Goal: Check status: Check status

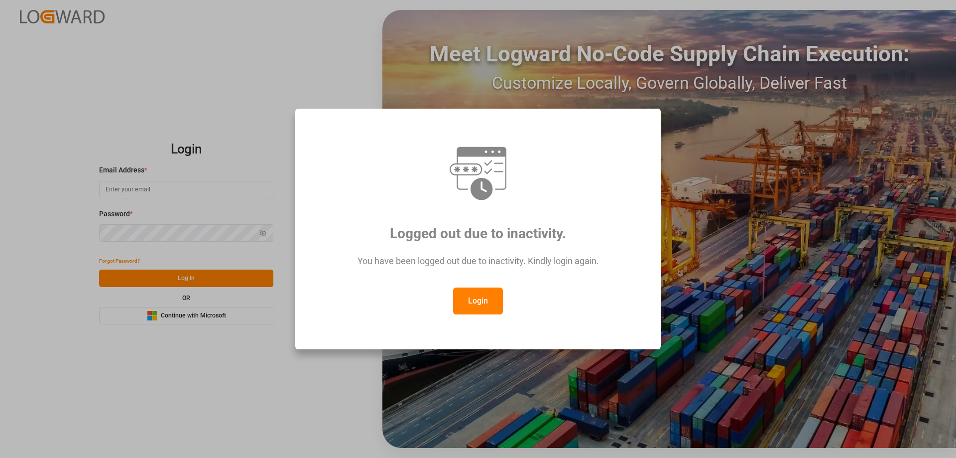
click at [478, 297] on button "Login" at bounding box center [478, 300] width 50 height 27
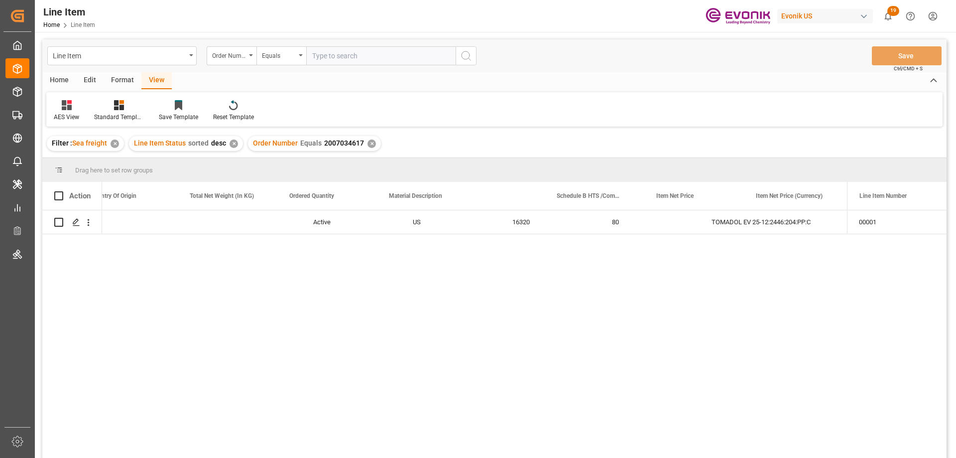
scroll to position [0, 323]
click at [333, 56] on input "text" at bounding box center [380, 55] width 149 height 19
paste input "0046435006"
type input "0046435006"
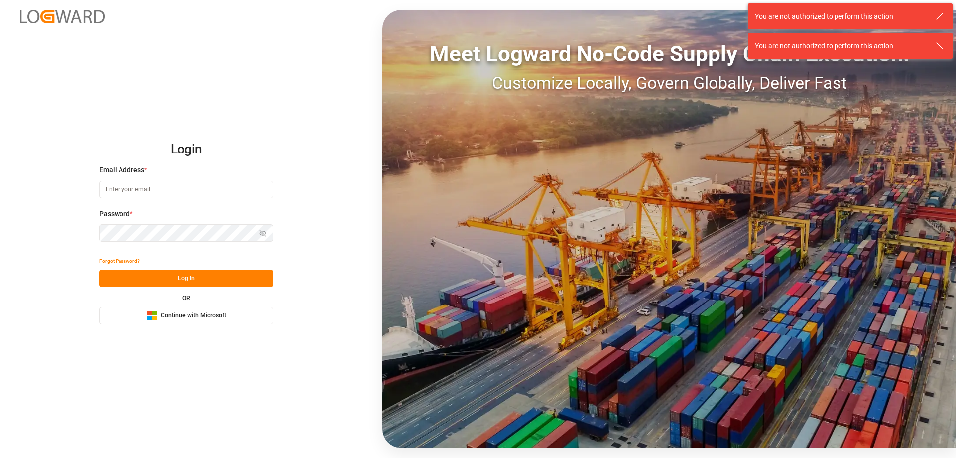
click at [163, 188] on input at bounding box center [186, 189] width 174 height 17
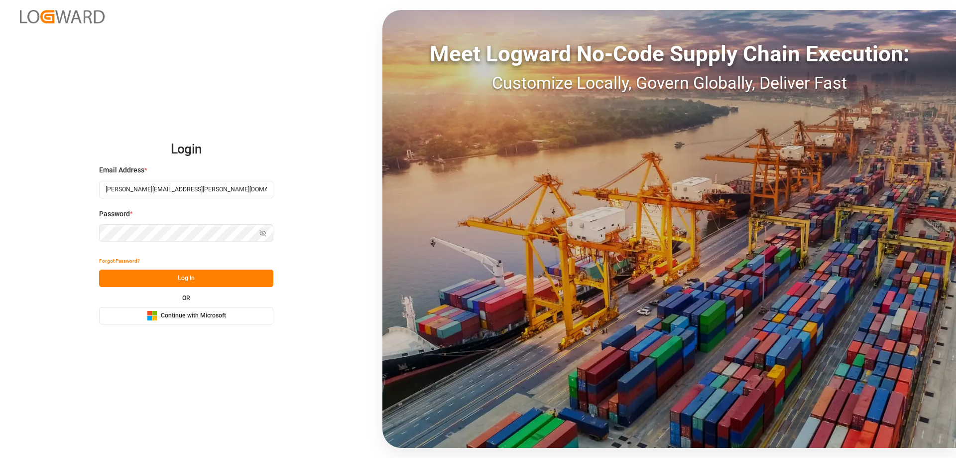
type input "Zachary.Glick@leschaco.com"
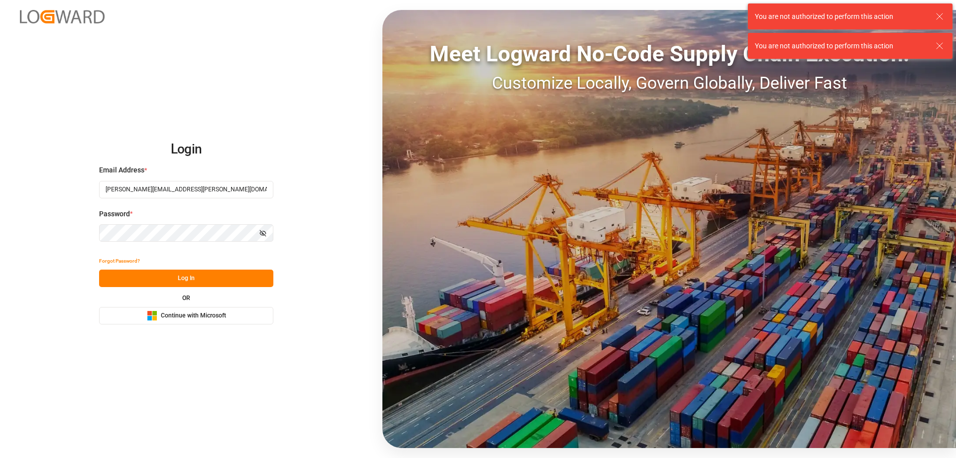
click at [266, 233] on icon "button" at bounding box center [264, 232] width 3 height 3
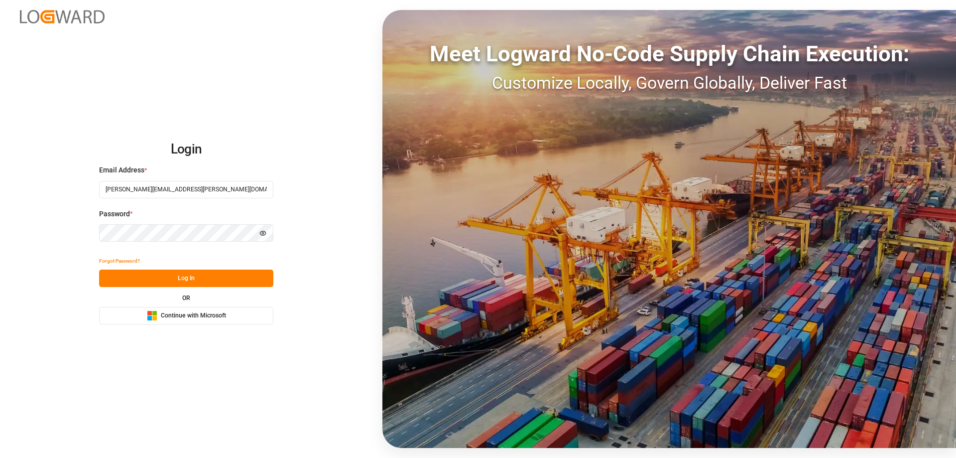
click at [198, 273] on button "Log In" at bounding box center [186, 277] width 174 height 17
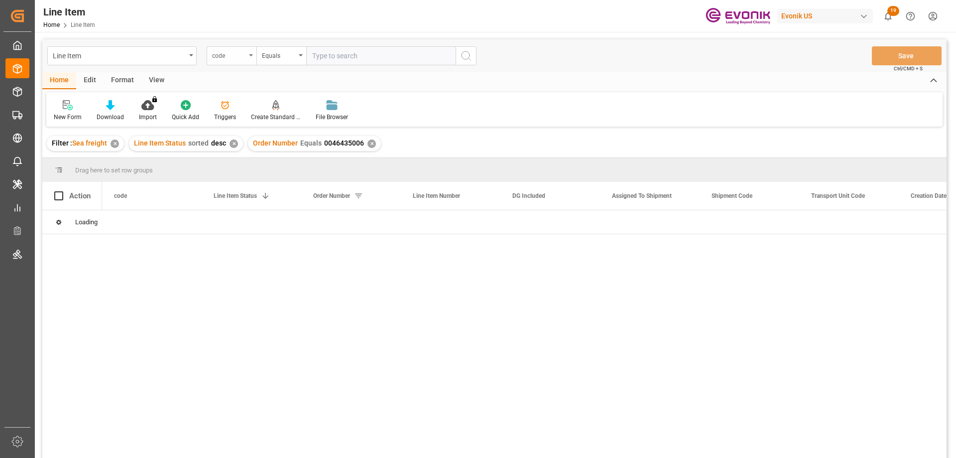
click at [247, 59] on div "code" at bounding box center [232, 55] width 50 height 19
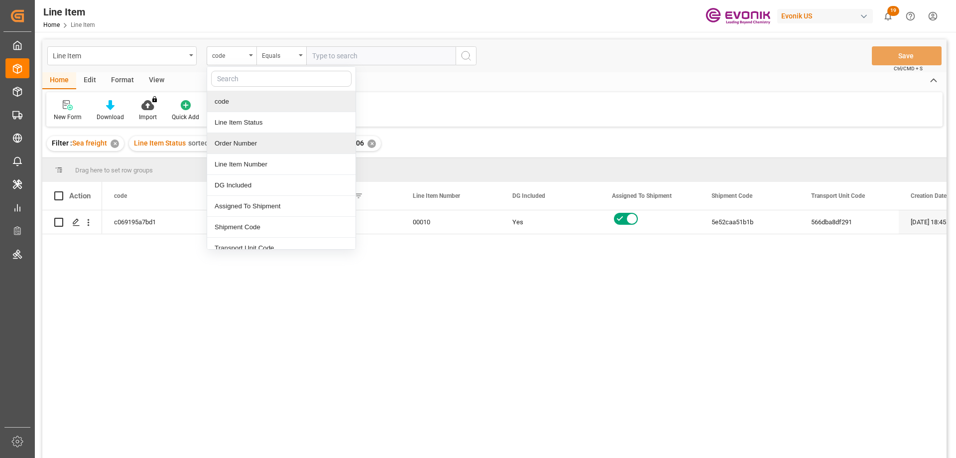
click at [234, 138] on div "Order Number" at bounding box center [281, 143] width 148 height 21
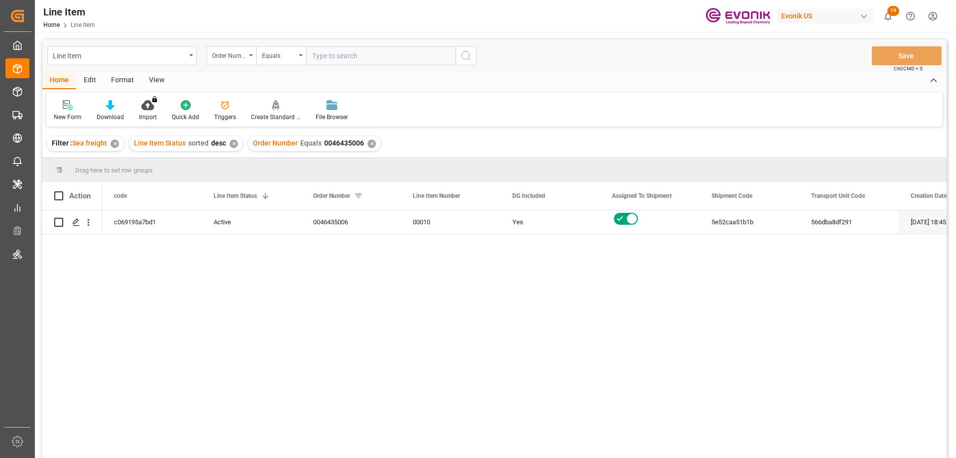
click at [154, 79] on div "View" at bounding box center [156, 80] width 30 height 17
click at [111, 117] on div "Standard Templates" at bounding box center [113, 117] width 50 height 9
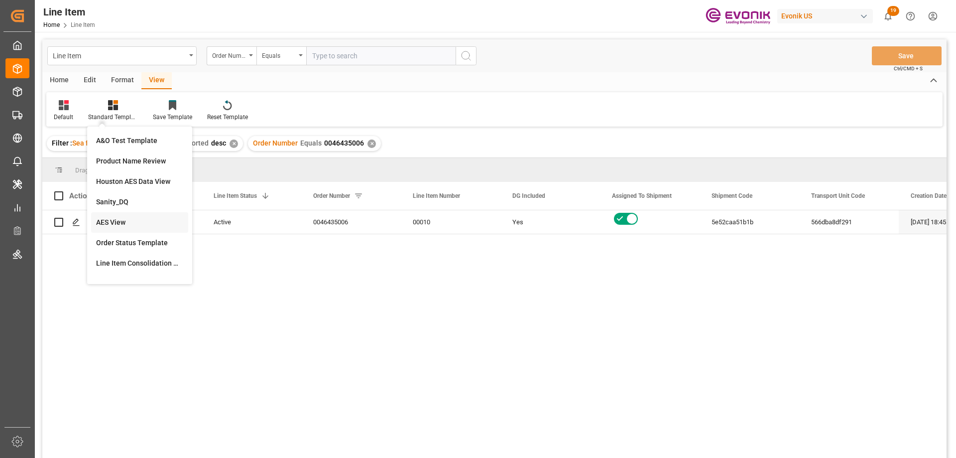
click at [119, 223] on div "AES View" at bounding box center [139, 222] width 87 height 10
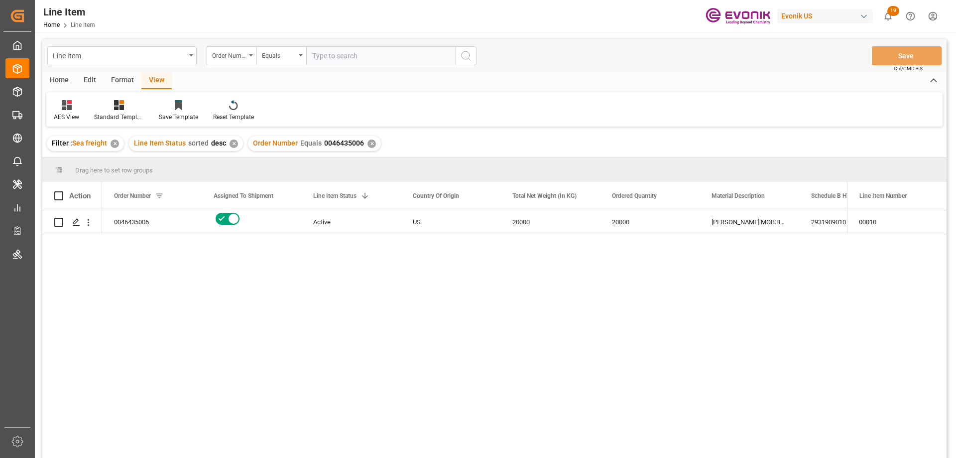
click at [333, 53] on input "text" at bounding box center [380, 55] width 149 height 19
paste input "0046435006"
type input "0046435006"
click at [374, 145] on div "Order Number Equals 0046435006 ✕" at bounding box center [314, 143] width 133 height 15
click at [370, 143] on div "✕" at bounding box center [372, 143] width 8 height 8
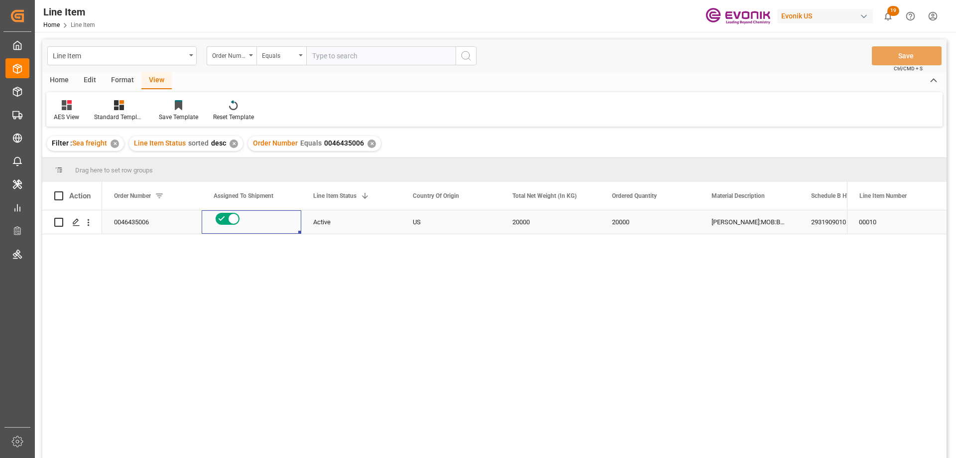
click at [272, 219] on div "Press SPACE to select this row." at bounding box center [252, 219] width 76 height 16
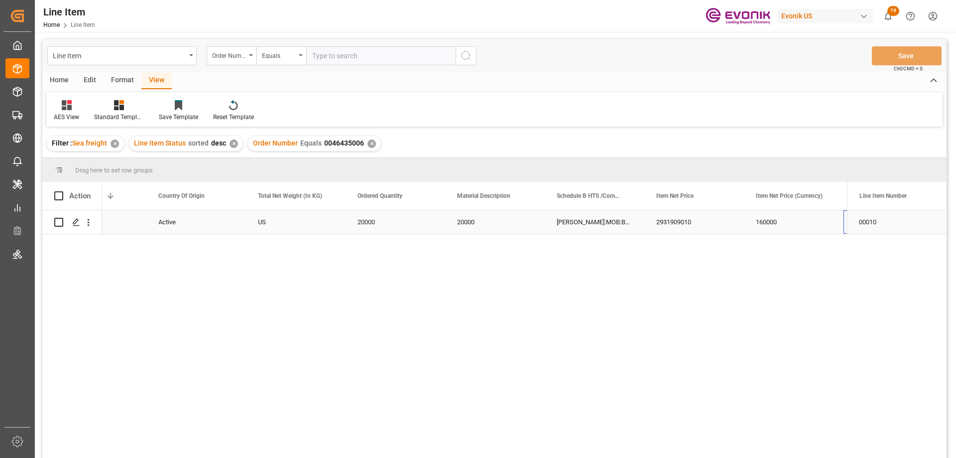
scroll to position [0, 255]
click at [92, 222] on icon "open menu" at bounding box center [88, 222] width 10 height 10
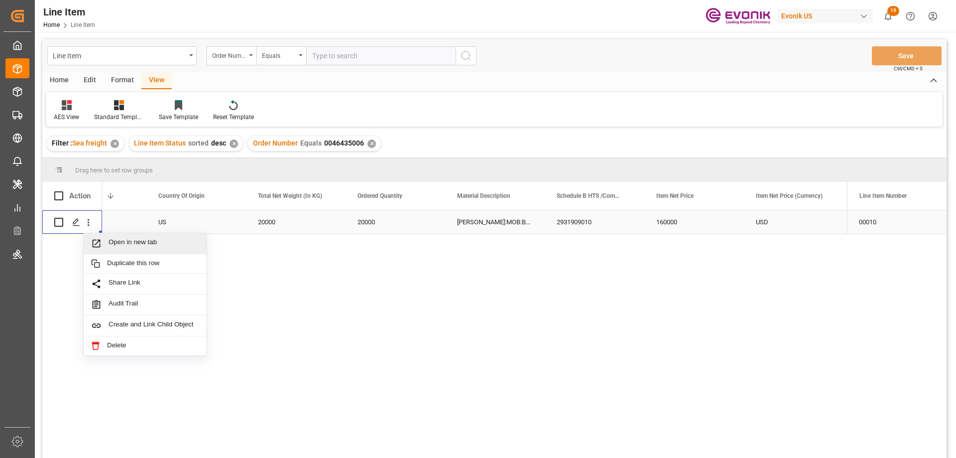
click at [122, 240] on span "Open in new tab" at bounding box center [154, 243] width 91 height 10
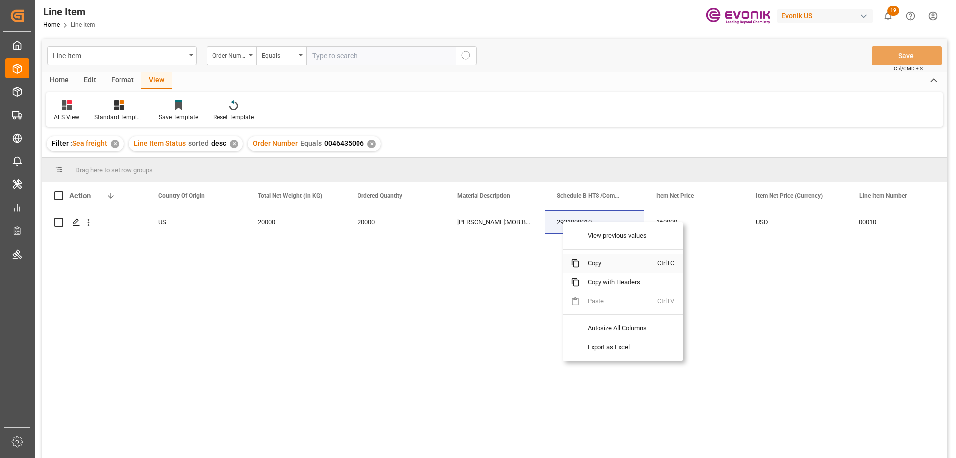
click at [591, 266] on span "Copy" at bounding box center [619, 263] width 78 height 19
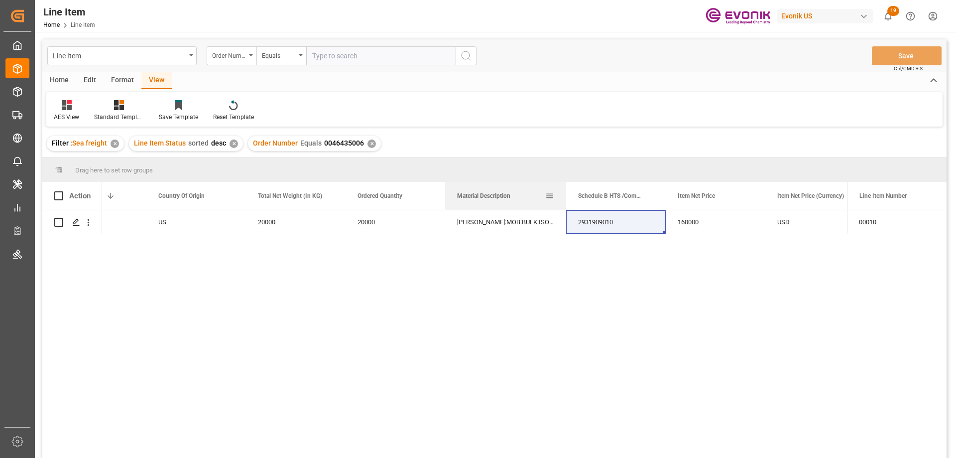
drag, startPoint x: 544, startPoint y: 196, endPoint x: 565, endPoint y: 198, distance: 21.5
click at [565, 198] on div at bounding box center [566, 196] width 4 height 28
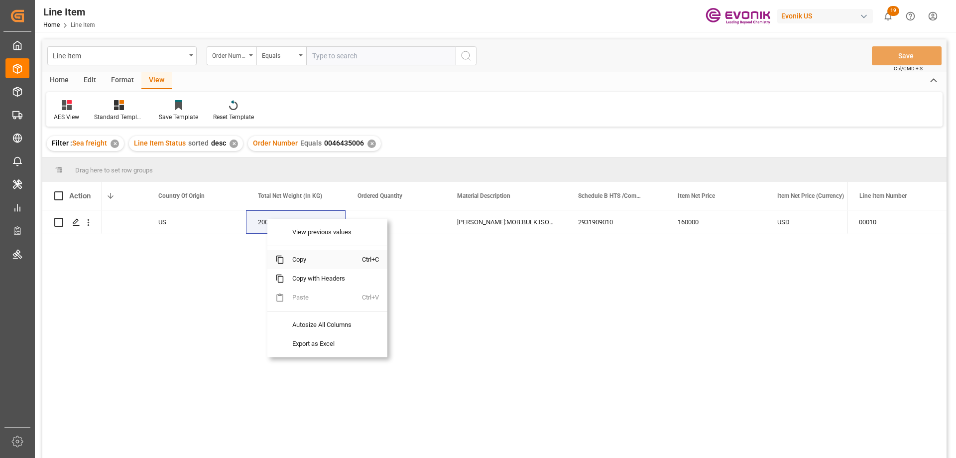
click at [304, 255] on span "Copy" at bounding box center [323, 259] width 78 height 19
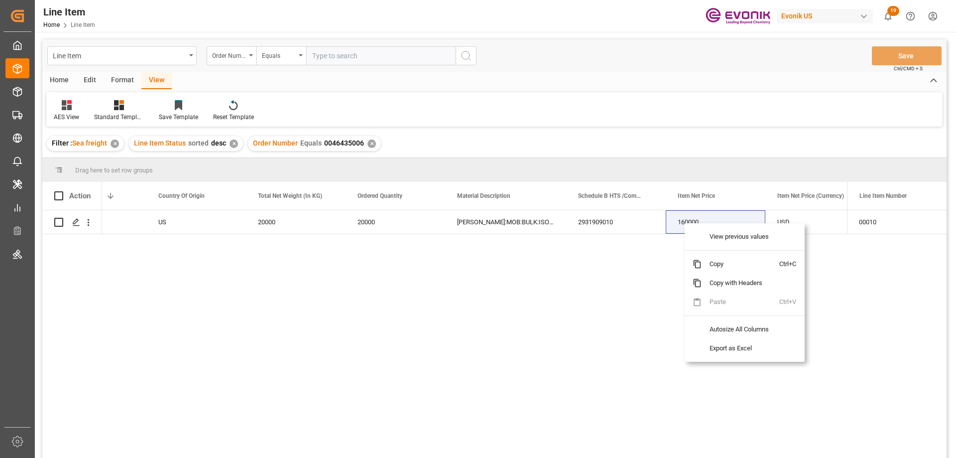
click at [703, 256] on span "Copy" at bounding box center [741, 264] width 78 height 19
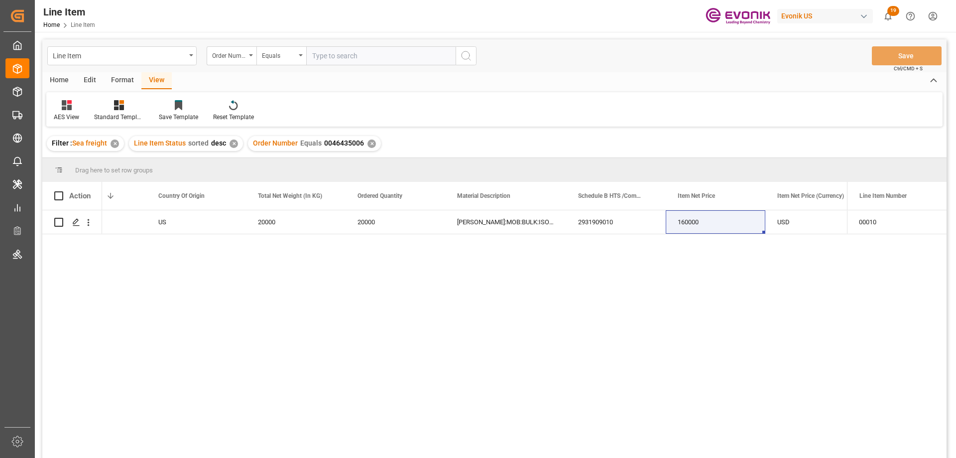
click at [376, 57] on input "text" at bounding box center [380, 55] width 149 height 19
paste input "0046469605"
type input "0046469605"
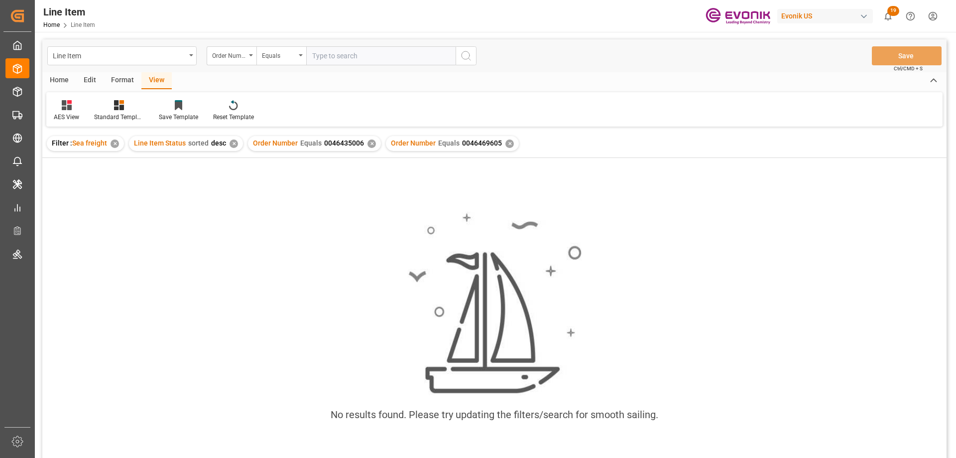
click at [368, 142] on div "✕" at bounding box center [372, 143] width 8 height 8
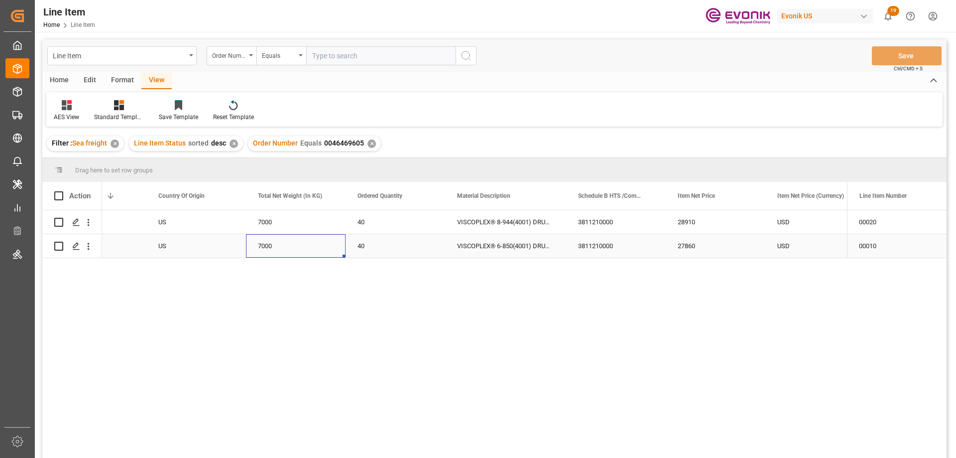
click at [301, 241] on div "7000" at bounding box center [296, 245] width 100 height 23
click at [169, 240] on div "US" at bounding box center [196, 245] width 100 height 23
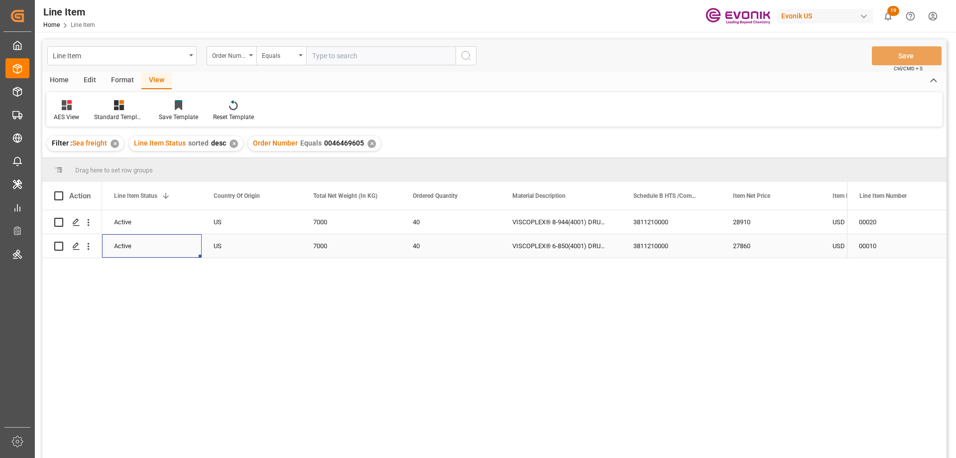
click at [834, 244] on div "USD" at bounding box center [871, 245] width 100 height 23
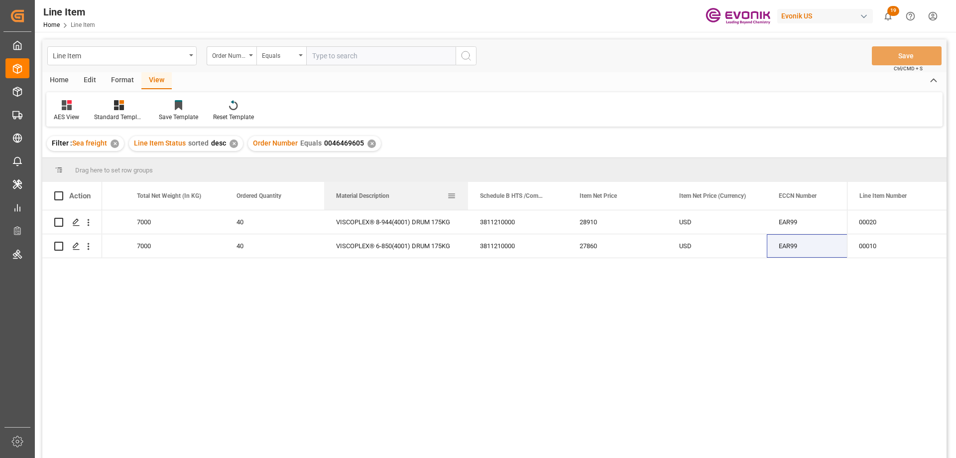
drag, startPoint x: 444, startPoint y: 190, endPoint x: 467, endPoint y: 192, distance: 23.0
click at [467, 192] on div at bounding box center [468, 196] width 4 height 28
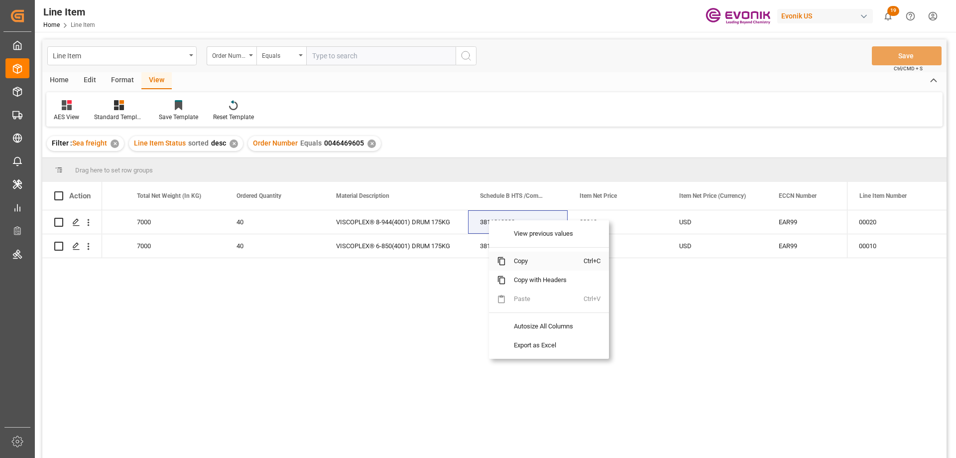
click at [525, 261] on span "Copy" at bounding box center [545, 261] width 78 height 19
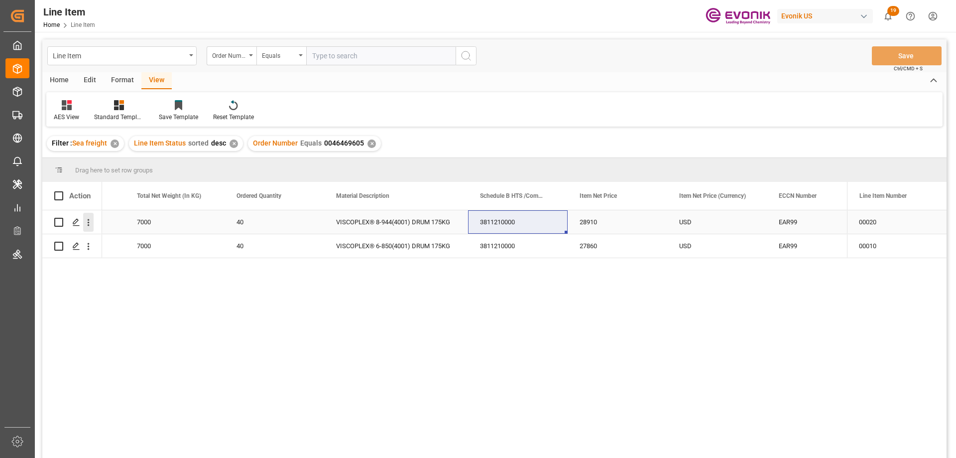
click at [87, 219] on icon "open menu" at bounding box center [88, 222] width 10 height 10
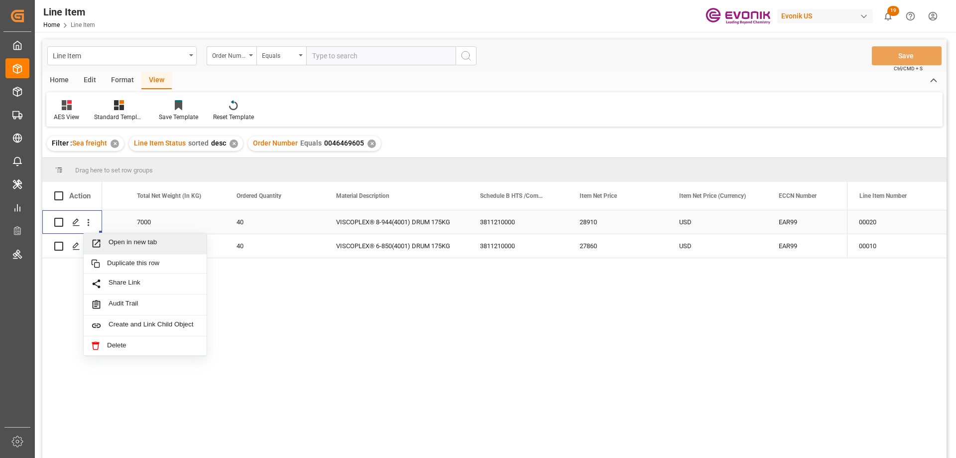
click at [126, 240] on span "Open in new tab" at bounding box center [154, 243] width 91 height 10
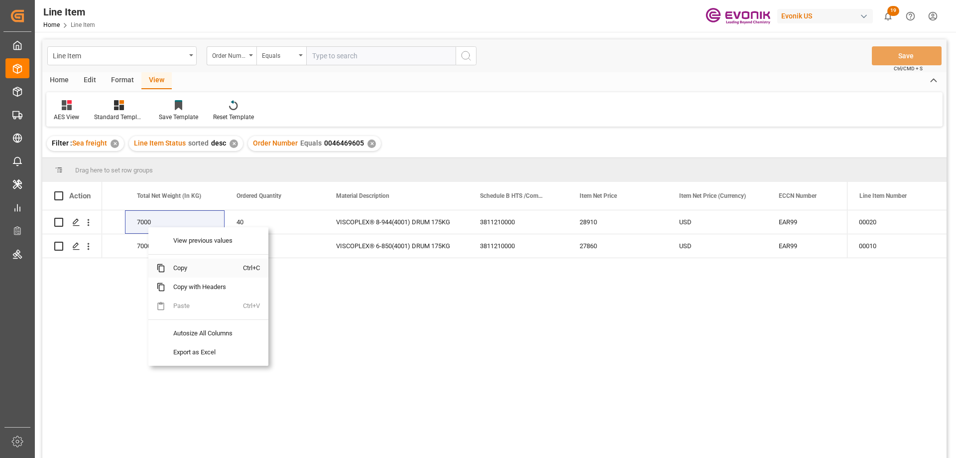
click at [184, 265] on span "Copy" at bounding box center [204, 268] width 78 height 19
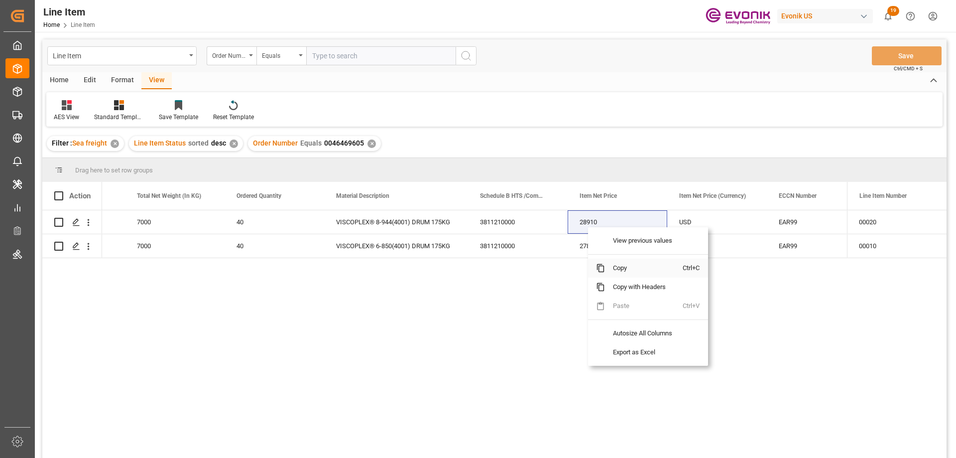
drag, startPoint x: 617, startPoint y: 268, endPoint x: 917, endPoint y: 196, distance: 308.3
click at [619, 268] on span "Copy" at bounding box center [644, 268] width 78 height 19
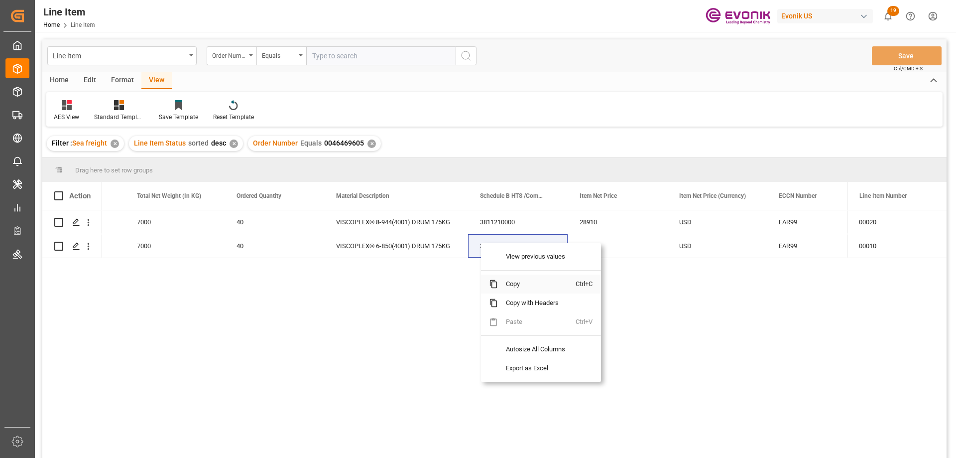
click at [505, 283] on span "Copy" at bounding box center [537, 283] width 78 height 19
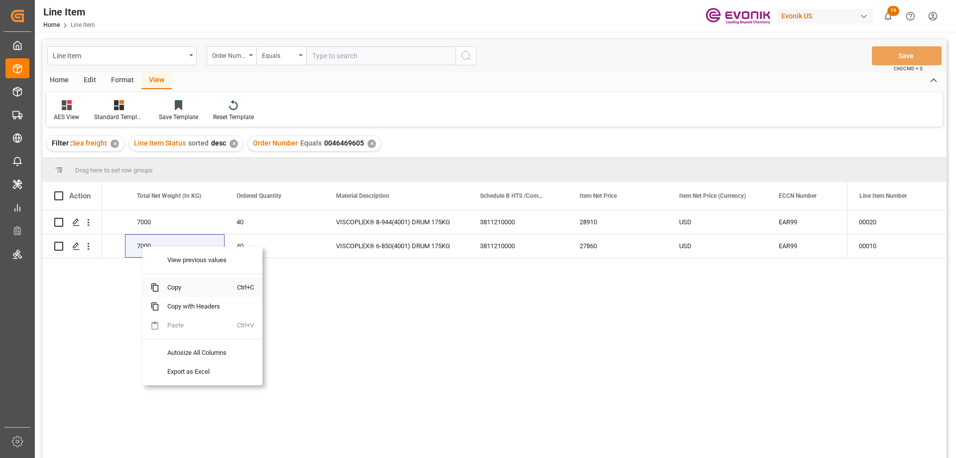
click at [172, 290] on span "Copy" at bounding box center [198, 287] width 78 height 19
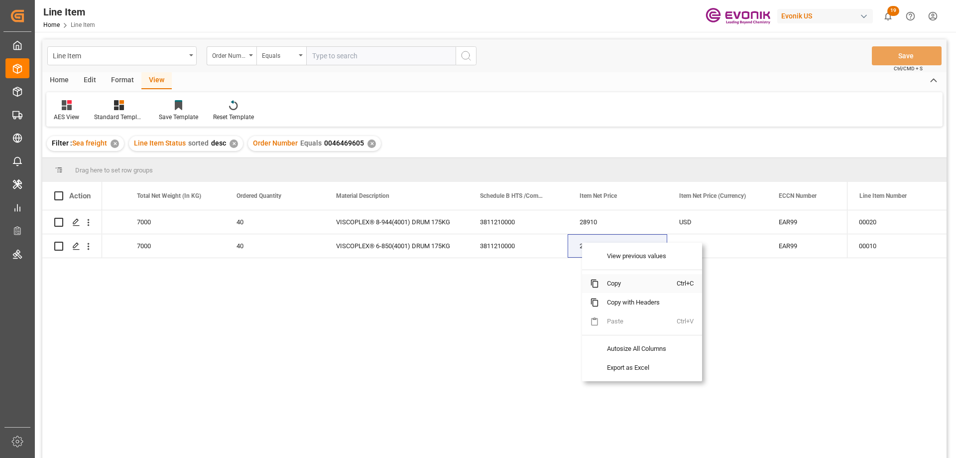
click at [614, 281] on span "Copy" at bounding box center [638, 283] width 78 height 19
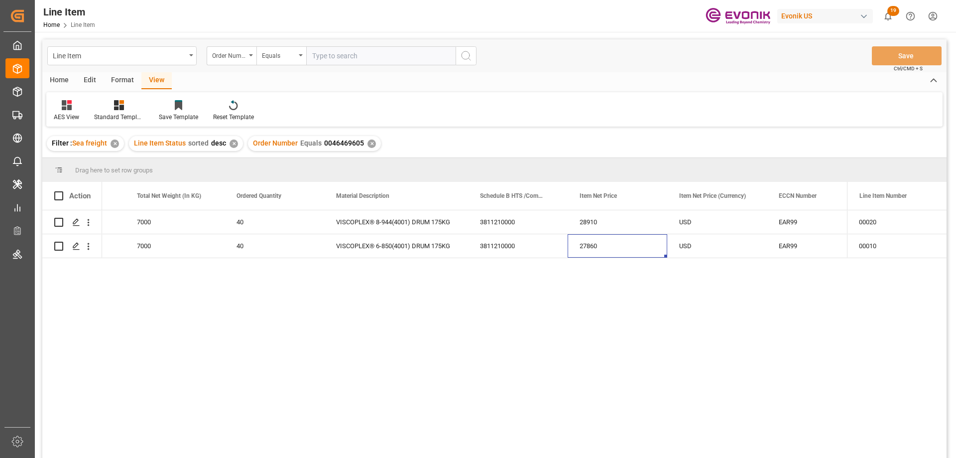
click at [357, 59] on input "text" at bounding box center [380, 55] width 149 height 19
paste input "0046468535"
type input "0046468535"
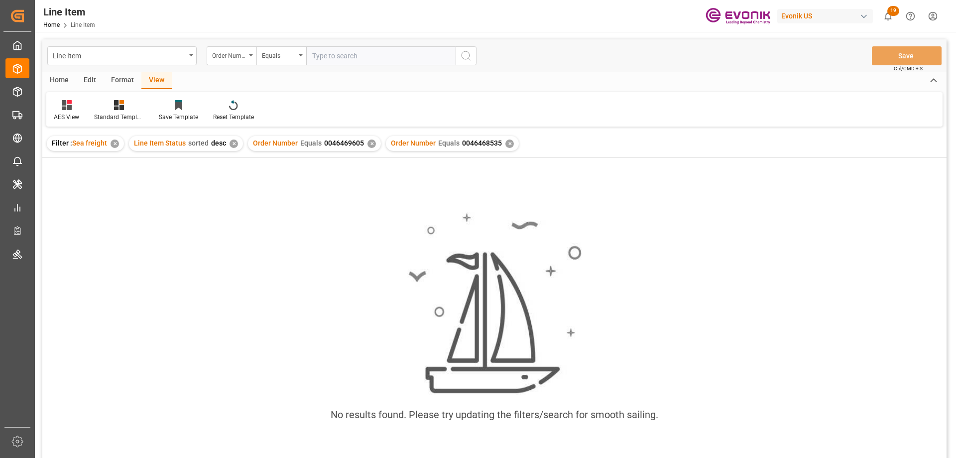
click at [368, 144] on div "✕" at bounding box center [372, 143] width 8 height 8
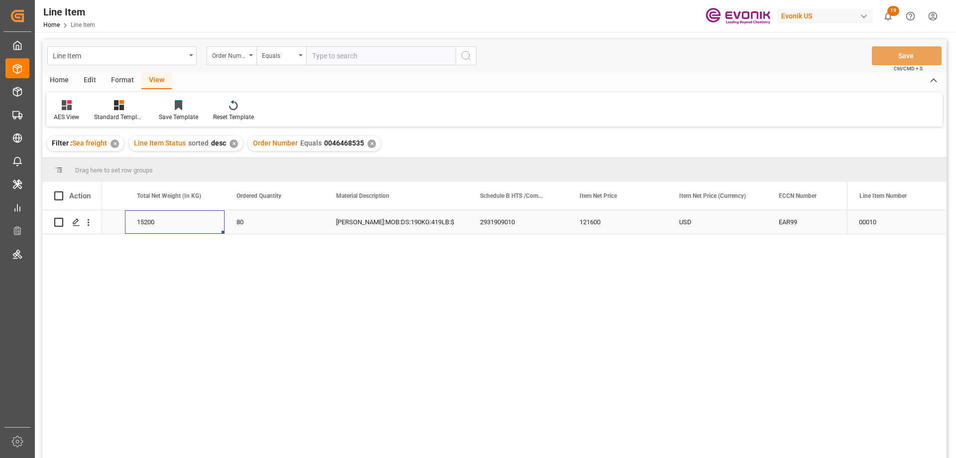
click at [169, 220] on div "15200" at bounding box center [175, 221] width 100 height 23
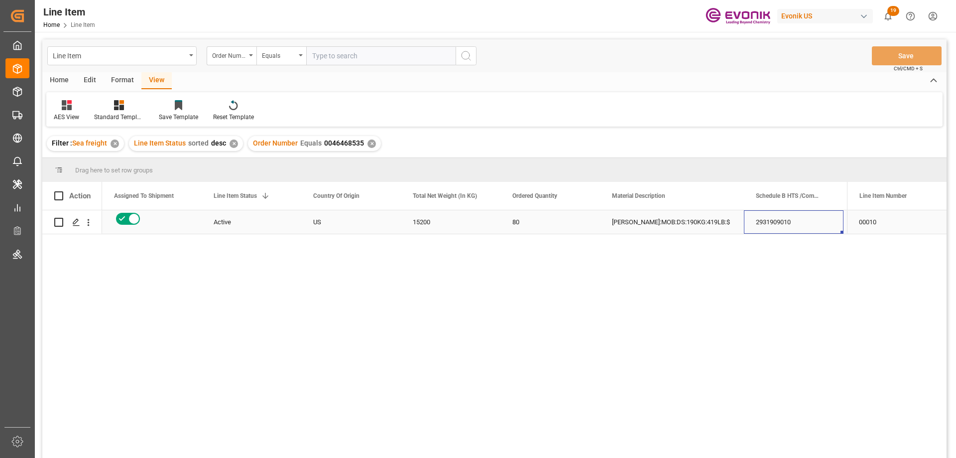
scroll to position [0, 199]
click at [86, 219] on icon "open menu" at bounding box center [88, 222] width 10 height 10
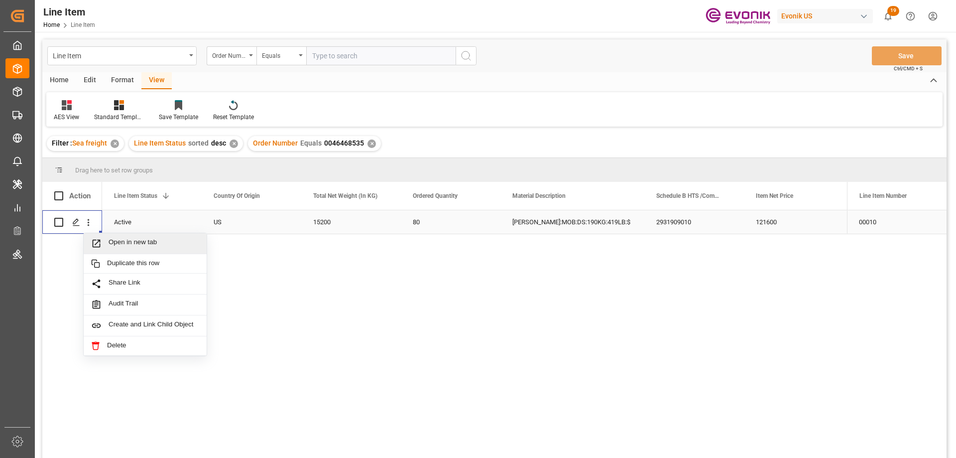
click at [136, 242] on span "Open in new tab" at bounding box center [154, 243] width 91 height 10
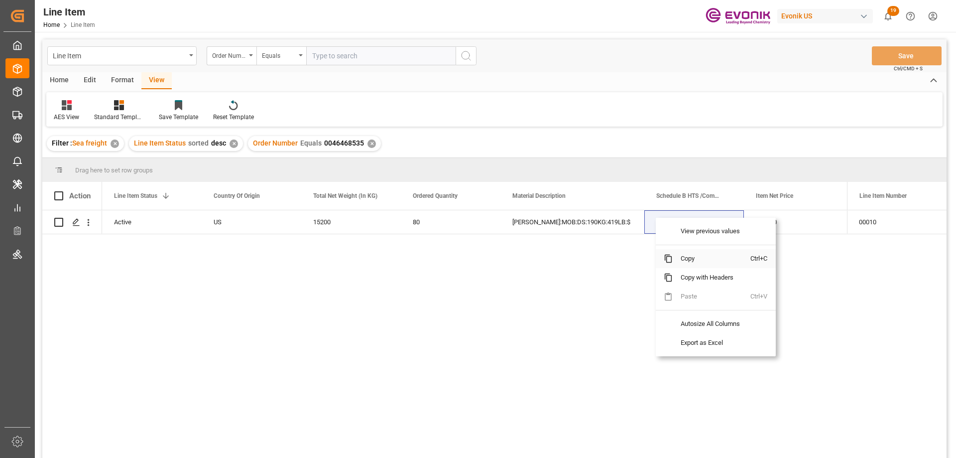
click at [686, 257] on span "Copy" at bounding box center [712, 258] width 78 height 19
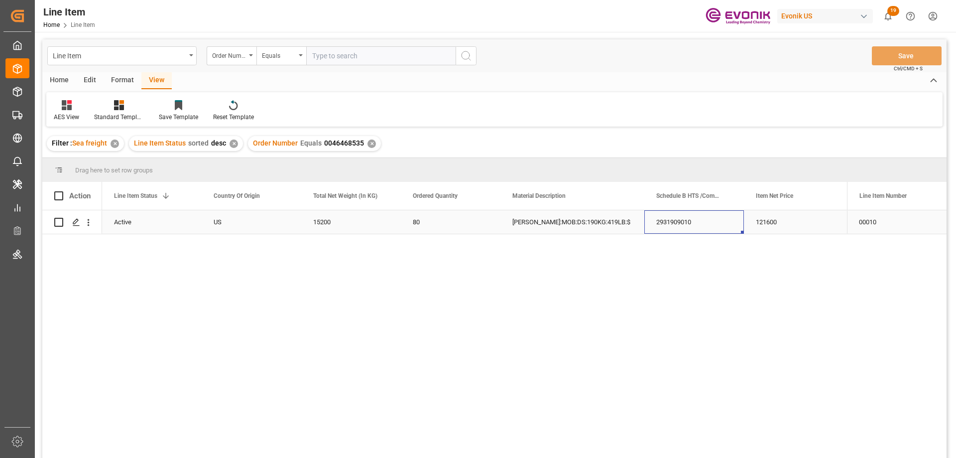
click at [795, 225] on div "121600" at bounding box center [794, 221] width 100 height 23
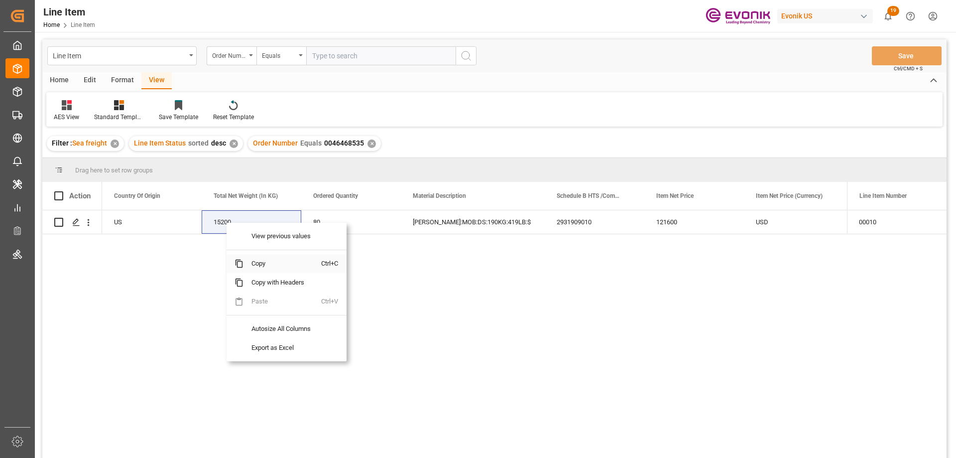
click at [274, 265] on span "Copy" at bounding box center [283, 263] width 78 height 19
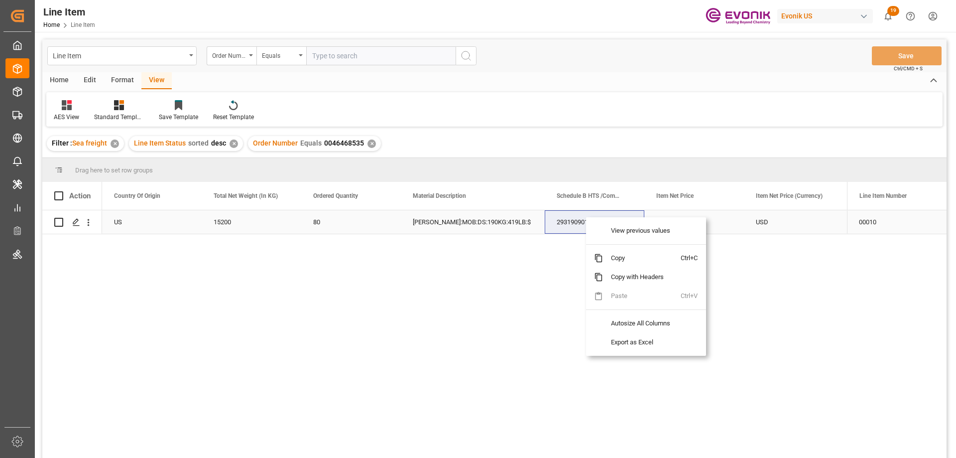
drag, startPoint x: 662, startPoint y: 221, endPoint x: 671, endPoint y: 213, distance: 12.1
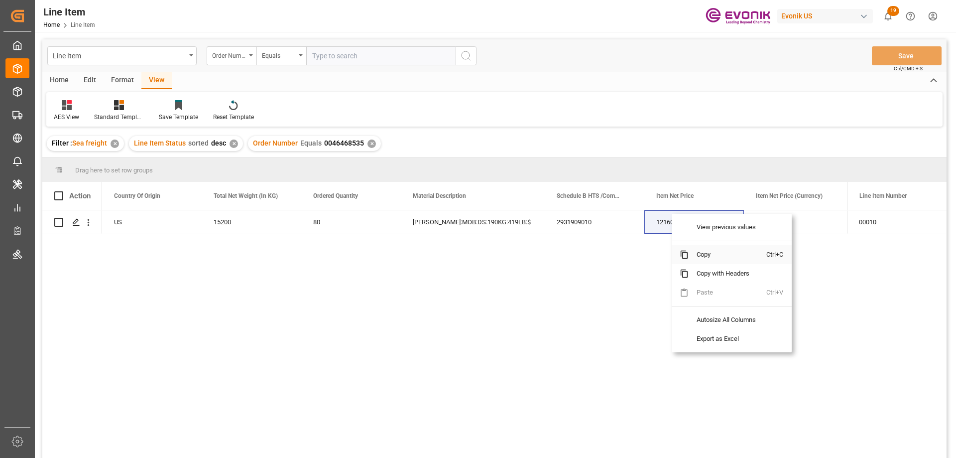
drag, startPoint x: 702, startPoint y: 256, endPoint x: 915, endPoint y: 202, distance: 219.4
click at [703, 256] on span "Copy" at bounding box center [728, 254] width 78 height 19
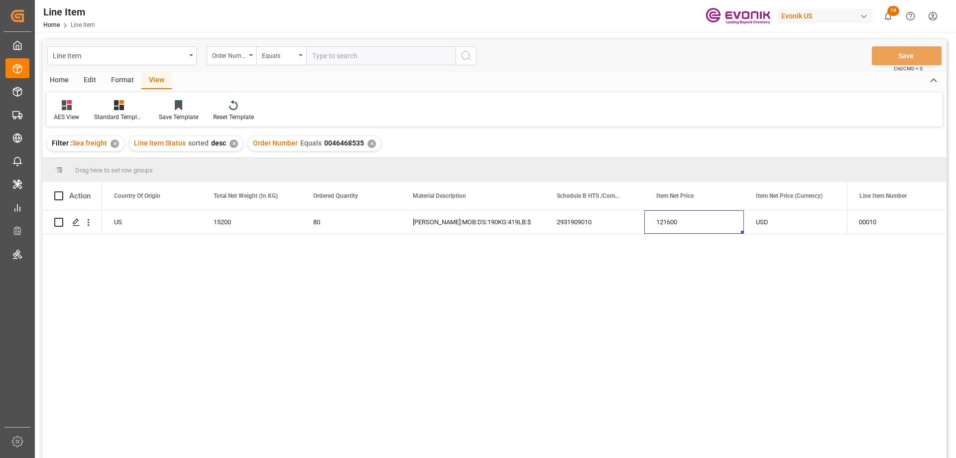
click at [353, 57] on input "text" at bounding box center [380, 55] width 149 height 19
paste input "0046468536"
type input "0046468536"
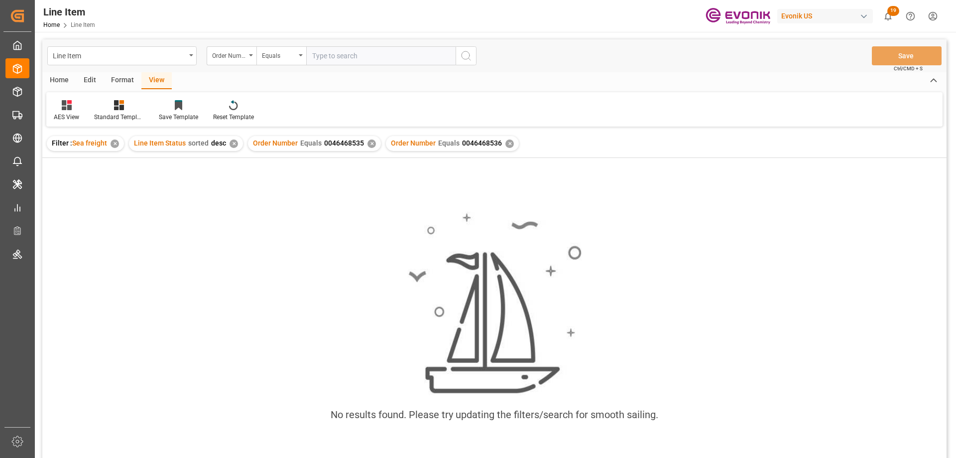
click at [366, 140] on div "Order Number Equals 0046468535 ✕" at bounding box center [314, 143] width 133 height 15
click at [368, 142] on div "✕" at bounding box center [372, 143] width 8 height 8
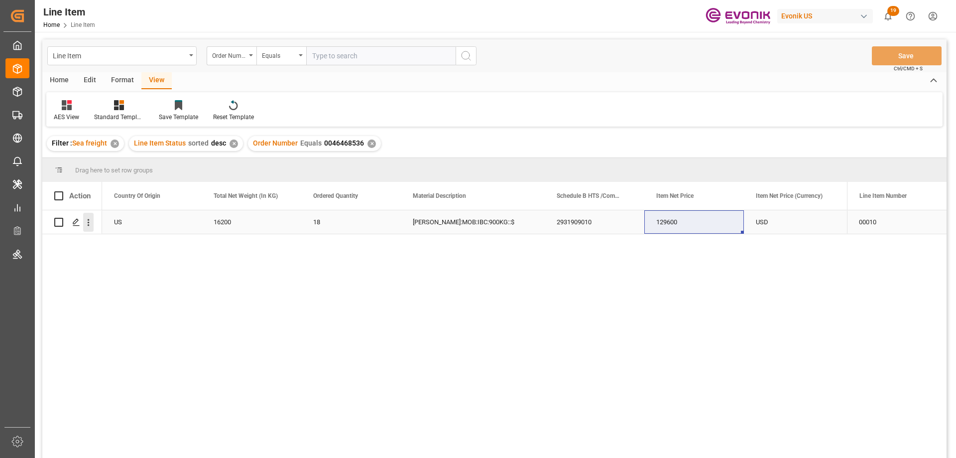
click at [90, 222] on icon "open menu" at bounding box center [88, 222] width 10 height 10
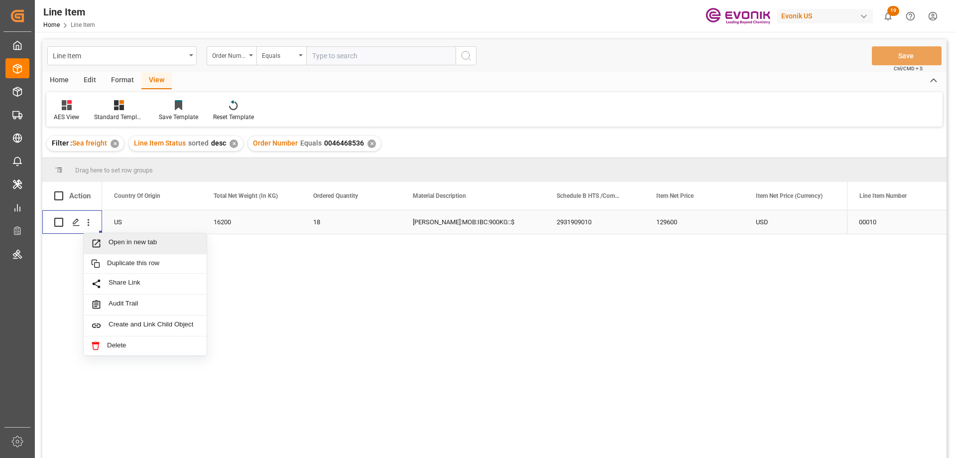
click at [124, 240] on span "Open in new tab" at bounding box center [154, 243] width 91 height 10
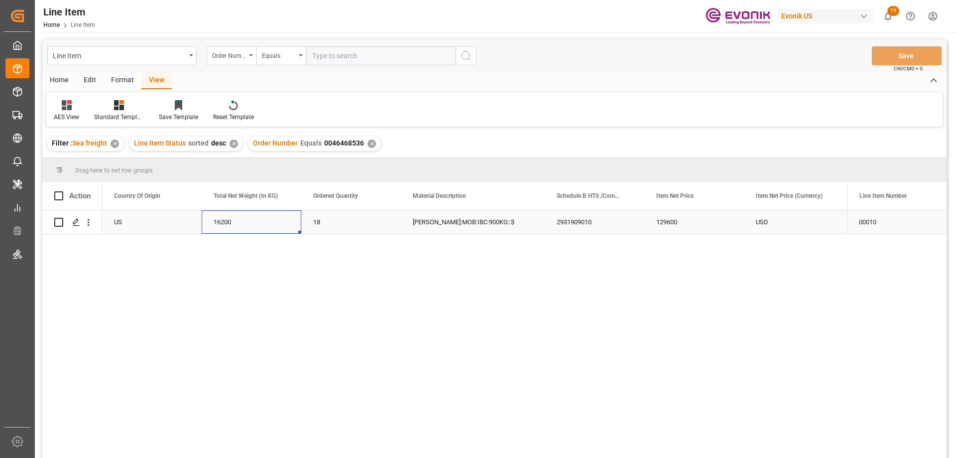
click at [223, 225] on div "16200" at bounding box center [252, 221] width 100 height 23
click at [153, 224] on div "US" at bounding box center [152, 221] width 100 height 23
click at [792, 230] on div "129600" at bounding box center [794, 221] width 100 height 23
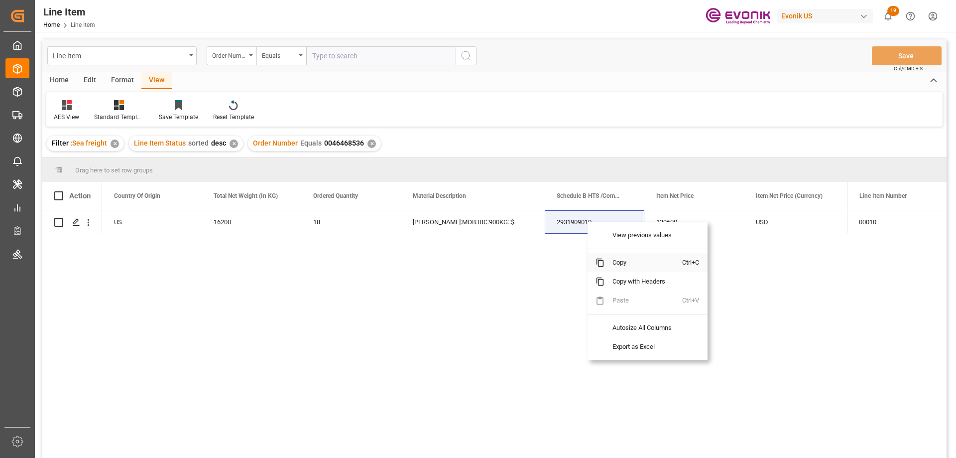
click at [605, 257] on span "Copy" at bounding box center [644, 262] width 78 height 19
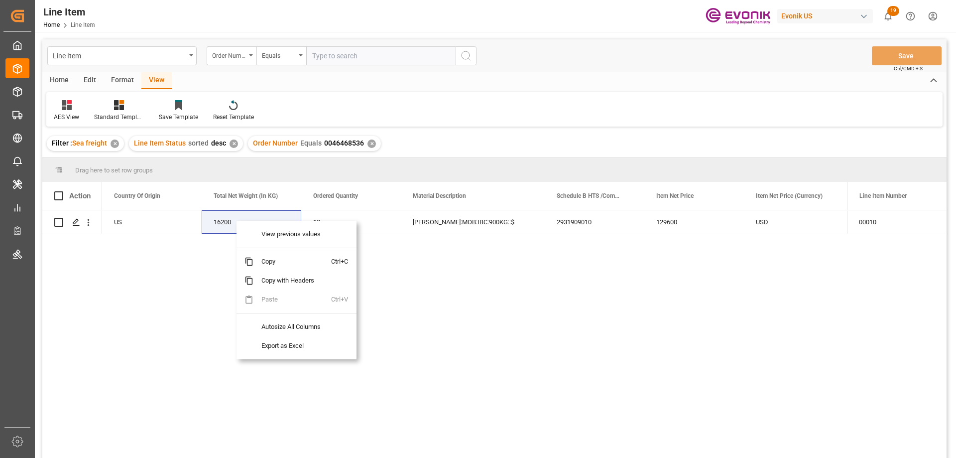
click at [274, 254] on span "Copy" at bounding box center [293, 261] width 78 height 19
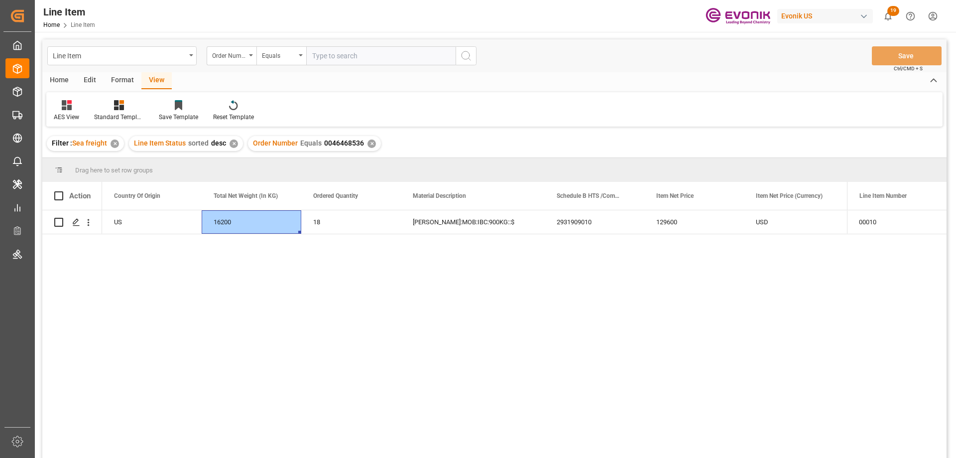
click at [274, 258] on div "Active US 16200 18 DS AMEO:MOB:IBC:900KG::$ 2931909010 129600 USD EAR99" at bounding box center [474, 337] width 745 height 254
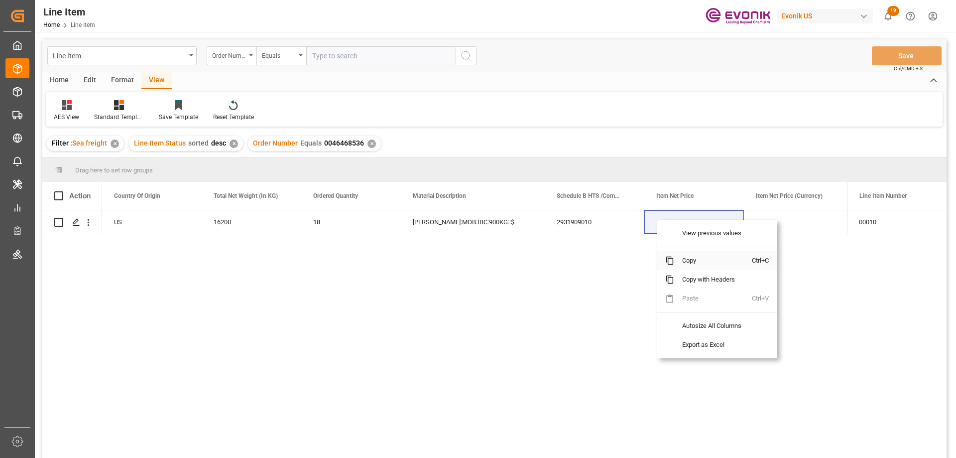
click at [683, 255] on span "Copy" at bounding box center [713, 260] width 78 height 19
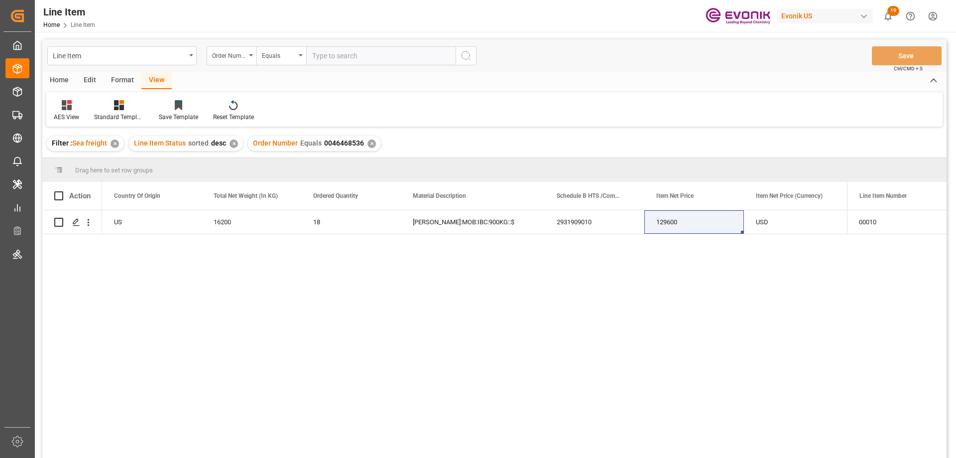
click at [392, 62] on input "text" at bounding box center [380, 55] width 149 height 19
paste input "0046470403"
type input "0046470403"
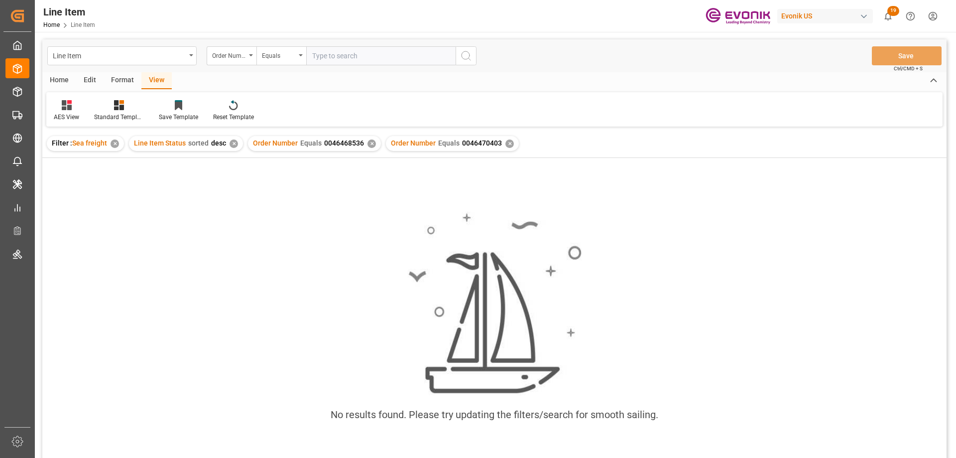
click at [368, 144] on div "✕" at bounding box center [372, 143] width 8 height 8
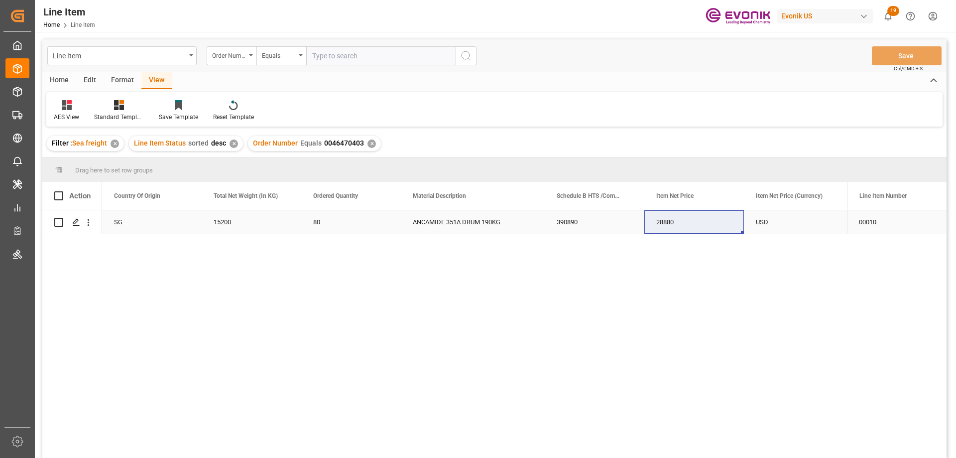
click at [141, 217] on div "SG" at bounding box center [152, 221] width 100 height 23
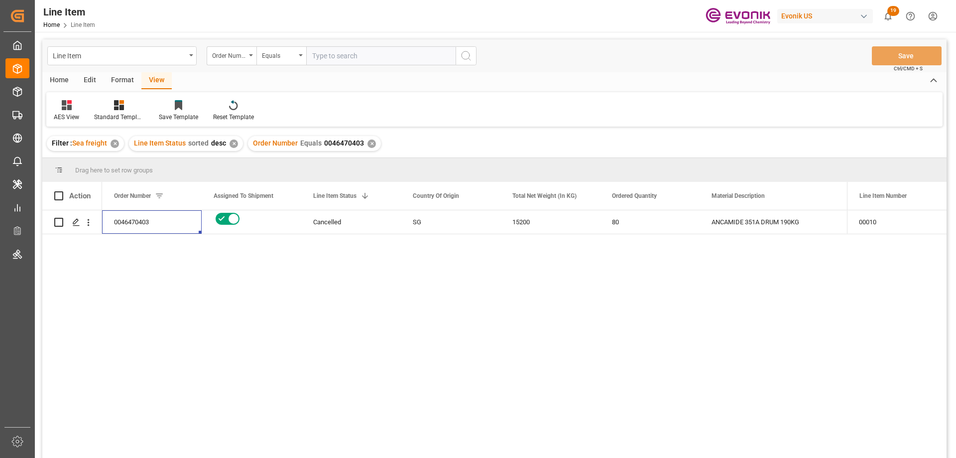
click at [364, 61] on input "text" at bounding box center [380, 55] width 149 height 19
paste input "0046470181"
type input "0046470181"
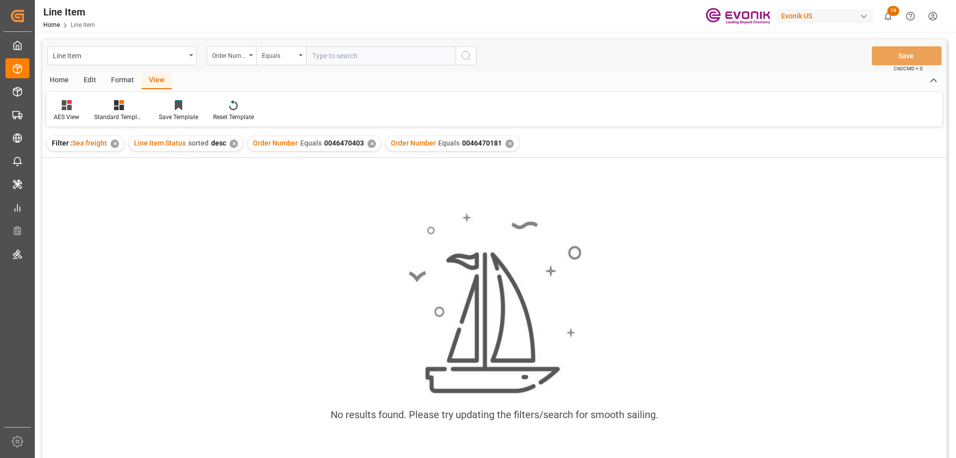
click at [372, 143] on div "✕" at bounding box center [372, 143] width 8 height 8
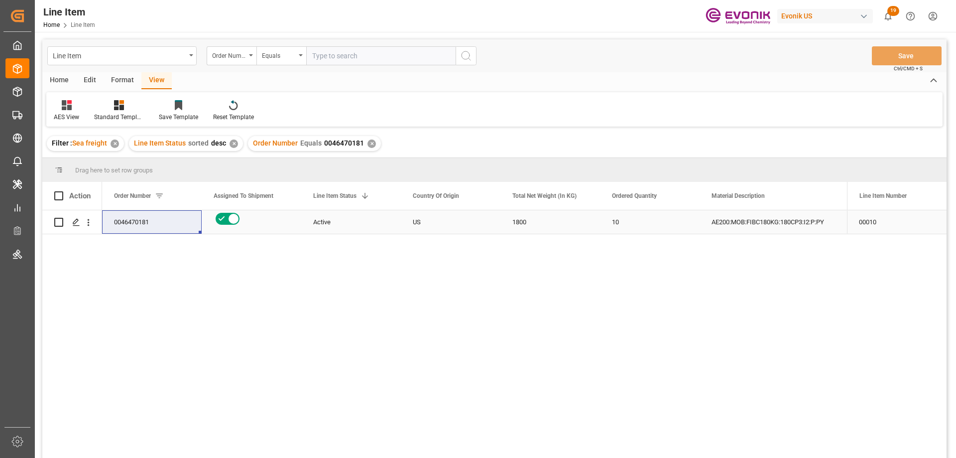
click at [188, 223] on div "0046470181" at bounding box center [152, 221] width 100 height 23
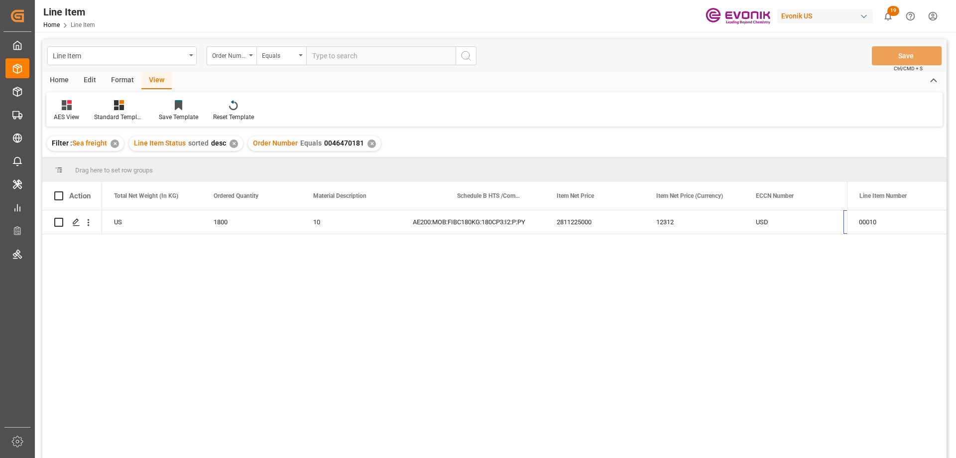
scroll to position [0, 399]
click at [90, 221] on icon "open menu" at bounding box center [88, 222] width 10 height 10
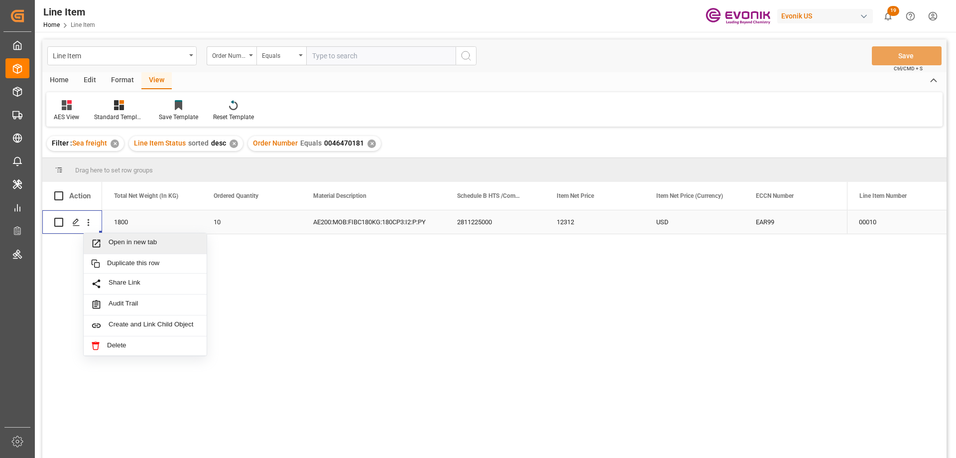
click at [127, 248] on span "Open in new tab" at bounding box center [154, 243] width 91 height 10
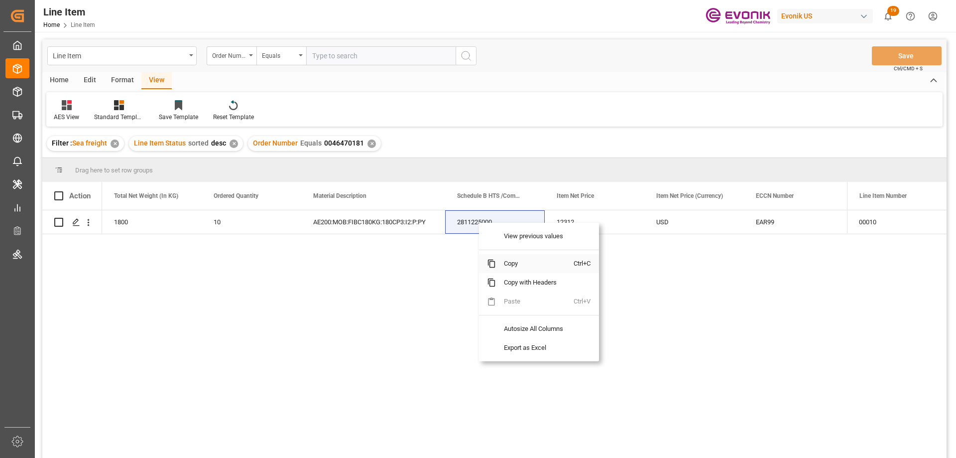
click at [520, 260] on span "Copy" at bounding box center [535, 263] width 78 height 19
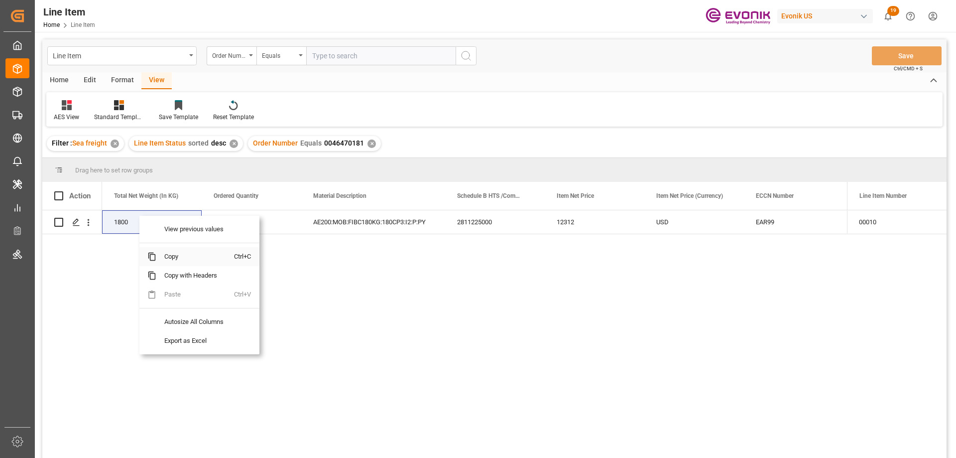
click at [170, 255] on span "Copy" at bounding box center [195, 256] width 78 height 19
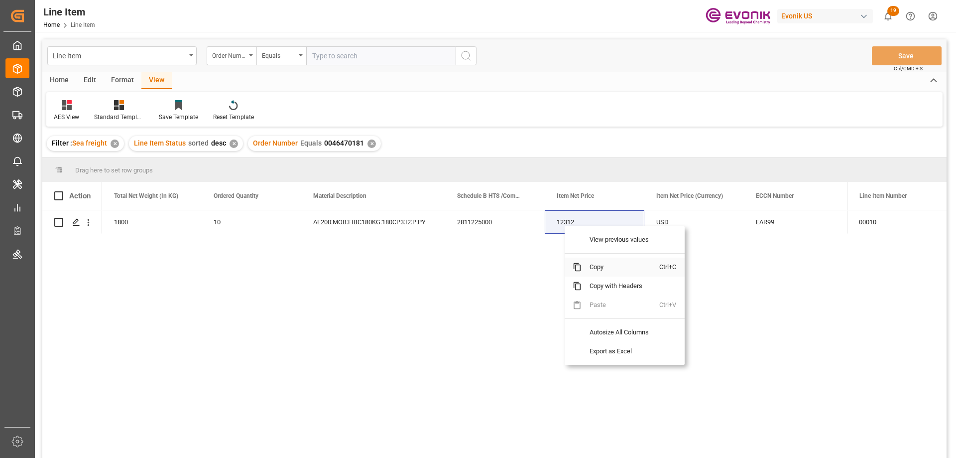
click at [594, 262] on span "Copy" at bounding box center [621, 267] width 78 height 19
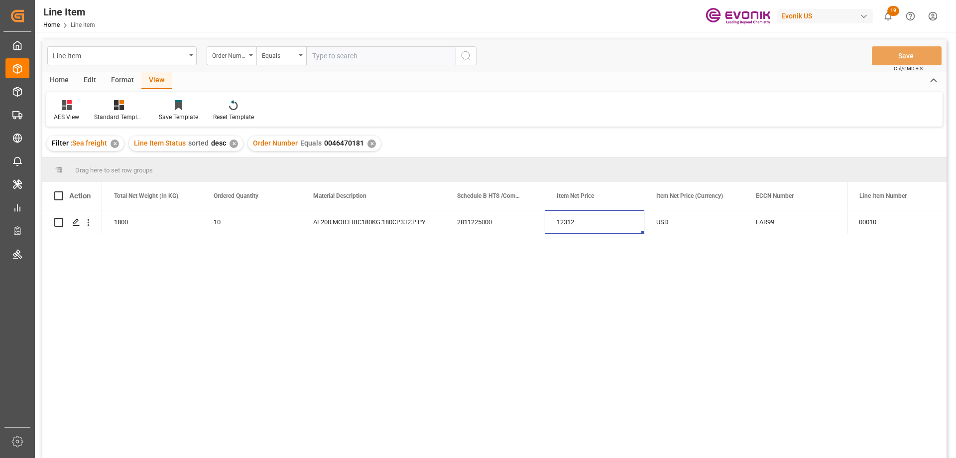
click at [373, 50] on input "text" at bounding box center [380, 55] width 149 height 19
paste input "0046467963"
type input "0046467963"
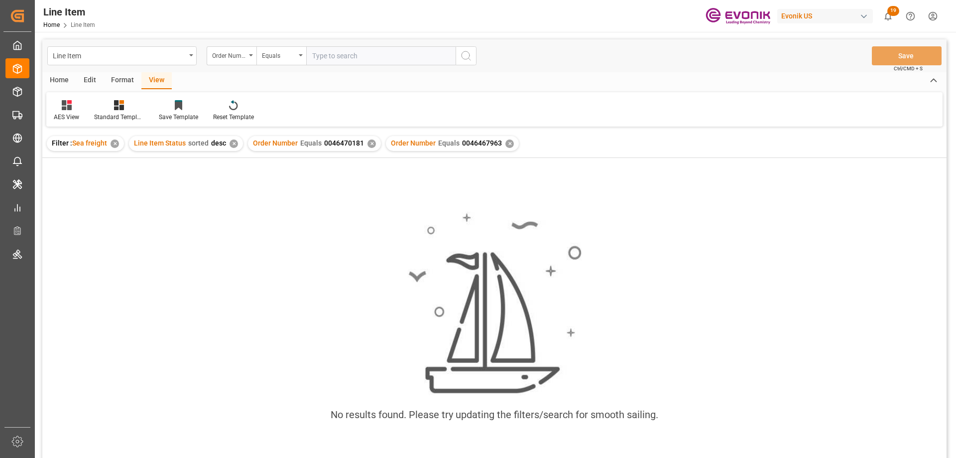
click at [368, 143] on div "✕" at bounding box center [372, 143] width 8 height 8
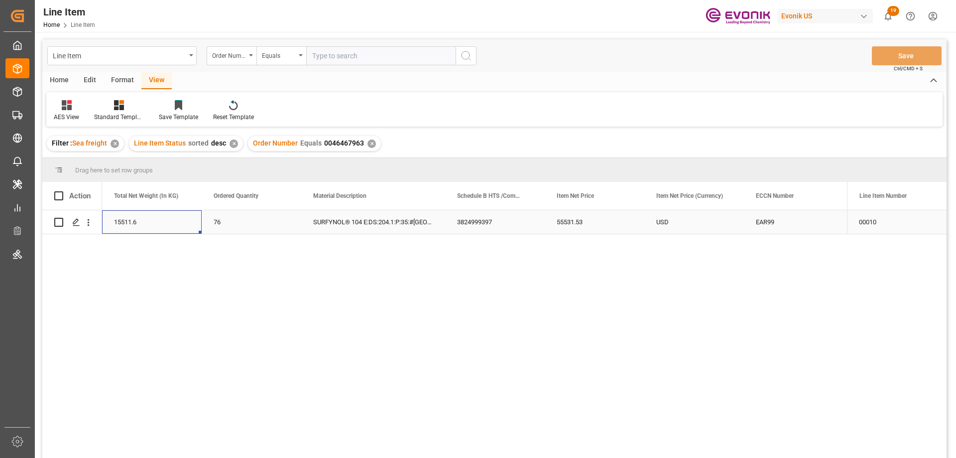
click at [133, 220] on div "15511.6" at bounding box center [152, 221] width 100 height 23
click at [763, 218] on div "55531.53" at bounding box center [794, 221] width 100 height 23
click at [87, 223] on icon "open menu" at bounding box center [88, 222] width 10 height 10
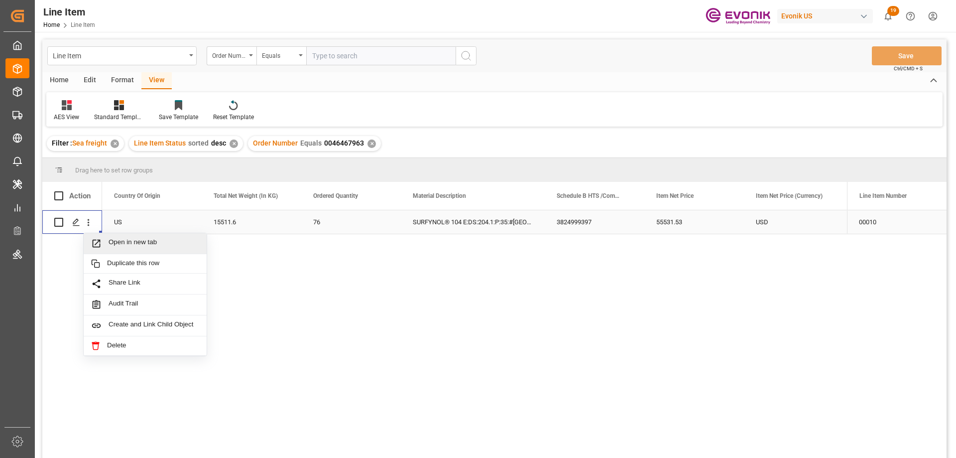
click at [112, 243] on span "Open in new tab" at bounding box center [154, 243] width 91 height 10
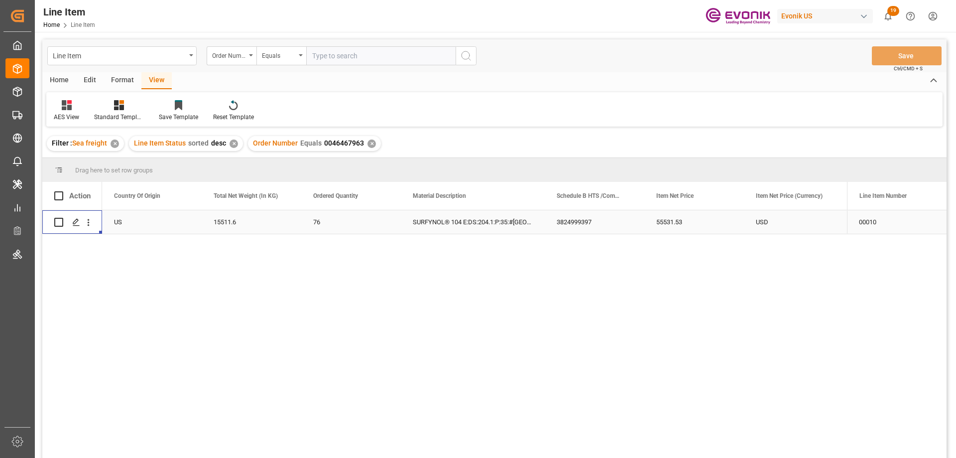
click at [379, 59] on input "text" at bounding box center [380, 55] width 149 height 19
paste input "0046467963"
type input "0046467963"
click at [371, 142] on div "✕" at bounding box center [372, 143] width 8 height 8
click at [86, 222] on icon "open menu" at bounding box center [88, 222] width 10 height 10
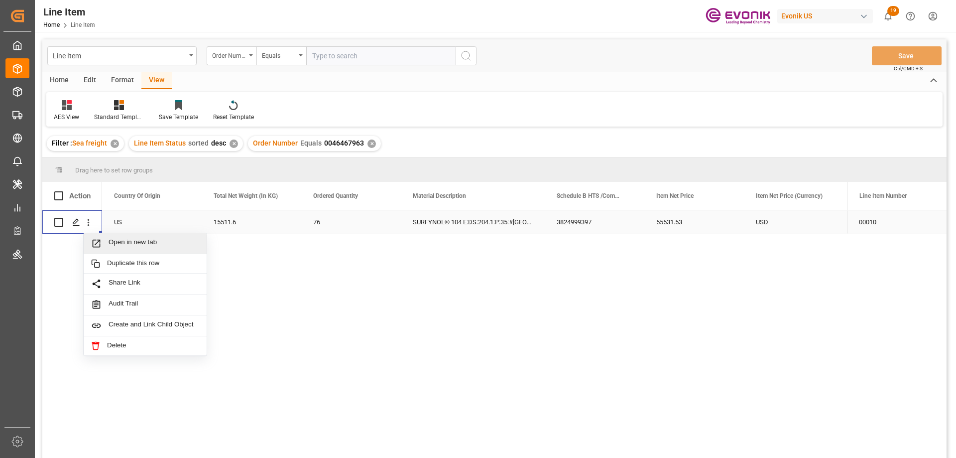
click at [123, 247] on span "Open in new tab" at bounding box center [154, 243] width 91 height 10
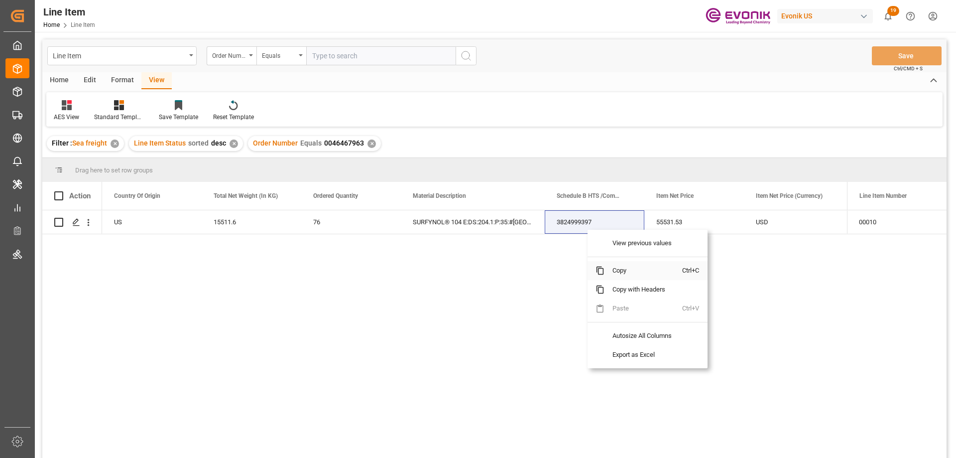
click at [626, 270] on span "Copy" at bounding box center [644, 270] width 78 height 19
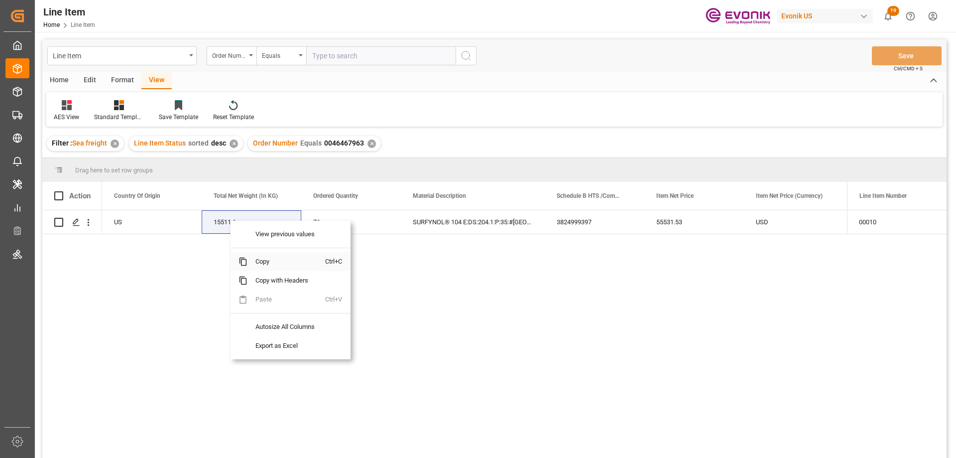
click at [269, 262] on span "Copy" at bounding box center [287, 261] width 78 height 19
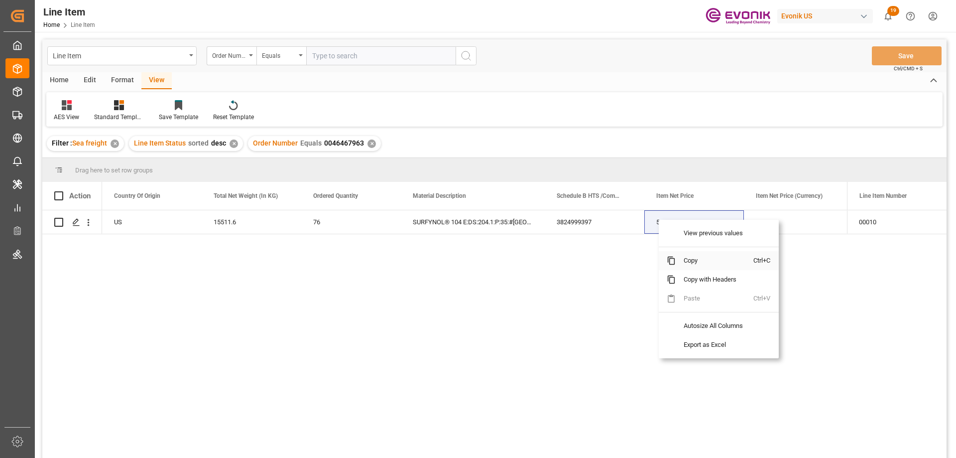
click at [685, 259] on span "Copy" at bounding box center [715, 260] width 78 height 19
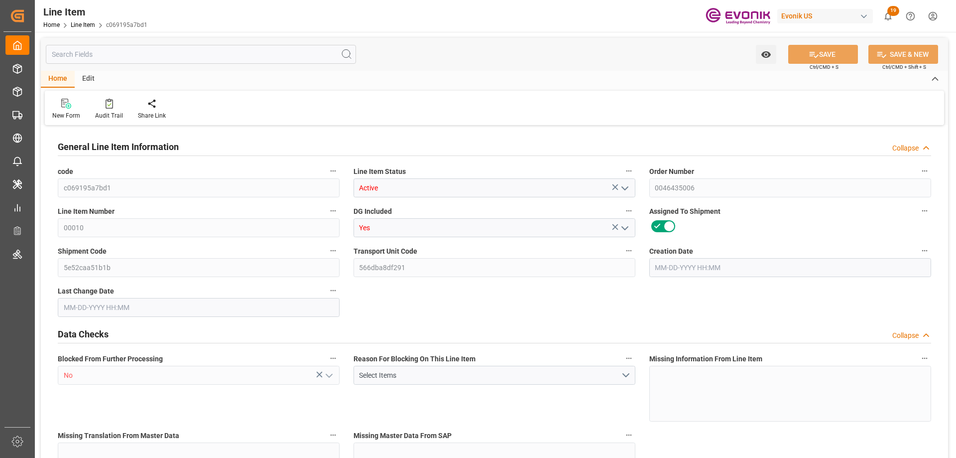
type input "0"
type input "20000"
type input "0"
type input "20000"
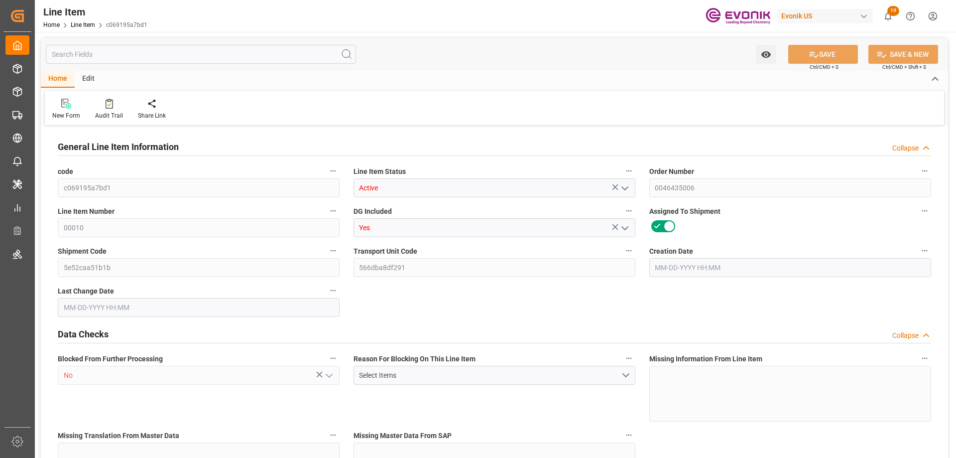
type input "160000"
type input "20000"
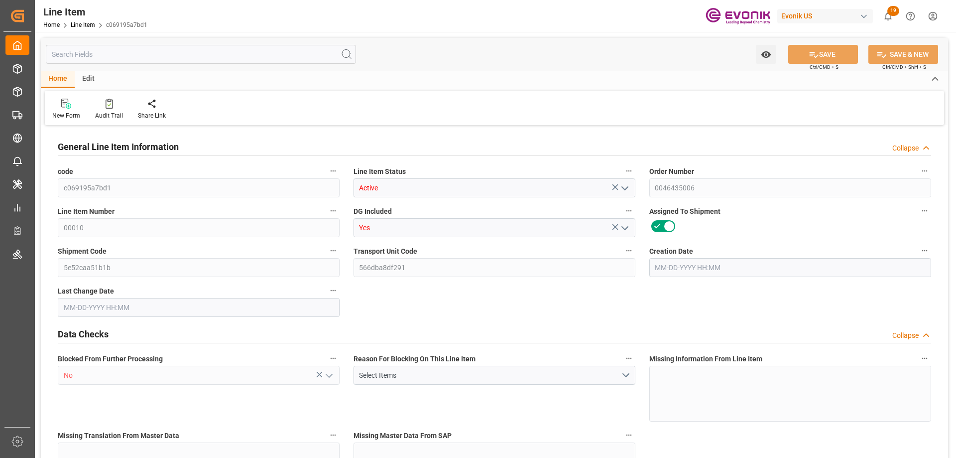
type input "20000"
type input "0"
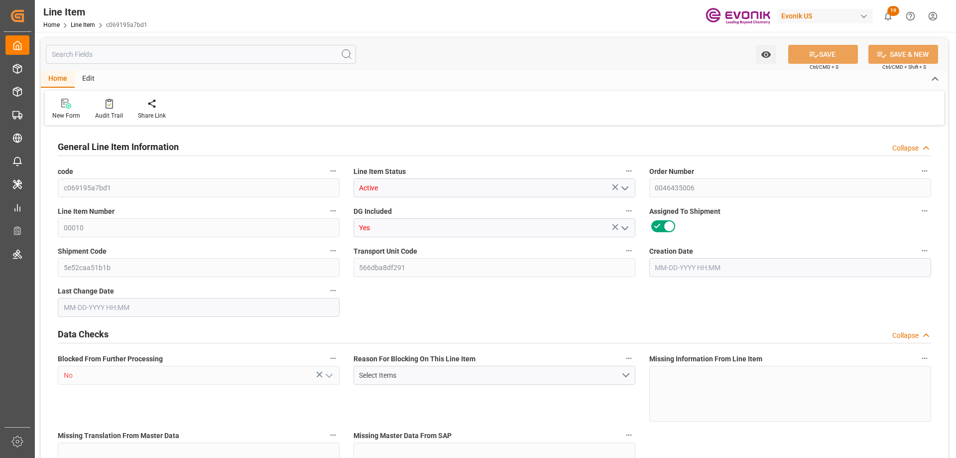
type input "19750"
type input "0"
type input "02-19-2025 18:45"
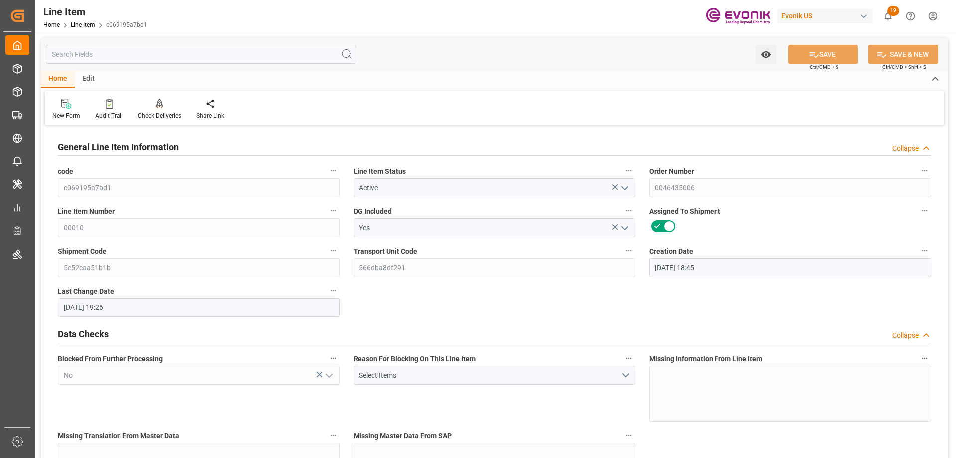
type input "08-21-2025 19:26"
type input "10-02-2025"
type input "08-28-2025"
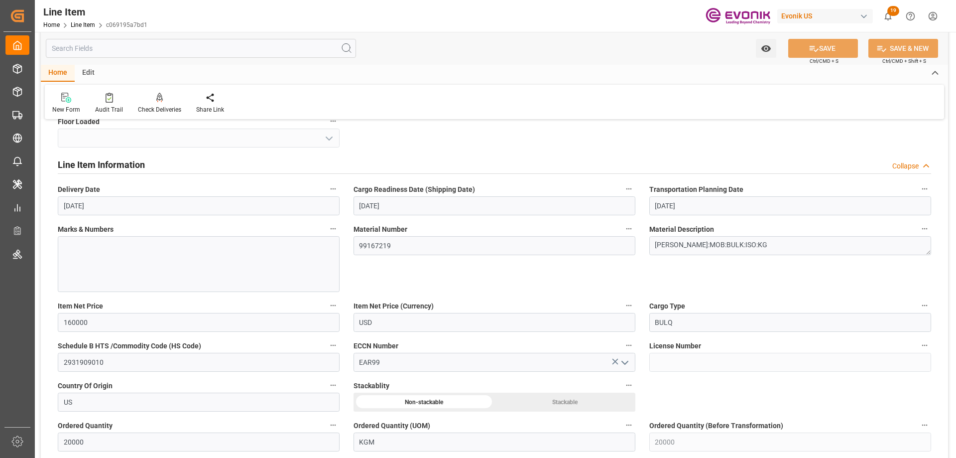
scroll to position [448, 0]
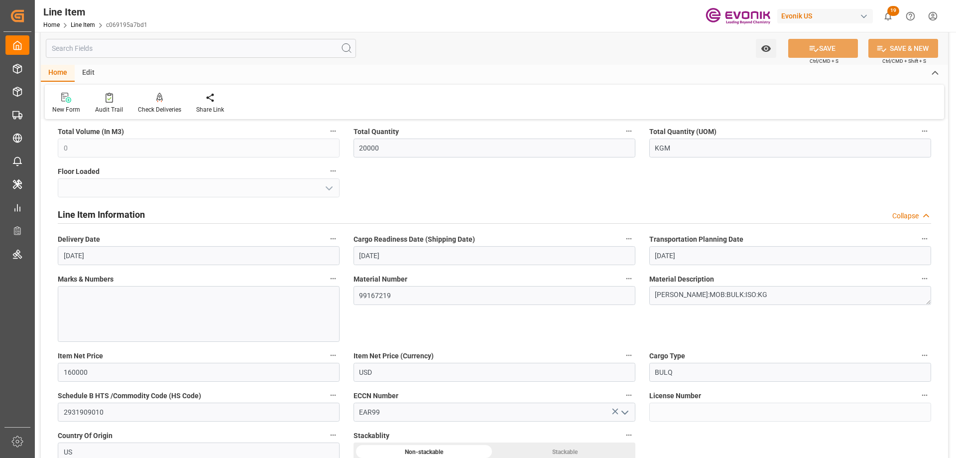
click at [98, 41] on input "text" at bounding box center [201, 48] width 310 height 19
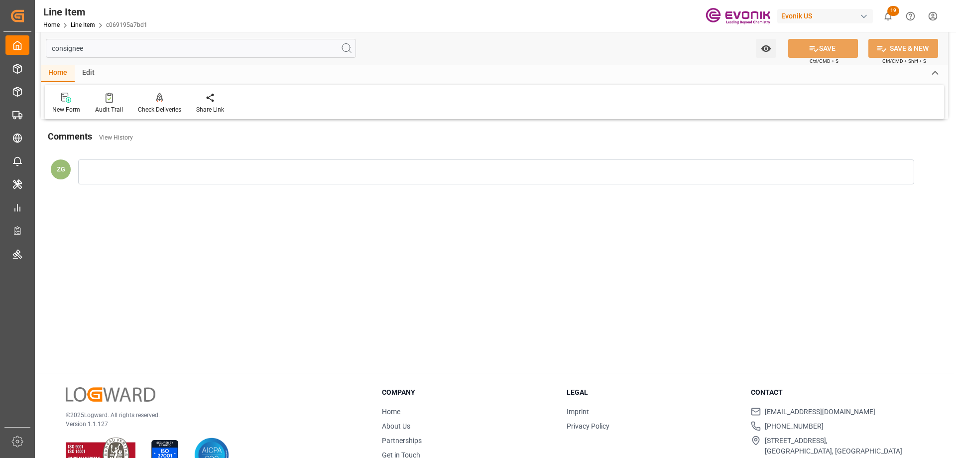
scroll to position [0, 0]
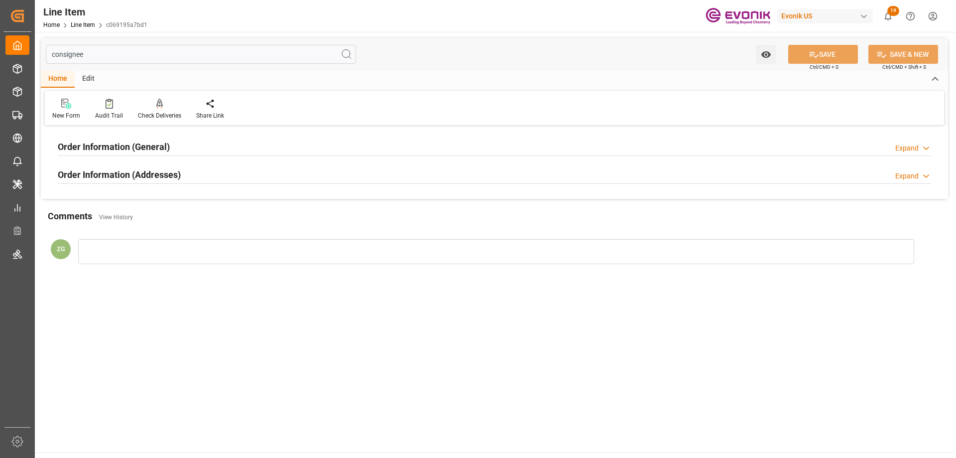
type input "consignee"
click at [156, 175] on h2 "Order Information (Addresses)" at bounding box center [119, 174] width 123 height 13
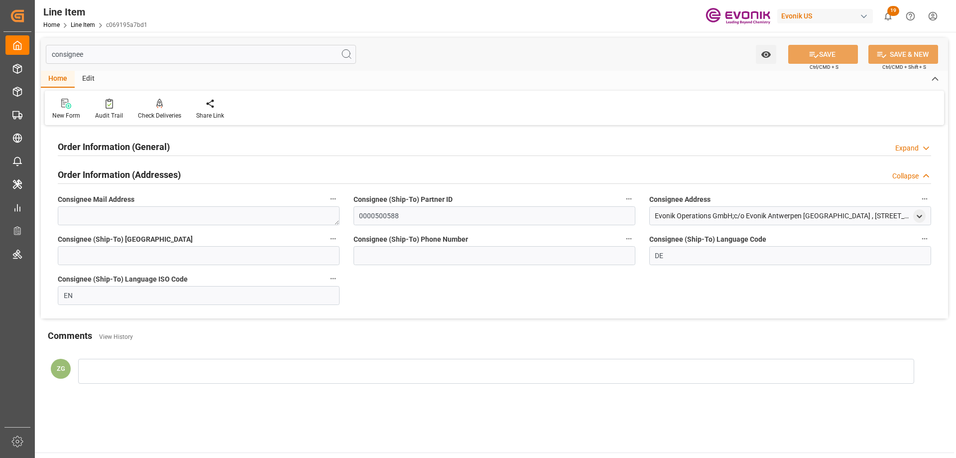
click at [143, 153] on h2 "Order Information (General)" at bounding box center [114, 146] width 112 height 13
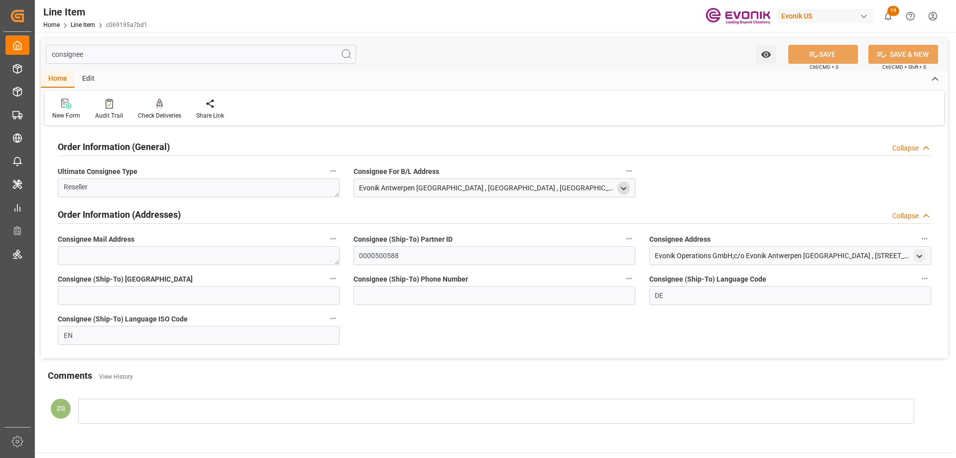
click at [624, 186] on icon "open menu" at bounding box center [624, 188] width 8 height 8
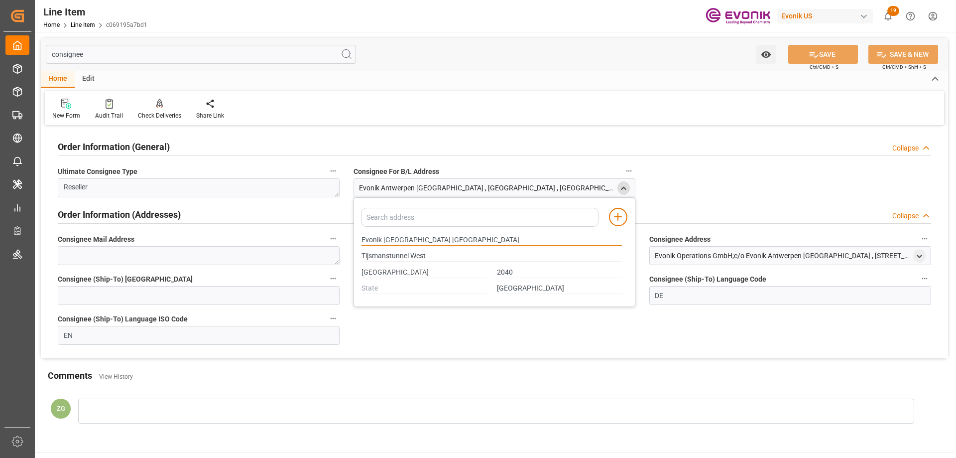
drag, startPoint x: 362, startPoint y: 239, endPoint x: 430, endPoint y: 240, distance: 68.7
click at [430, 240] on input "Evonik Antwerpen NV" at bounding box center [492, 240] width 261 height 11
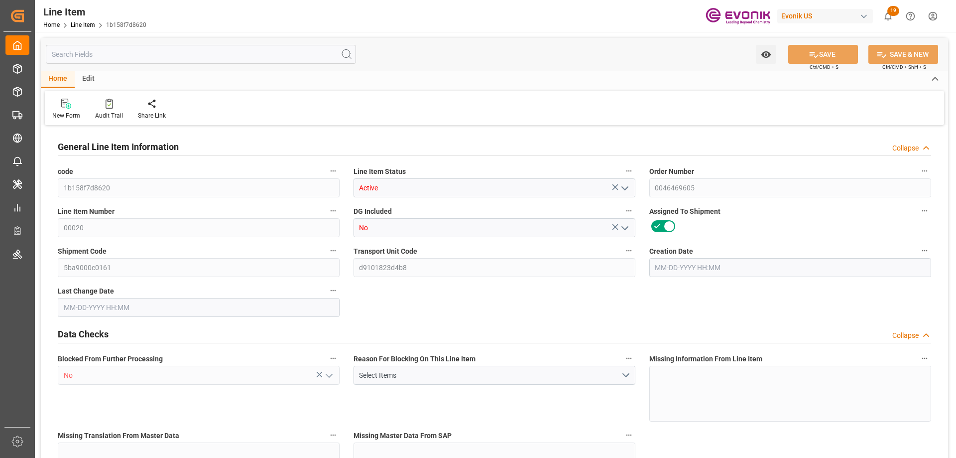
type input "10"
type input "7640"
type input "7000"
type input "13.2102"
type input "40"
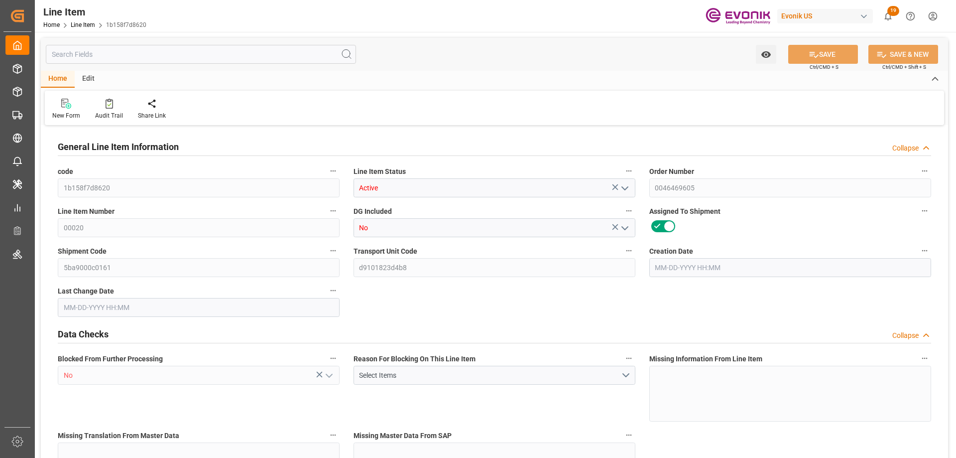
type input "28910"
type input "40"
type input "7640"
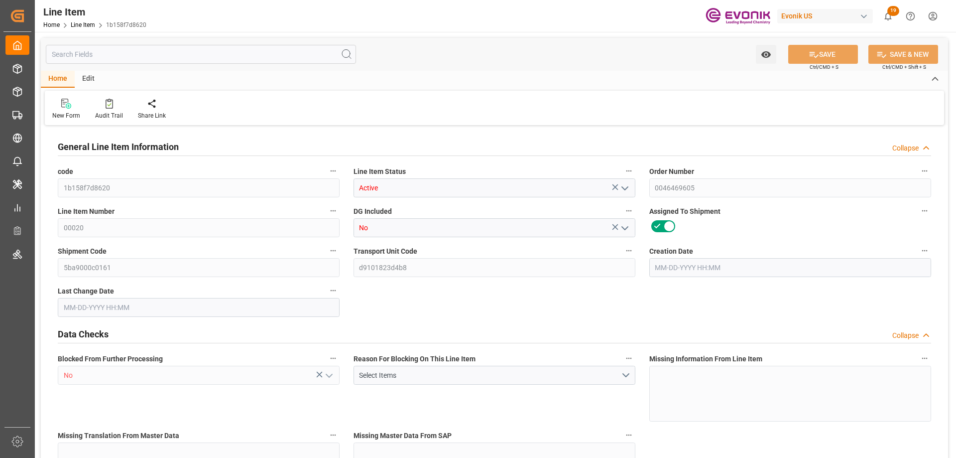
type input "8000"
type input "7000"
type input "13.2102"
type input "13210.2"
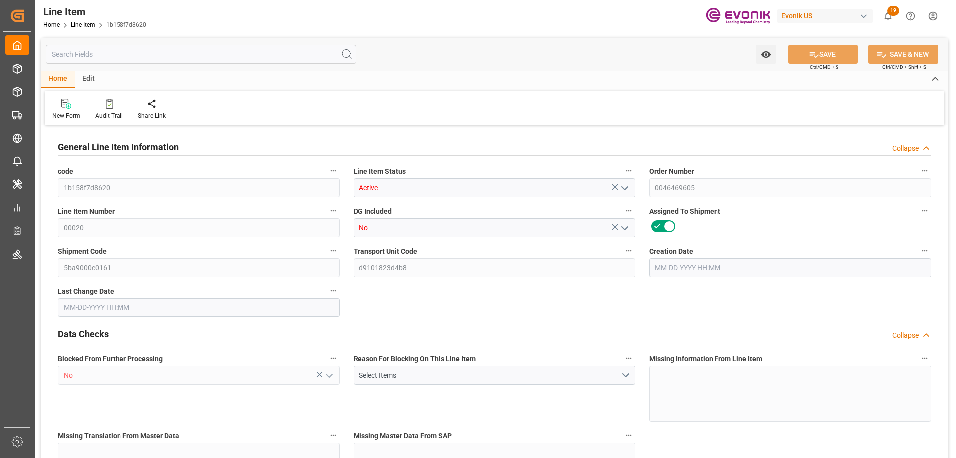
type input "40"
type input "7640"
type input "7000"
type input "13.2102"
type input "08-21-2025 15:17"
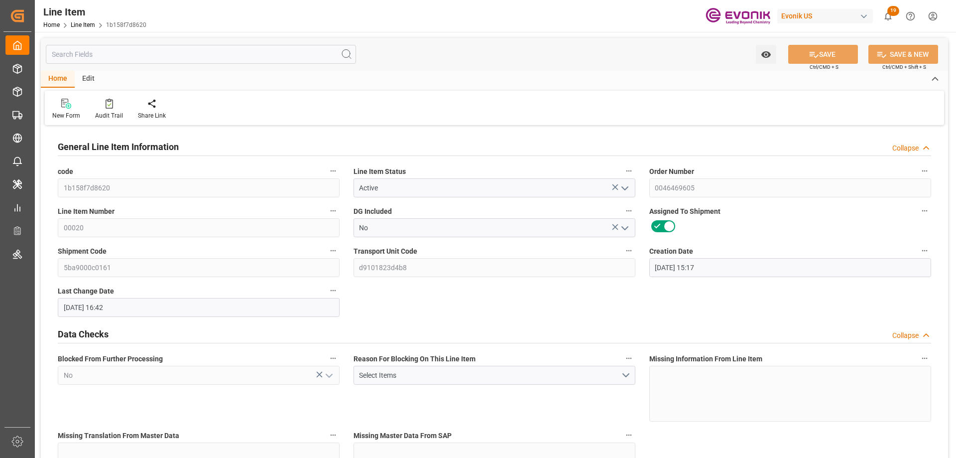
type input "08-28-2025 16:42"
type input "11-16-2025"
type input "[DATE]"
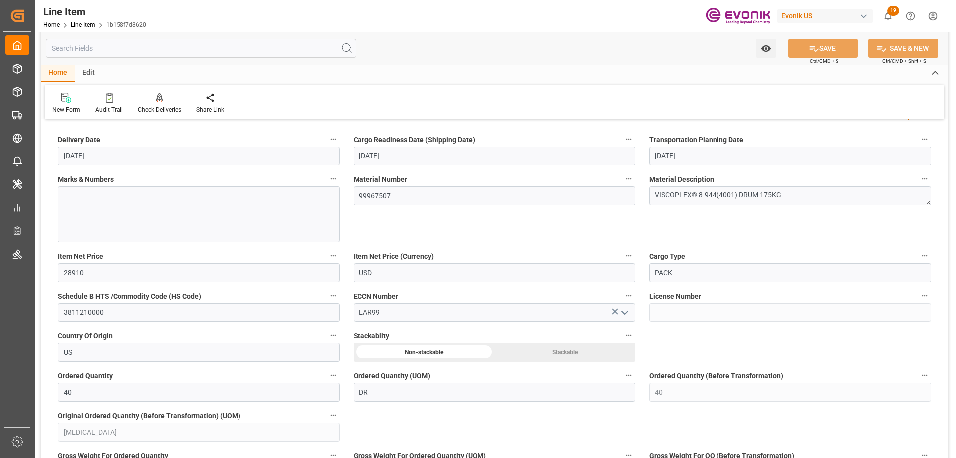
scroll to position [598, 0]
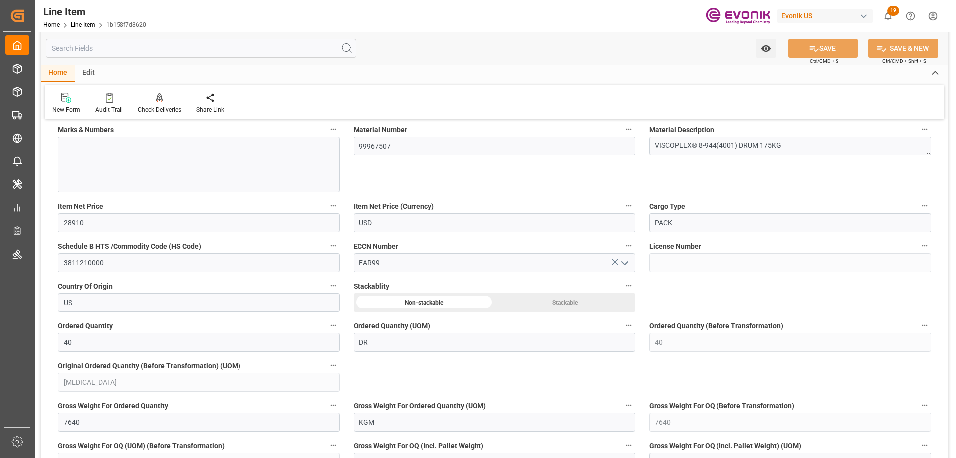
click at [181, 47] on input "text" at bounding box center [201, 48] width 310 height 19
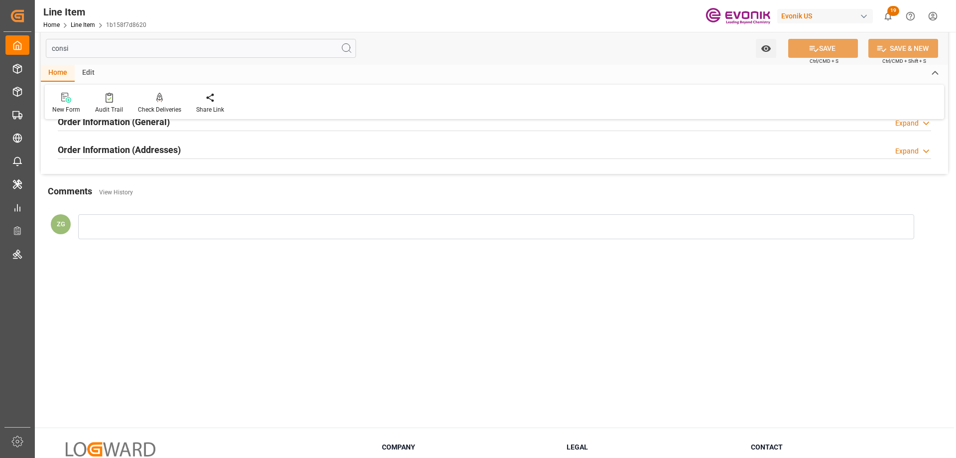
scroll to position [0, 0]
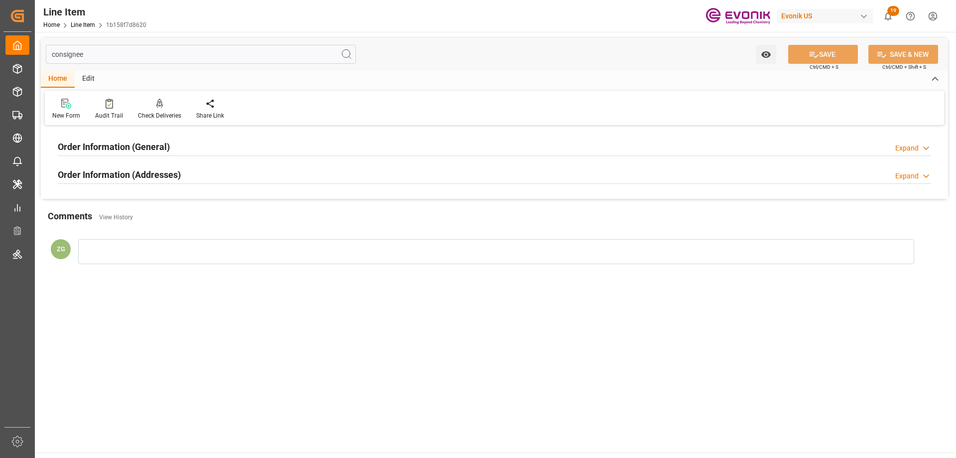
type input "consignee"
click at [142, 173] on h2 "Order Information (Addresses)" at bounding box center [119, 174] width 123 height 13
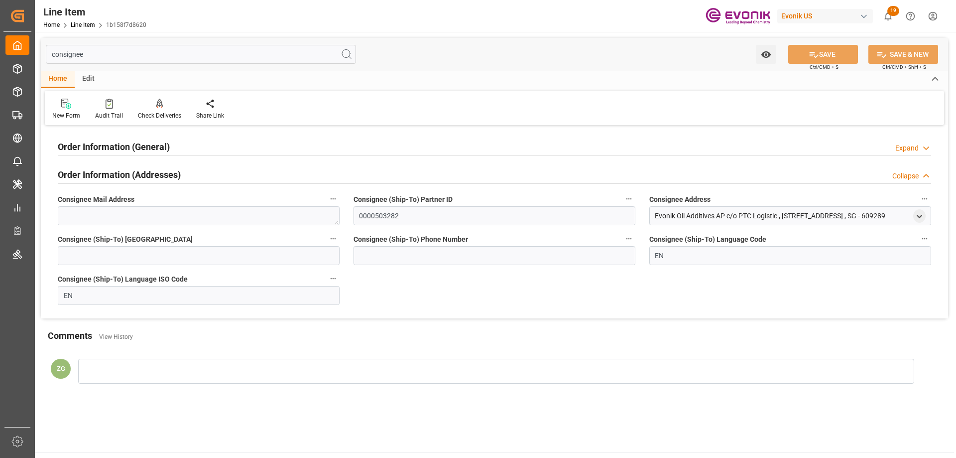
click at [142, 153] on h2 "Order Information (General)" at bounding box center [114, 146] width 112 height 13
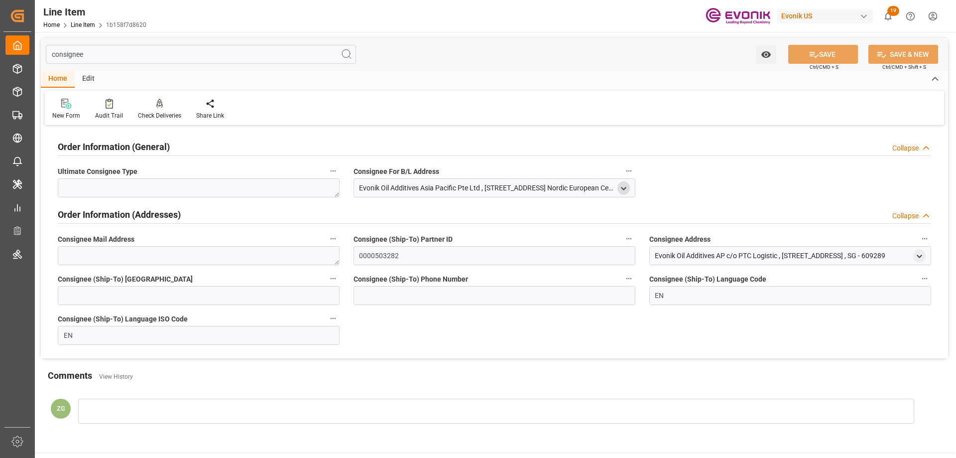
click at [625, 188] on polyline "open menu" at bounding box center [624, 188] width 4 height 2
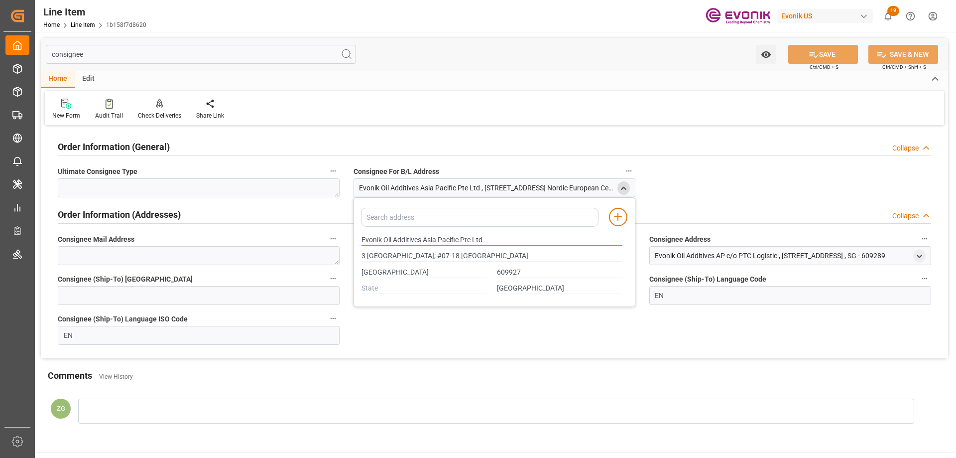
drag, startPoint x: 363, startPoint y: 240, endPoint x: 422, endPoint y: 240, distance: 59.3
click at [422, 240] on input "Evonik Oil Additives Asia Pacific Pte Ltd" at bounding box center [492, 240] width 261 height 11
click at [525, 287] on input "[GEOGRAPHIC_DATA]" at bounding box center [559, 288] width 125 height 11
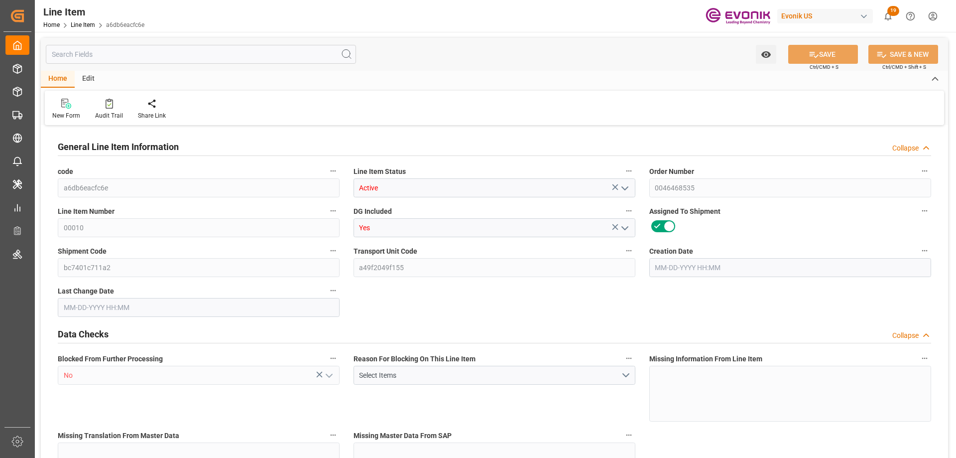
type input "20"
type input "16887.2"
type input "15200"
type input "26.3568"
type input "80"
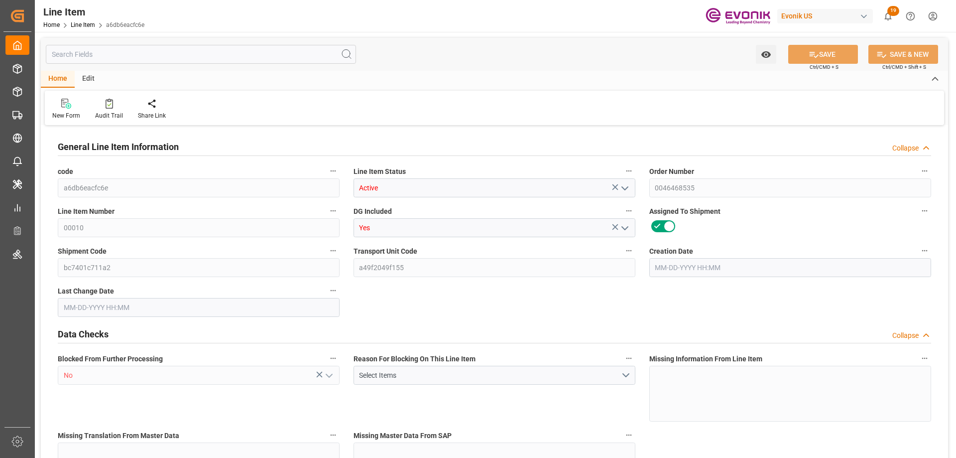
type input "121600"
type input "80"
type input "15200"
type input "16887.2"
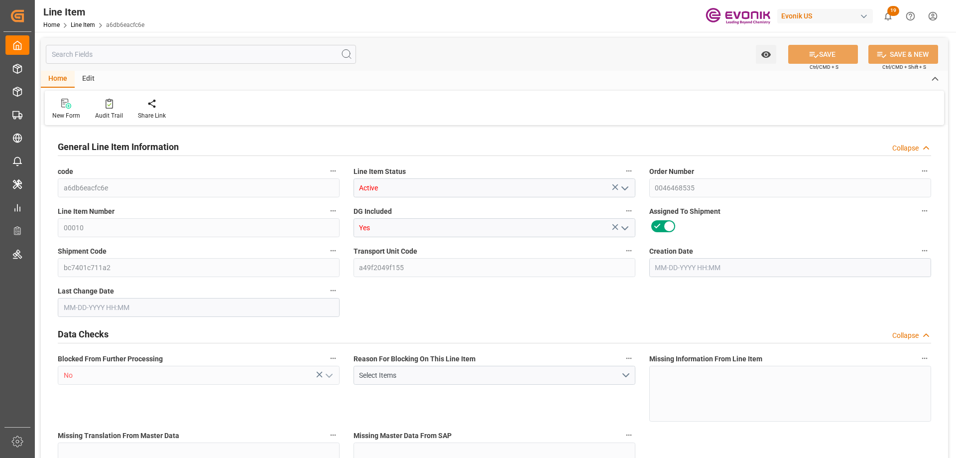
type input "17607.2"
type input "15200"
type input "26.3568"
type input "26356.8"
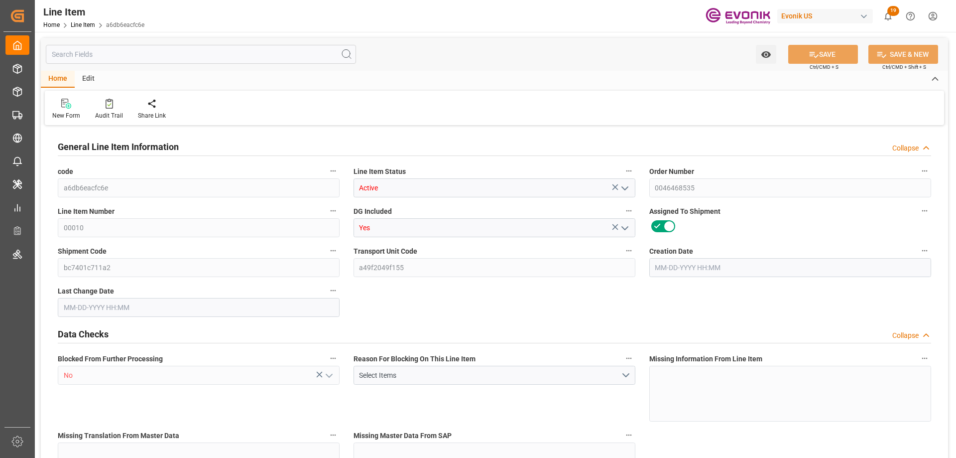
type input "80"
type input "16887.2"
type input "15200"
type input "26.3568"
type input "[DATE] 17:15"
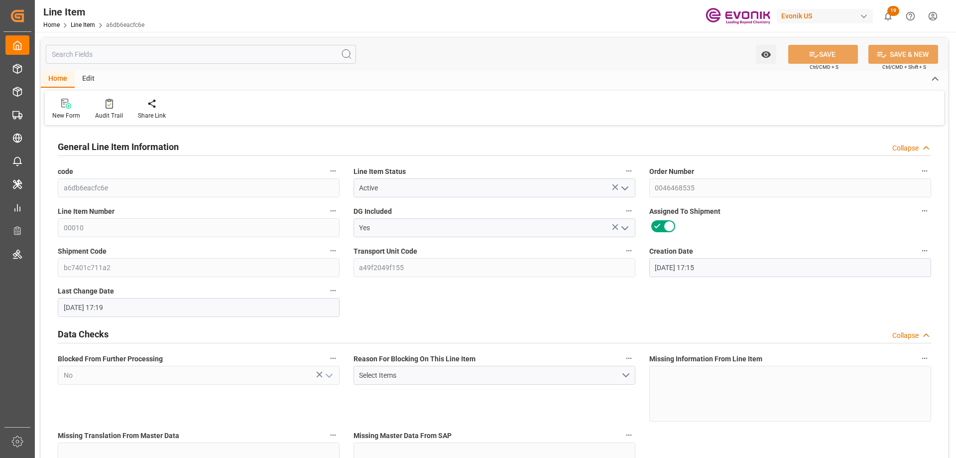
type input "[DATE] 17:19"
type input "[DATE]"
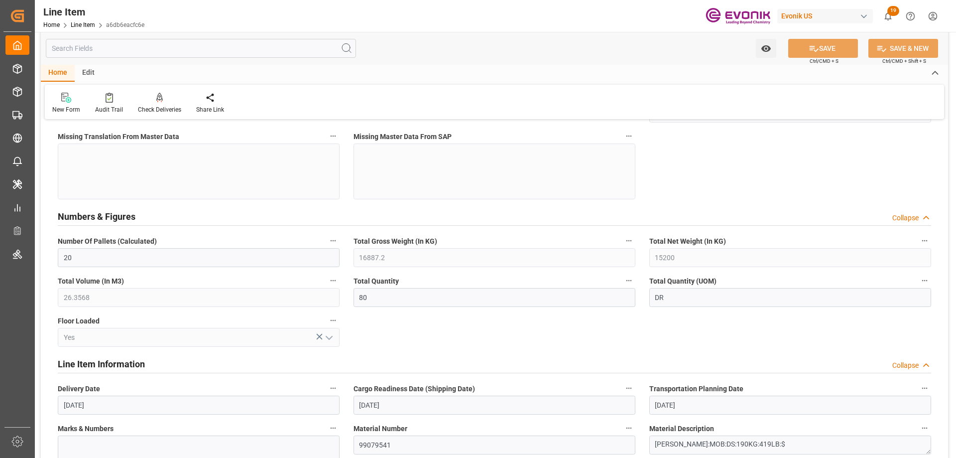
scroll to position [548, 0]
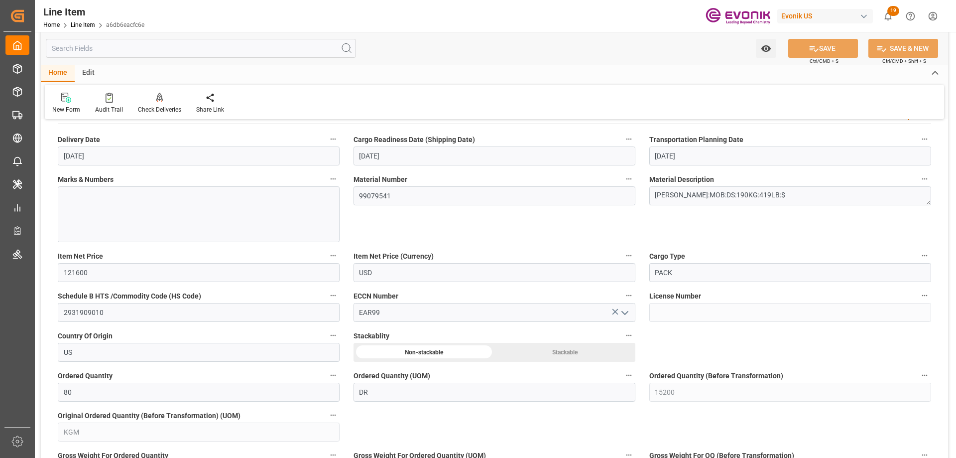
click at [159, 59] on div "Watch Option SAVE Ctrl/CMD + S SAVE & NEW Ctrl/CMD + Shift + S" at bounding box center [495, 48] width 908 height 33
click at [155, 51] on input "text" at bounding box center [201, 48] width 310 height 19
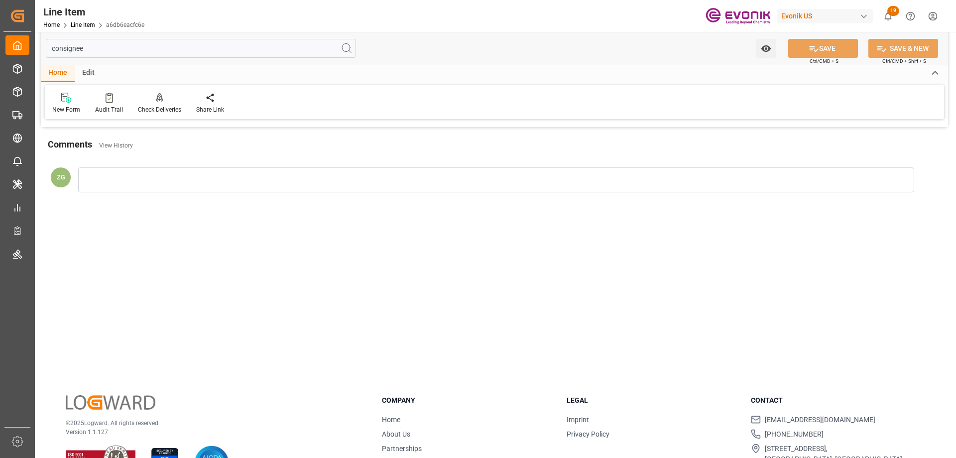
scroll to position [0, 0]
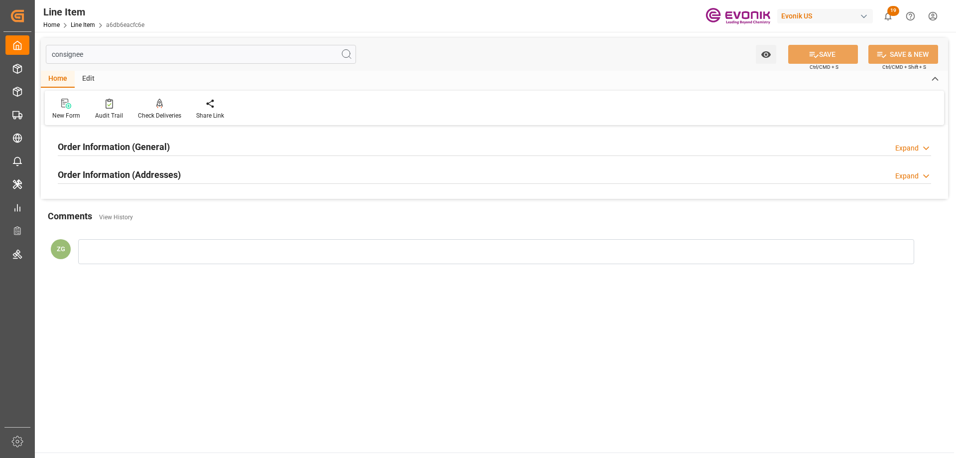
type input "consignee"
click at [157, 175] on h2 "Order Information (Addresses)" at bounding box center [119, 174] width 123 height 13
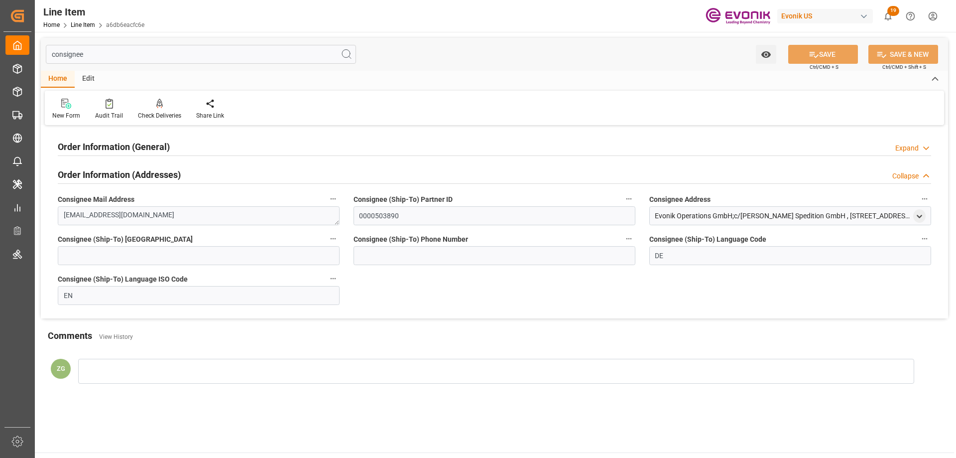
click at [132, 135] on div "Order Information (General) Expand" at bounding box center [495, 147] width 888 height 28
click at [135, 145] on h2 "Order Information (General)" at bounding box center [114, 146] width 112 height 13
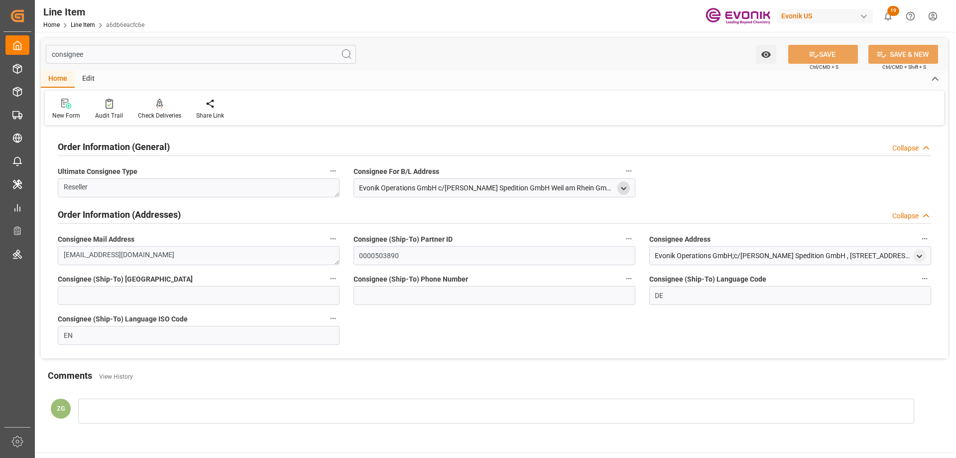
click at [622, 188] on polyline "open menu" at bounding box center [624, 188] width 4 height 2
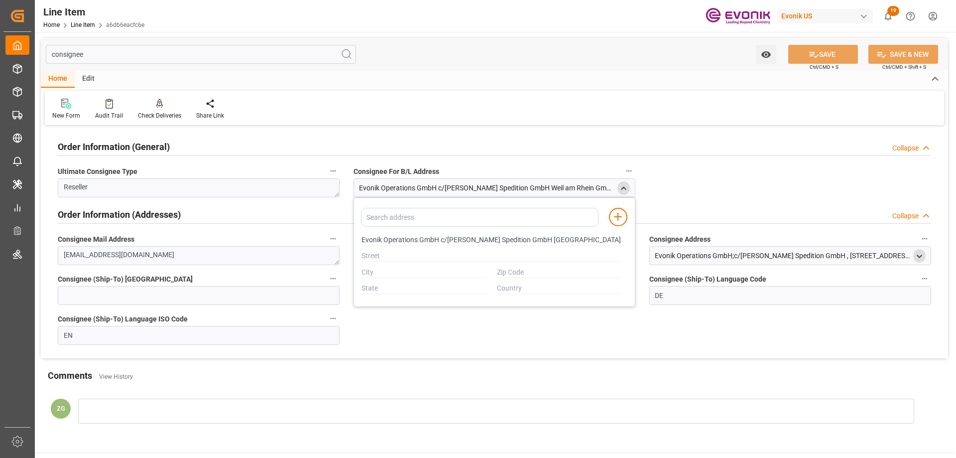
click at [914, 255] on div "open menu" at bounding box center [920, 255] width 12 height 13
click at [918, 255] on polyline "open menu" at bounding box center [920, 256] width 4 height 2
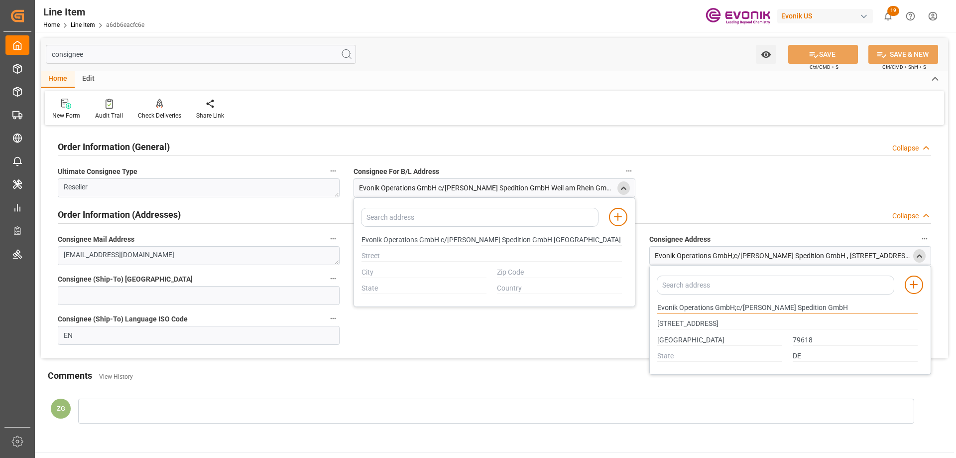
drag, startPoint x: 658, startPoint y: 304, endPoint x: 734, endPoint y: 306, distance: 75.7
click at [734, 306] on input "Evonik Operations GmbH;c/[PERSON_NAME] Spedition GmbH" at bounding box center [788, 307] width 261 height 11
click at [682, 336] on input "[GEOGRAPHIC_DATA]" at bounding box center [720, 340] width 125 height 11
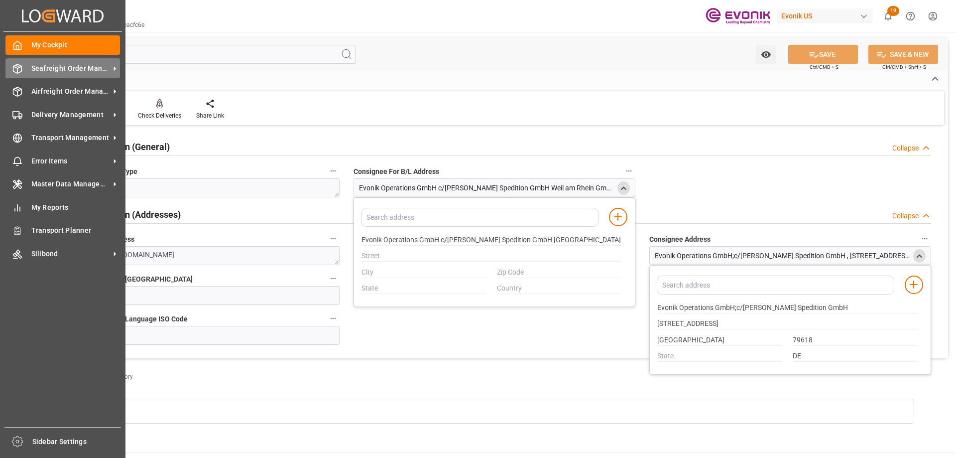
click at [27, 67] on div "Seafreight Order Management Seafreight Order Management" at bounding box center [62, 67] width 115 height 19
type input "Evonik Operations GmbH c/[PERSON_NAME] Spedition GmbH [GEOGRAPHIC_DATA] <(>&<)>…"
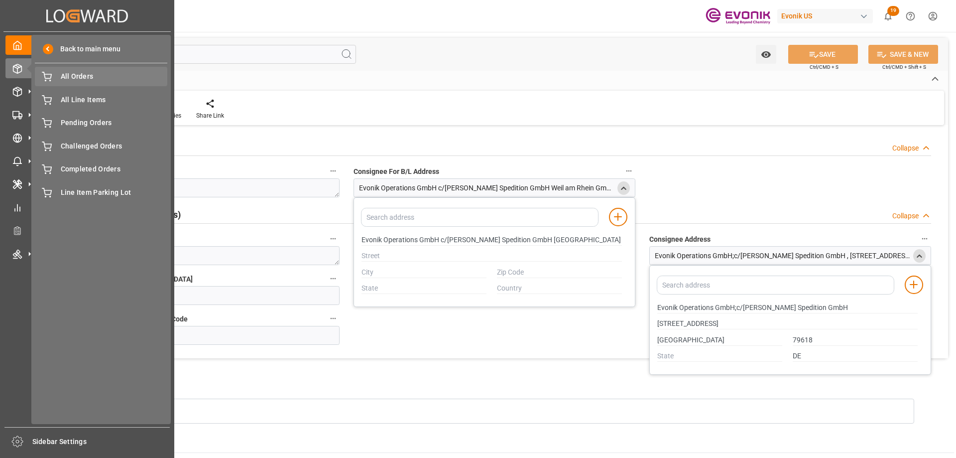
click at [84, 77] on span "All Orders" at bounding box center [114, 76] width 107 height 10
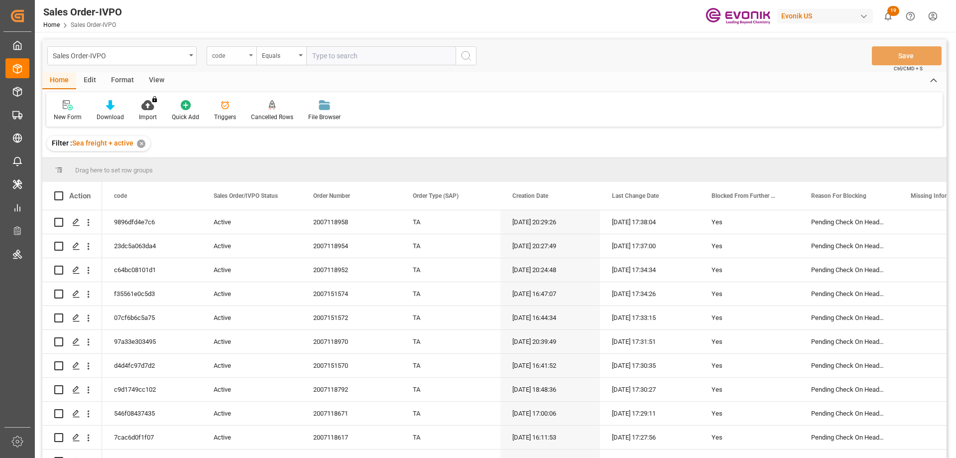
click at [241, 51] on div "code" at bounding box center [229, 54] width 34 height 11
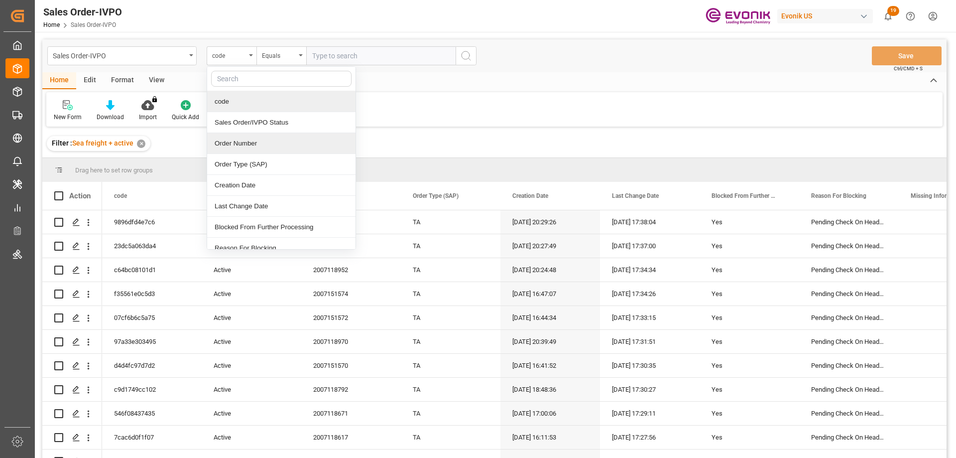
click at [241, 147] on div "Order Number" at bounding box center [281, 143] width 148 height 21
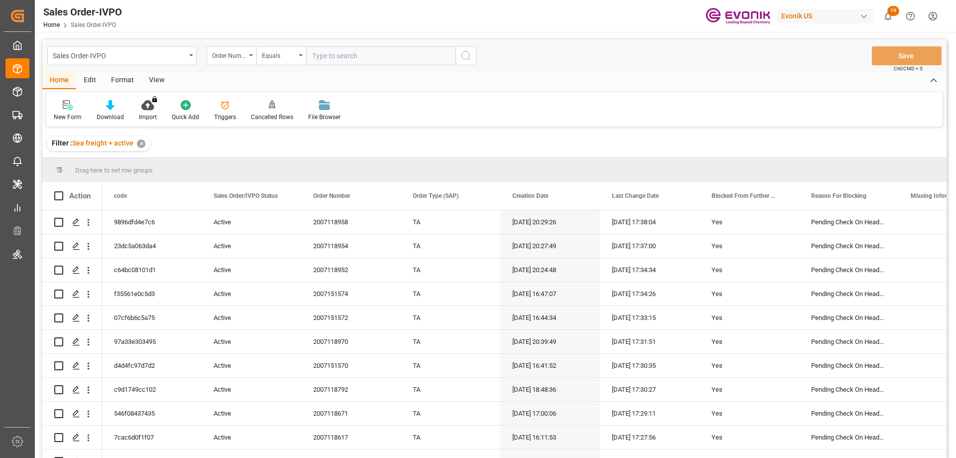
click at [340, 55] on input "text" at bounding box center [380, 55] width 149 height 19
paste input "0046469605"
type input "0046469605"
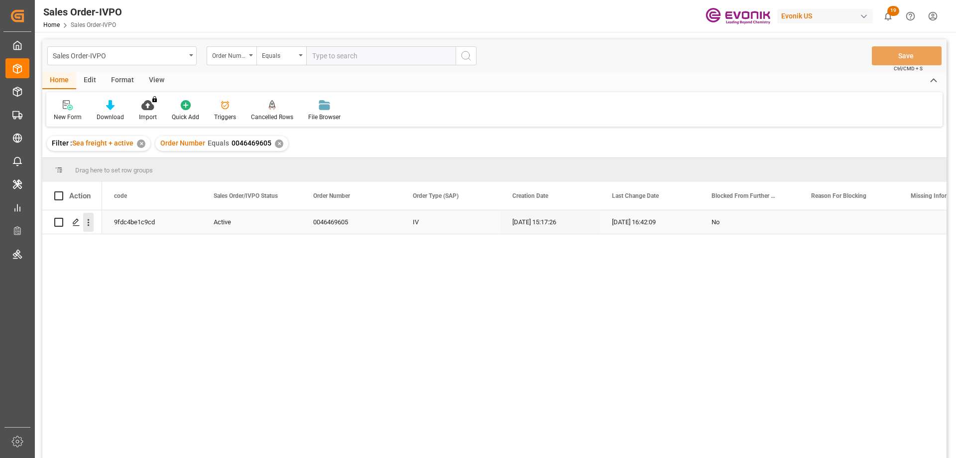
click at [87, 226] on icon "open menu" at bounding box center [88, 222] width 10 height 10
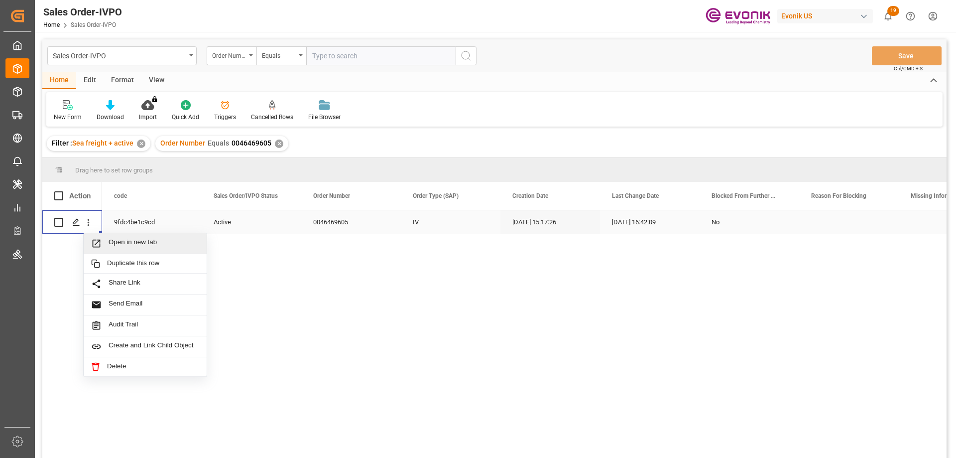
click at [121, 245] on span "Open in new tab" at bounding box center [154, 243] width 91 height 10
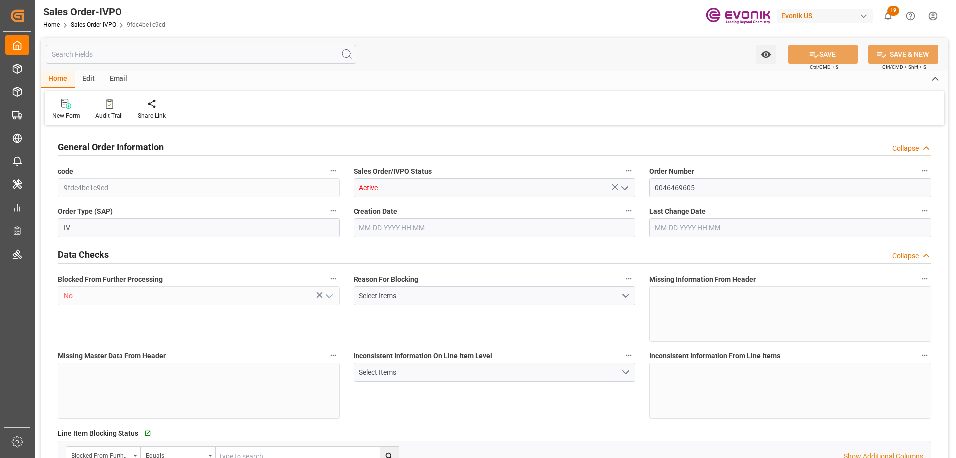
type input "SGSIN"
type input "0"
type input "1"
type input "2"
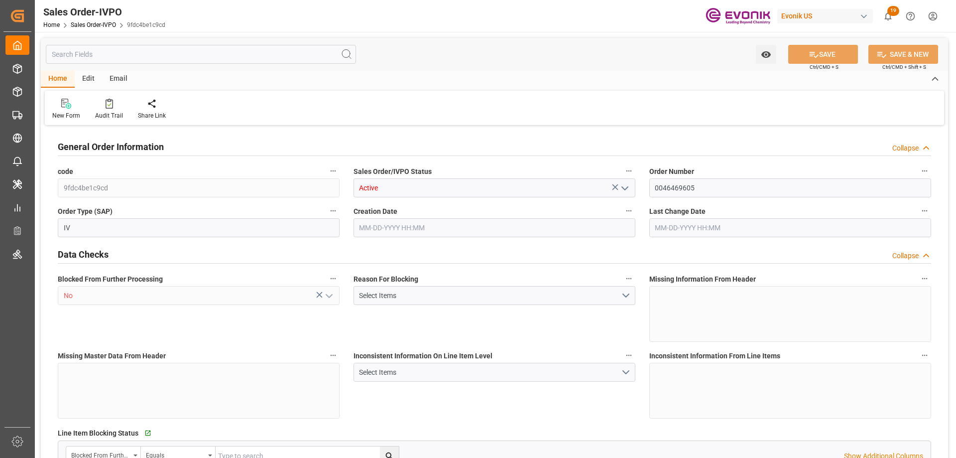
type input "16100"
type input "39.6306"
type input "17000"
type input "30"
type input "[DATE] 15:17"
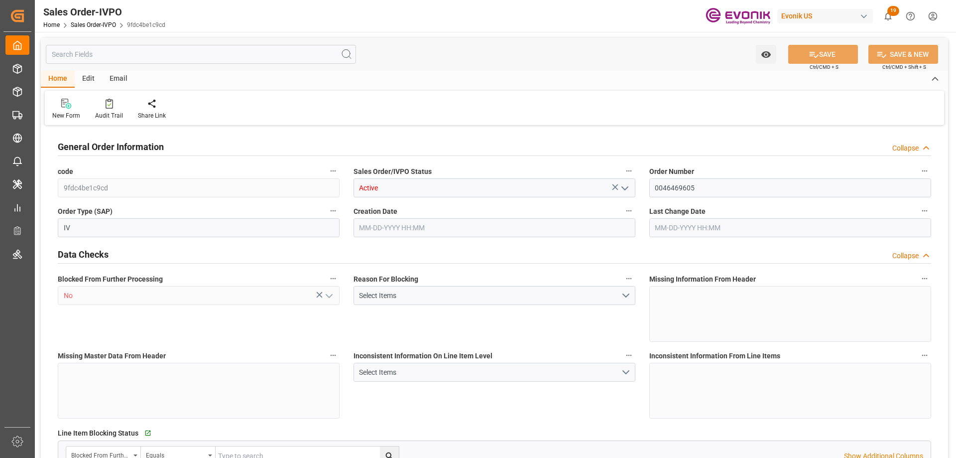
type input "[DATE] 16:42"
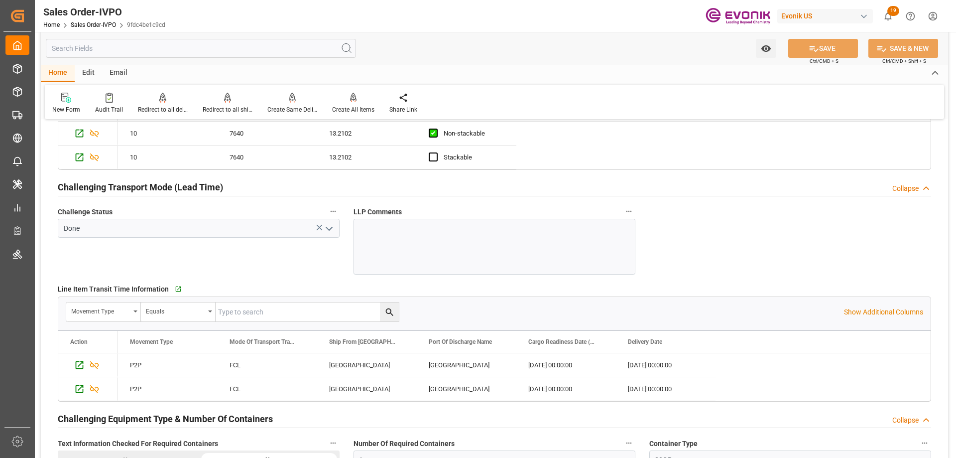
scroll to position [1743, 0]
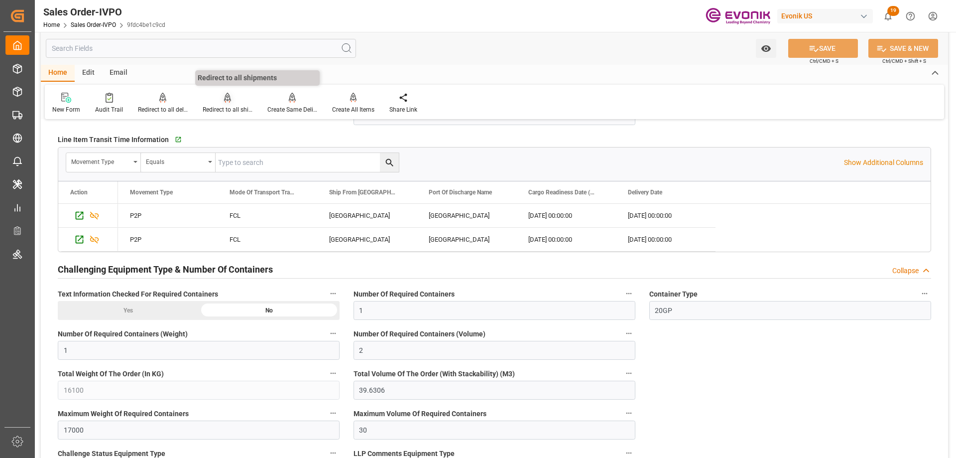
click at [222, 110] on div "Redirect to all shipments" at bounding box center [228, 109] width 50 height 9
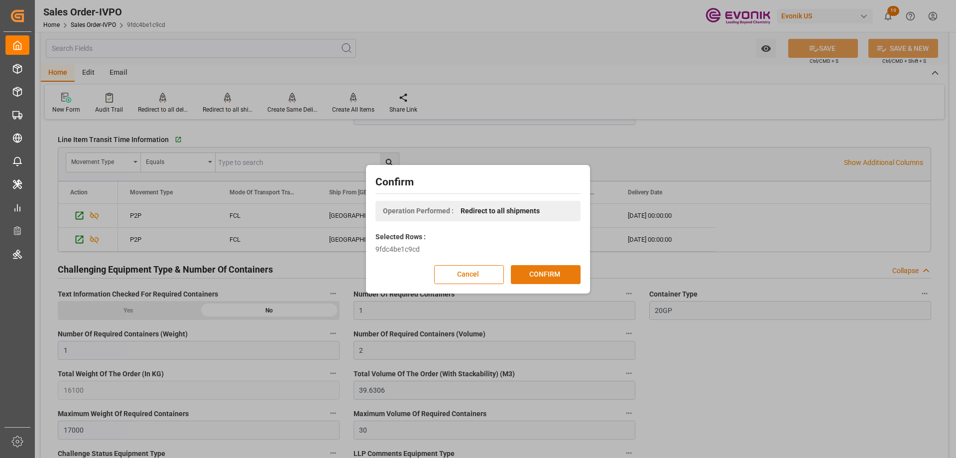
click at [532, 276] on button "CONFIRM" at bounding box center [546, 274] width 70 height 19
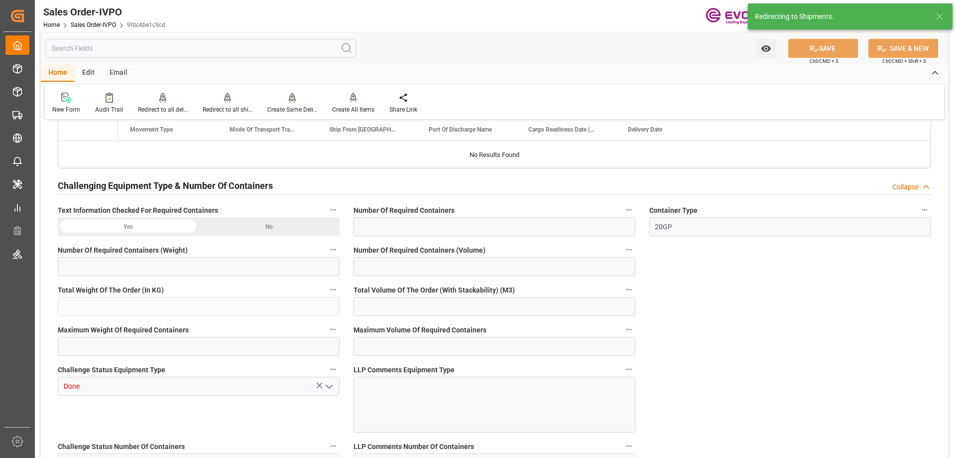
type input "SGSIN"
type input "0"
type input "1"
type input "2"
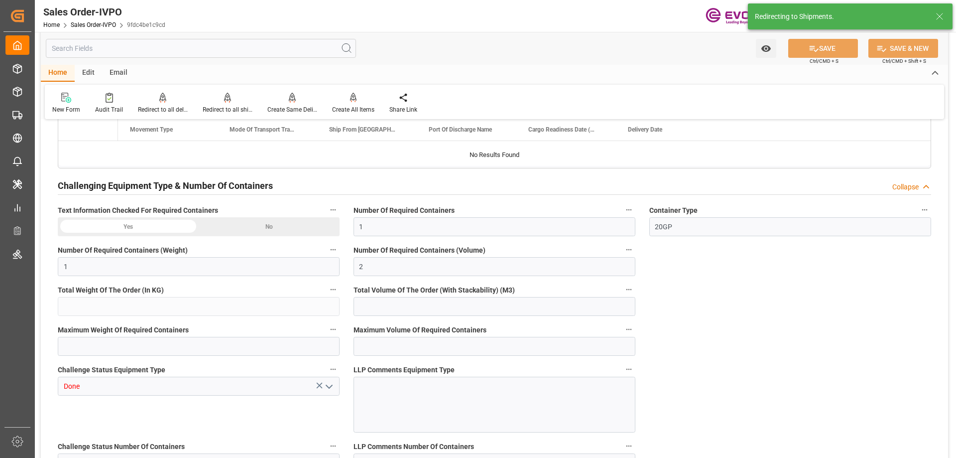
type input "16100"
type input "39.6306"
type input "17000"
type input "30"
type input "[DATE] 15:17"
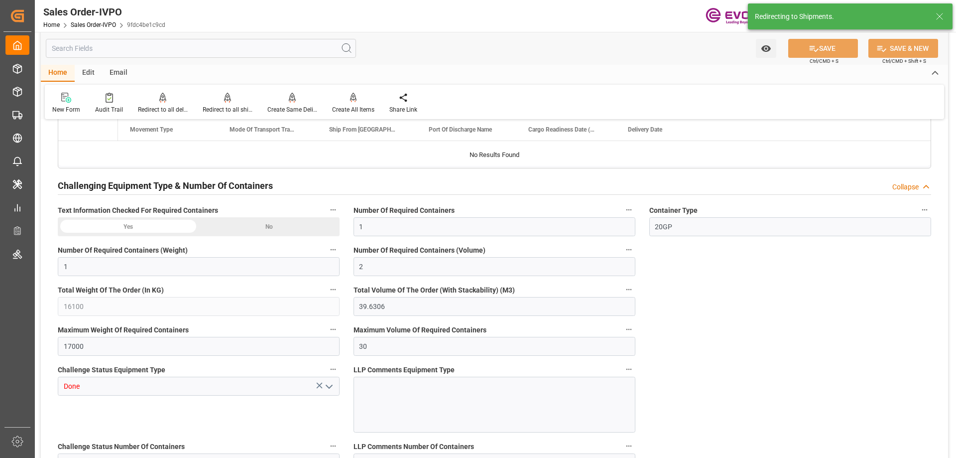
type input "08-28-2025 16:42"
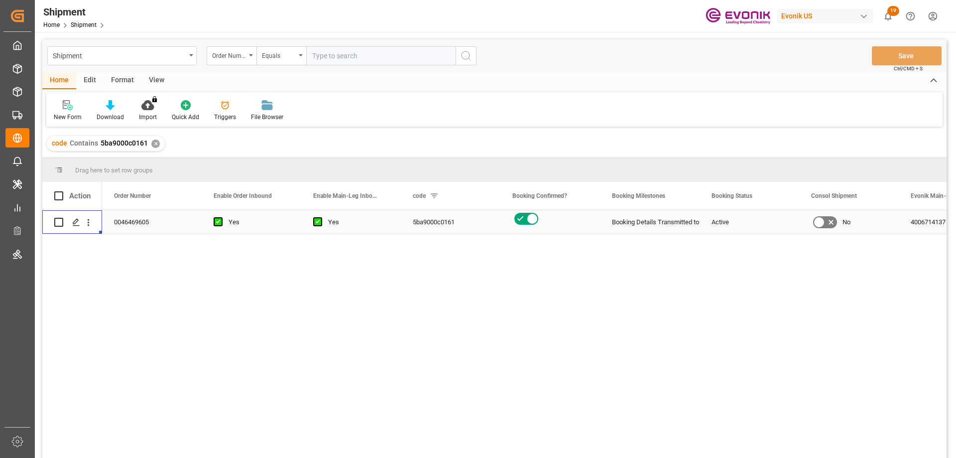
click at [79, 222] on icon "Press SPACE to select this row." at bounding box center [76, 222] width 8 height 8
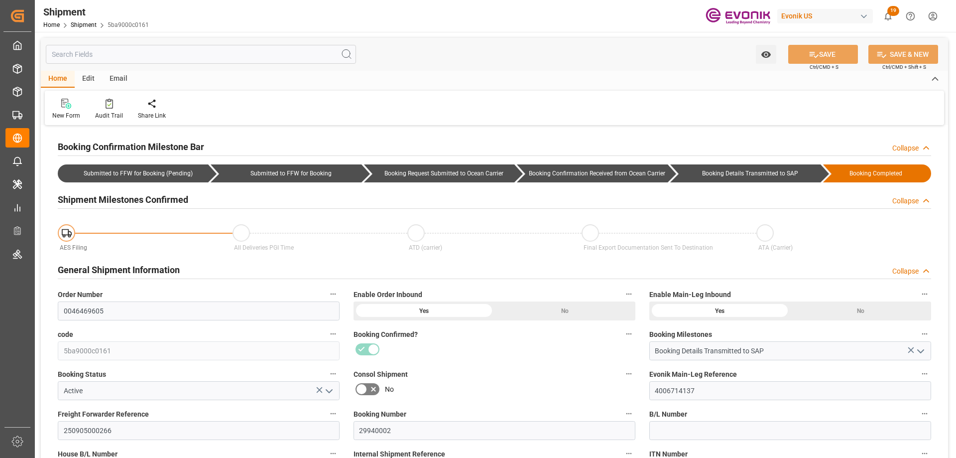
type input "Hapag Lloyd"
type input "Hapag Lloyd Aktiengesellschaft"
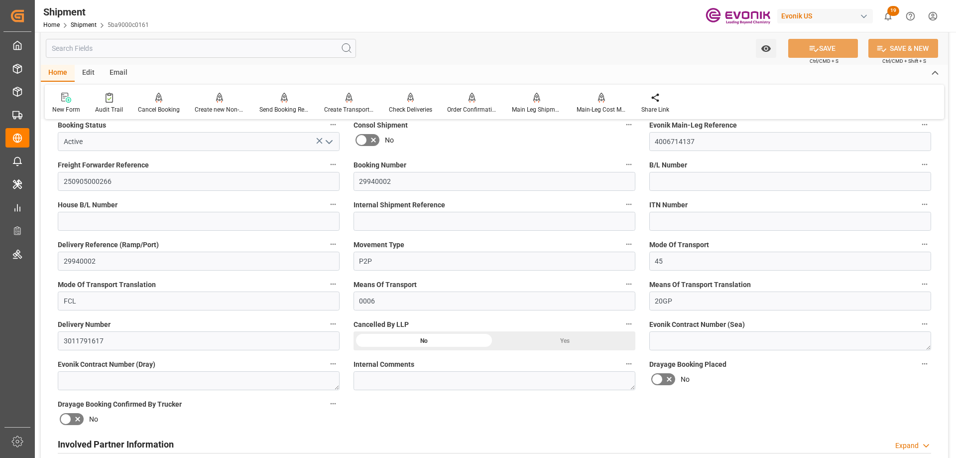
scroll to position [548, 0]
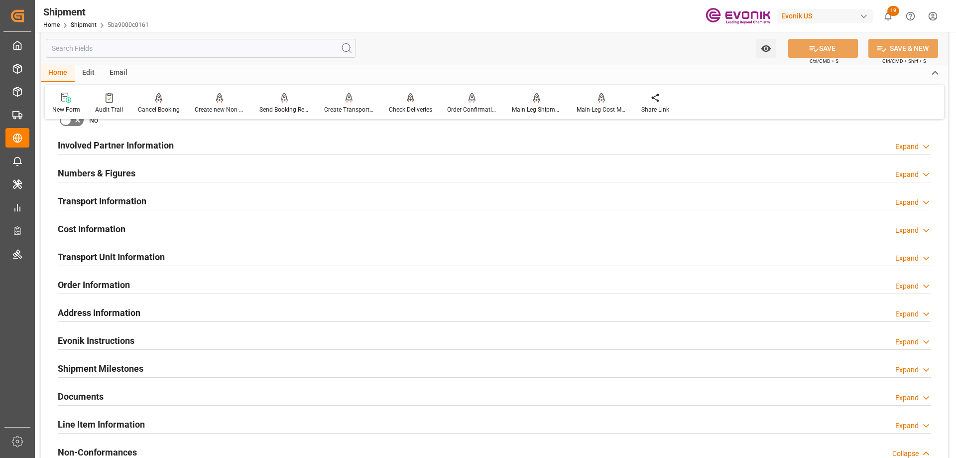
click at [107, 145] on h2 "Involved Partner Information" at bounding box center [116, 144] width 116 height 13
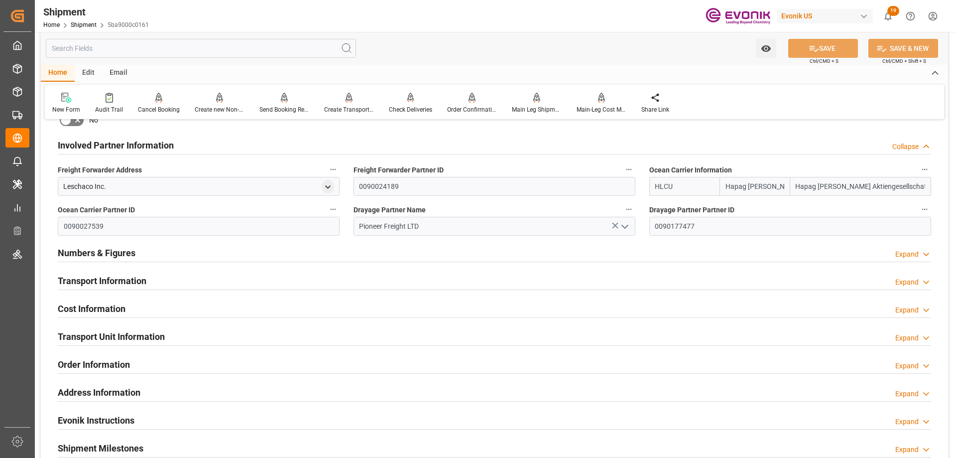
click at [131, 276] on h2 "Transport Information" at bounding box center [102, 280] width 89 height 13
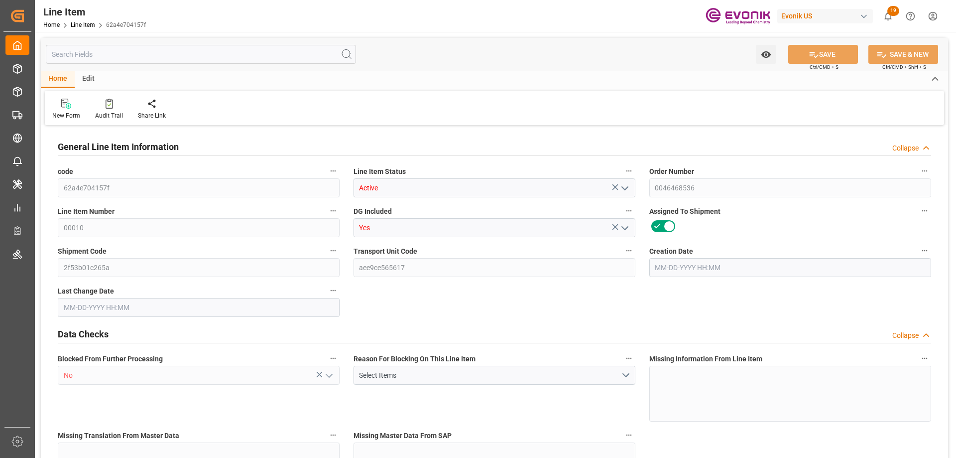
type input "18"
type input "17528.4"
type input "16200"
type input "25.272"
type input "18"
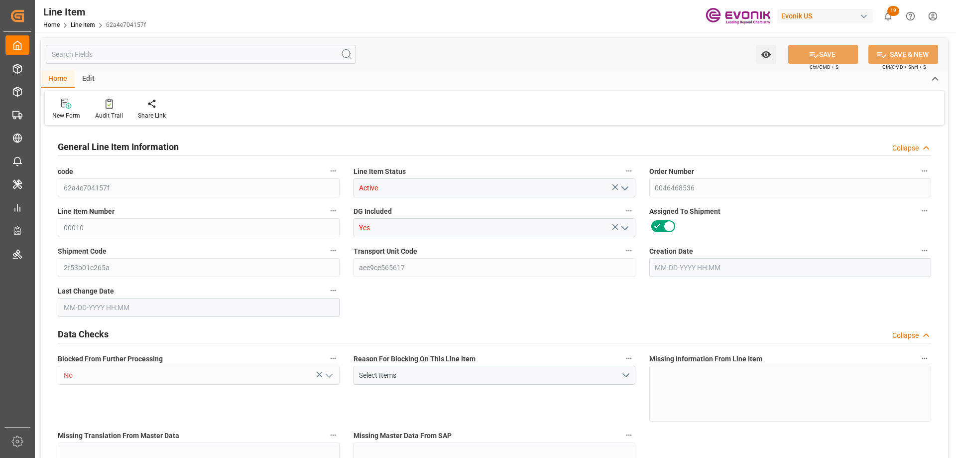
type input "129600"
type input "18"
type input "16200"
type input "17528.4"
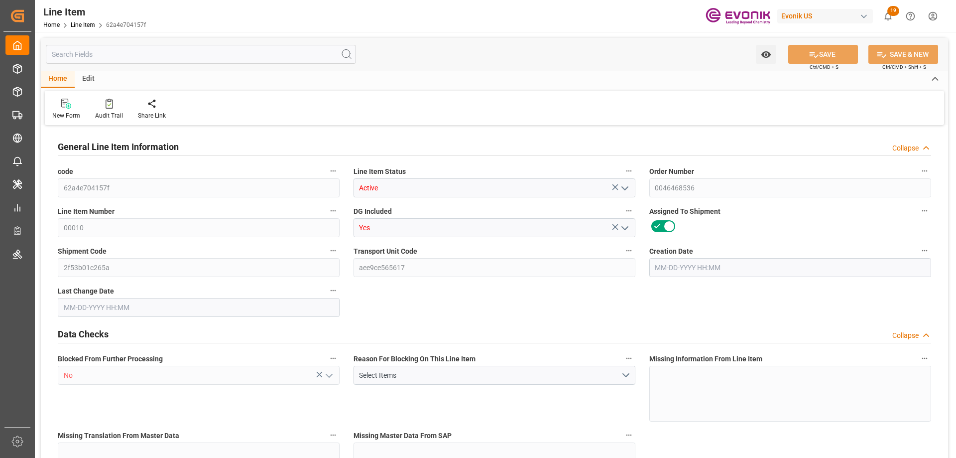
type input "17528.4"
type input "16200"
type input "25.272"
type input "25272"
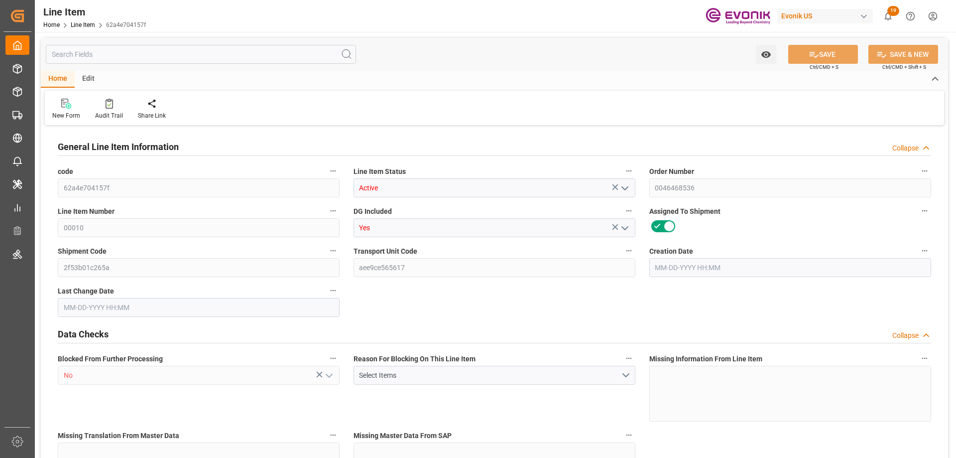
type input "18"
type input "17528.4"
type input "16200"
type input "25.272"
type input "08-25-2025 17:15"
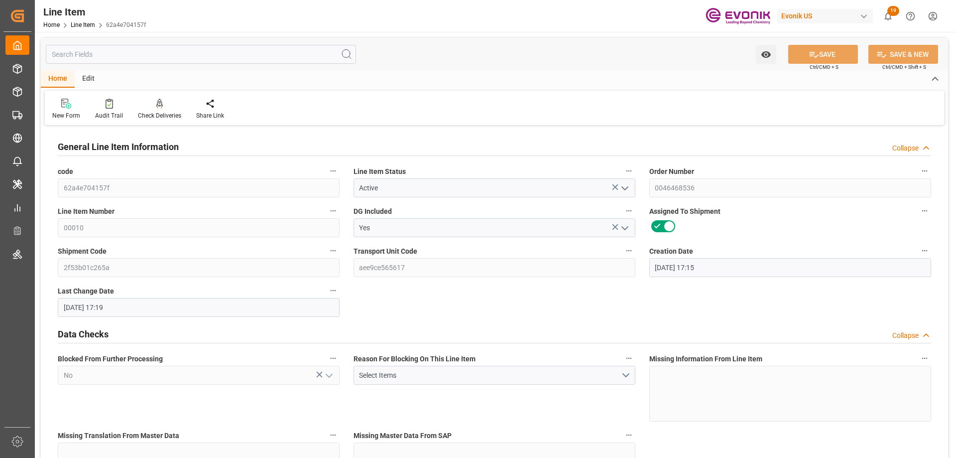
type input "09-03-2025 17:19"
type input "10-15-2025"
type input "[DATE]"
type input "09-04-2025"
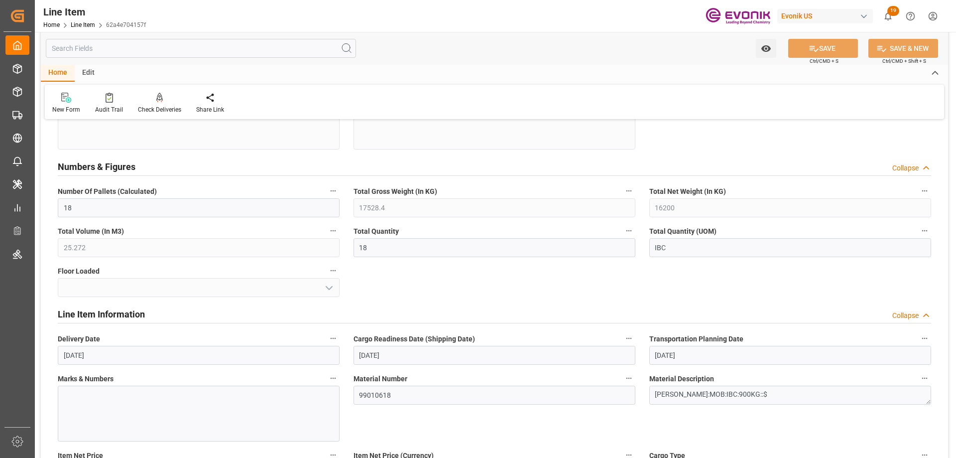
click at [133, 45] on input "text" at bounding box center [201, 48] width 310 height 19
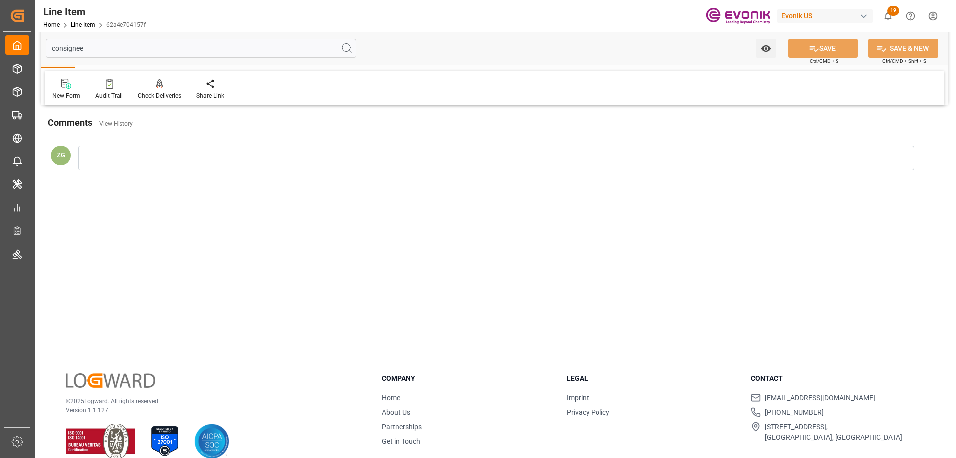
scroll to position [0, 0]
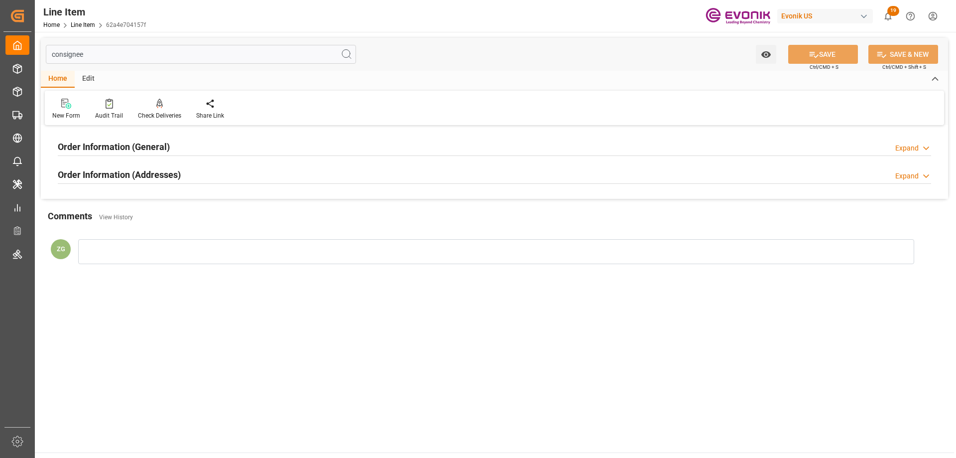
type input "consignee"
click at [179, 177] on h2 "Order Information (Addresses)" at bounding box center [119, 174] width 123 height 13
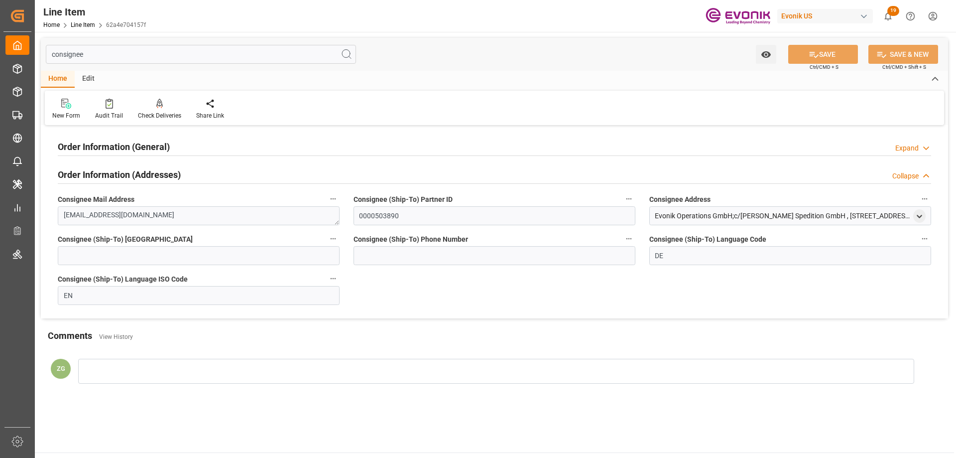
click at [145, 141] on h2 "Order Information (General)" at bounding box center [114, 146] width 112 height 13
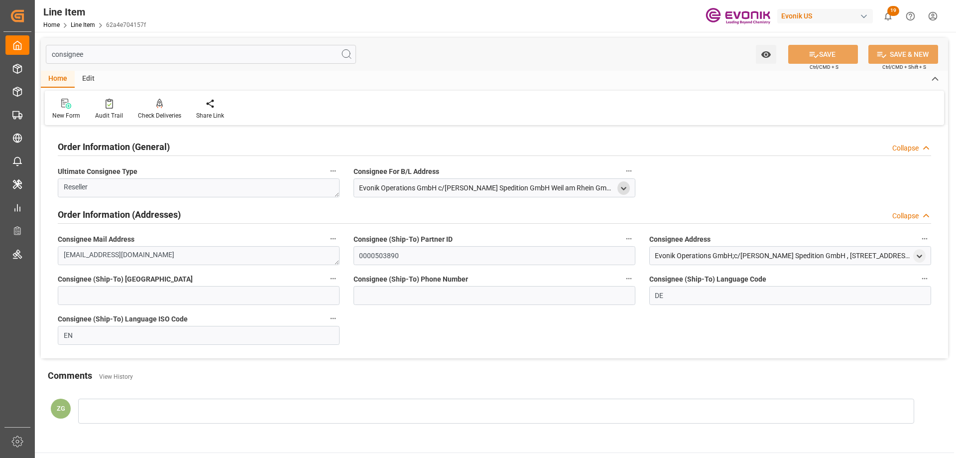
click at [626, 188] on polyline "open menu" at bounding box center [624, 188] width 4 height 2
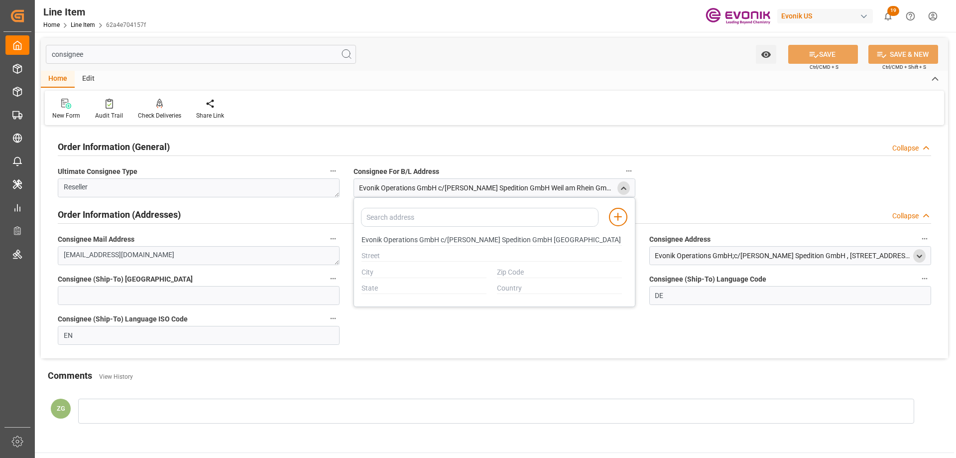
click at [923, 255] on icon "open menu" at bounding box center [920, 256] width 8 height 8
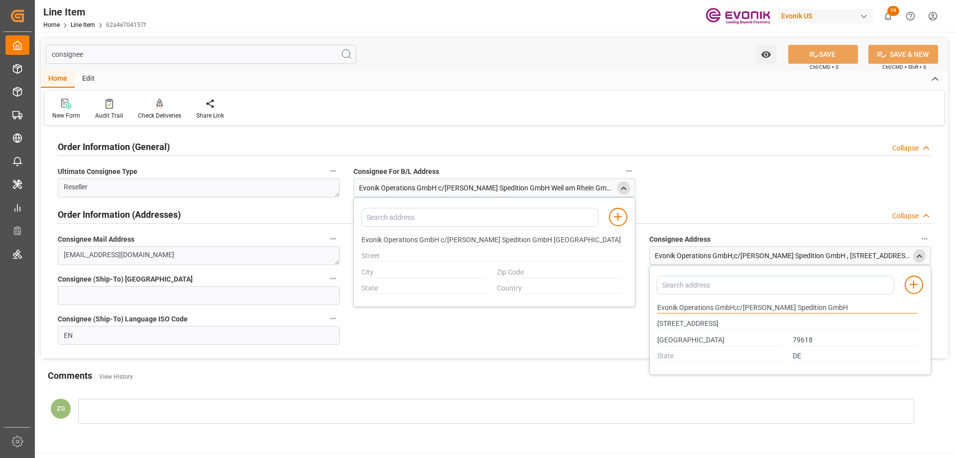
drag, startPoint x: 658, startPoint y: 309, endPoint x: 713, endPoint y: 309, distance: 55.8
click at [713, 309] on input "Evonik Operations GmbH;c/o Werner Spedition GmbH" at bounding box center [788, 307] width 261 height 11
click at [681, 335] on input "Rheinfelden" at bounding box center [720, 340] width 125 height 11
type input "Evonik Operations GmbH c/o Werner Spedition GmbH Weil am RheinGmbH <(>&<)> CO KG"
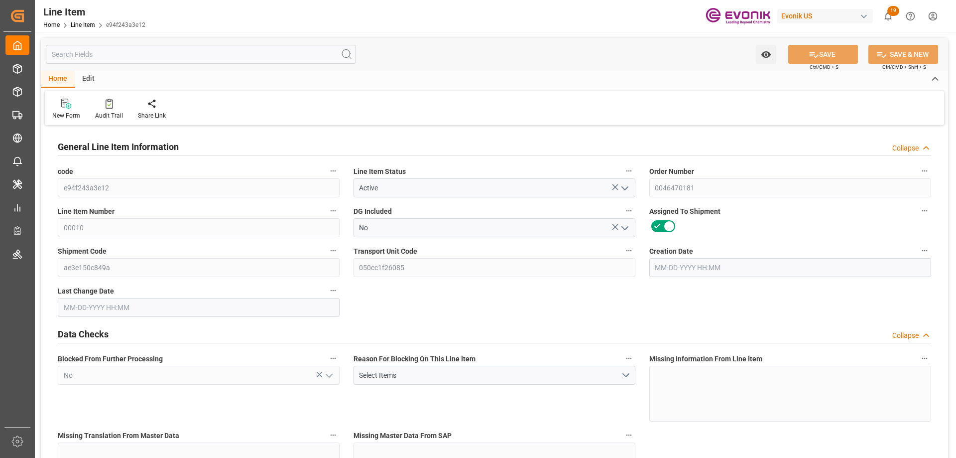
type input "10"
type input "1839.6"
type input "1800"
type input "25.7328"
type input "10"
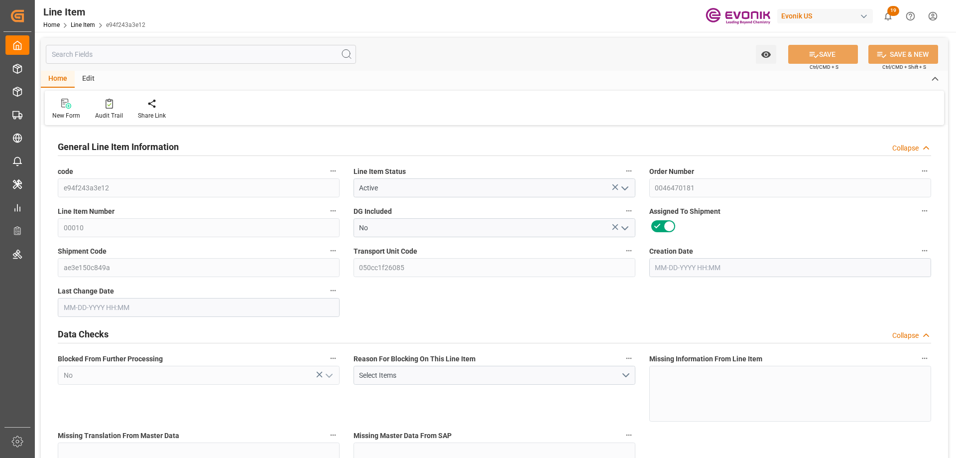
type input "12312"
type input "10"
type input "1800"
type input "1839.6"
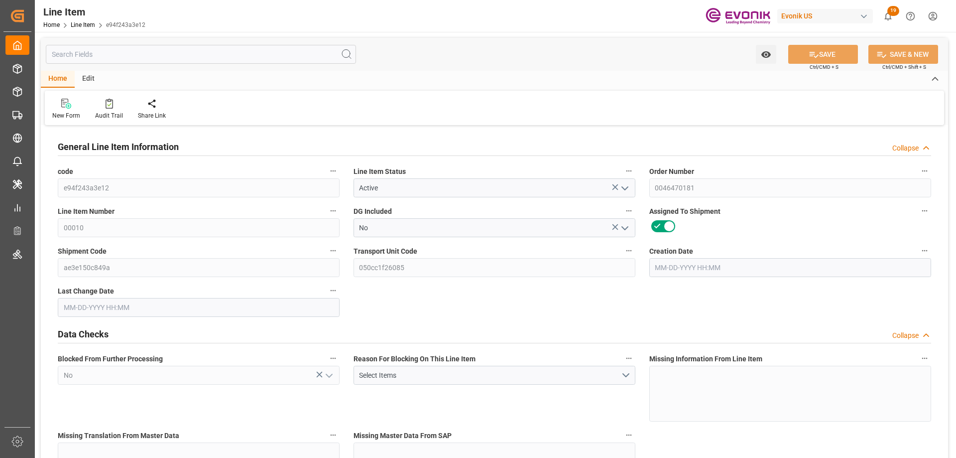
type input "2098.6"
type input "1800"
type input "25.7328"
type input "25732.8"
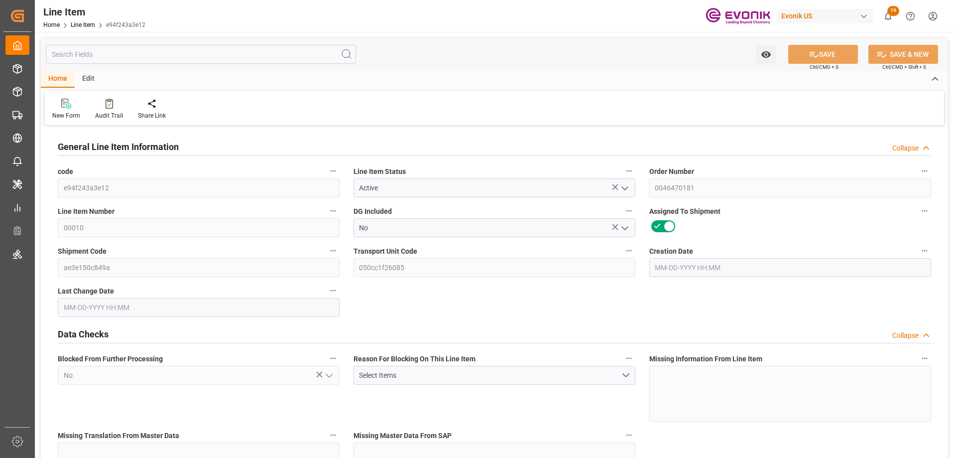
type input "10"
type input "1839.6"
type input "1800"
type input "25.7328"
type input "08-26-2025 14:52"
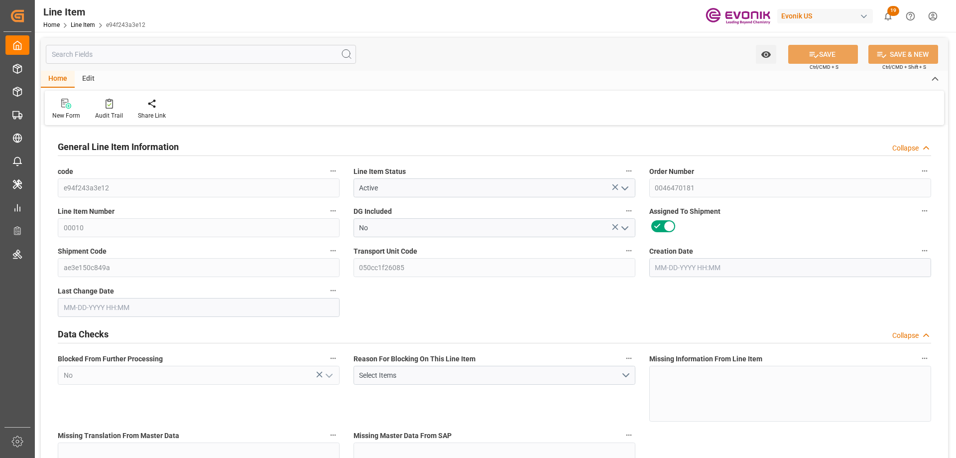
type input "09-03-2025 18:28"
type input "10-15-2025"
type input "09-17-2025"
type input "09-08-2025"
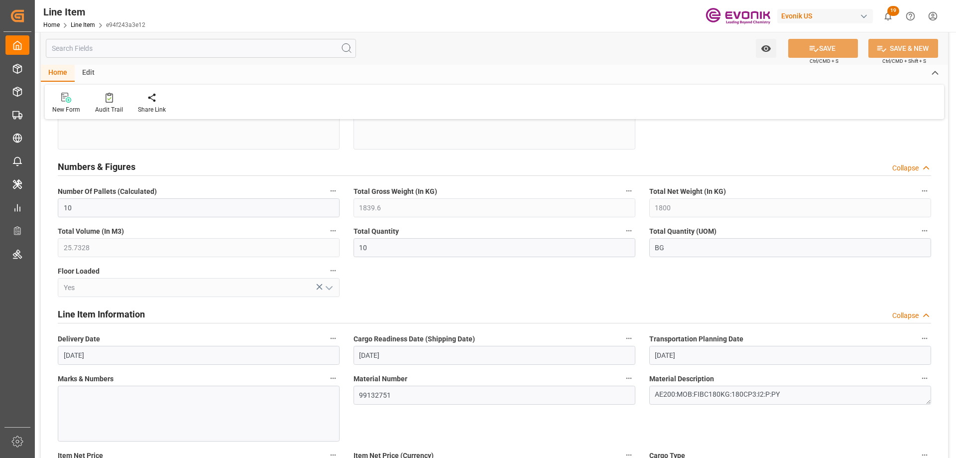
scroll to position [498, 0]
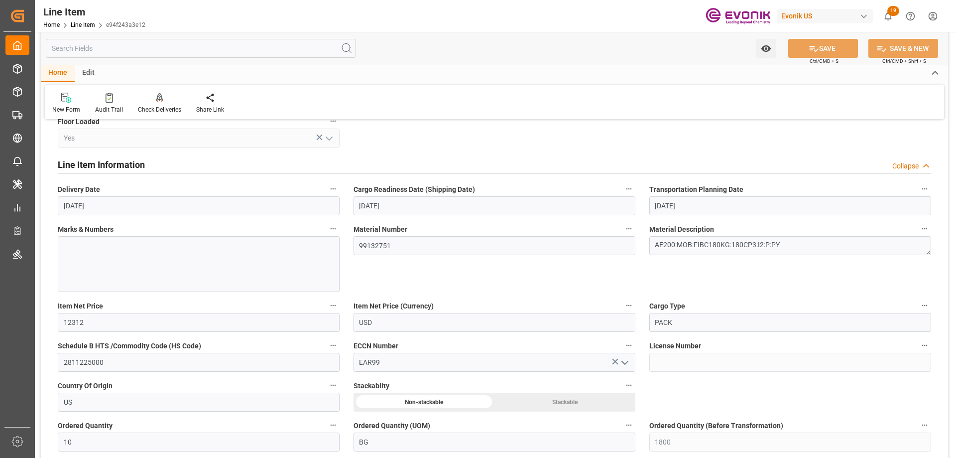
click at [187, 47] on input "text" at bounding box center [201, 48] width 310 height 19
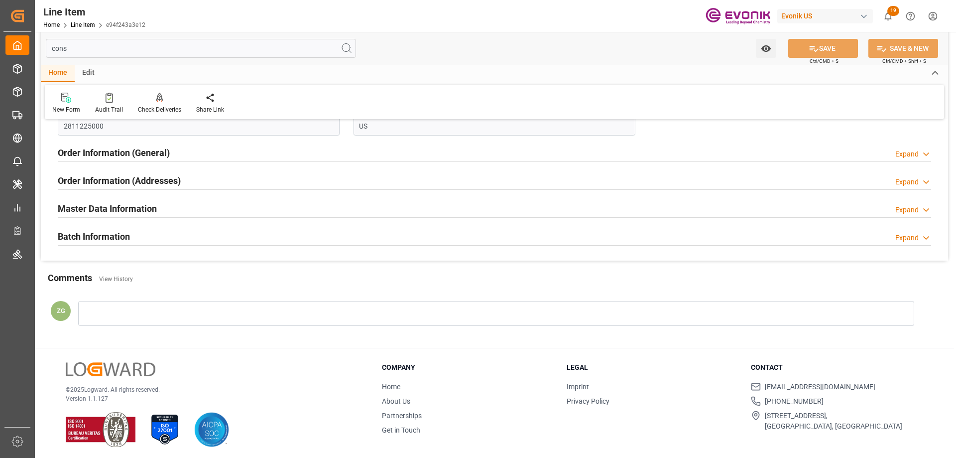
scroll to position [0, 0]
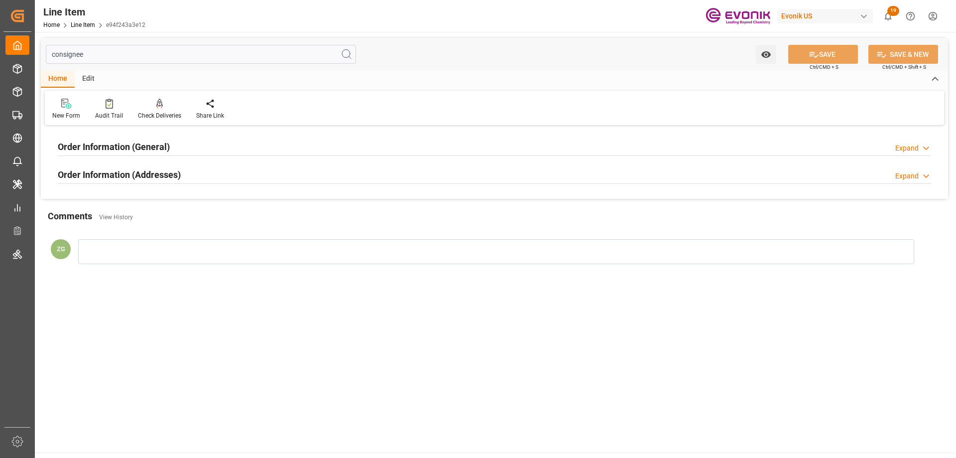
type input "consignee"
click at [173, 165] on div "Order Information (Addresses)" at bounding box center [119, 173] width 123 height 19
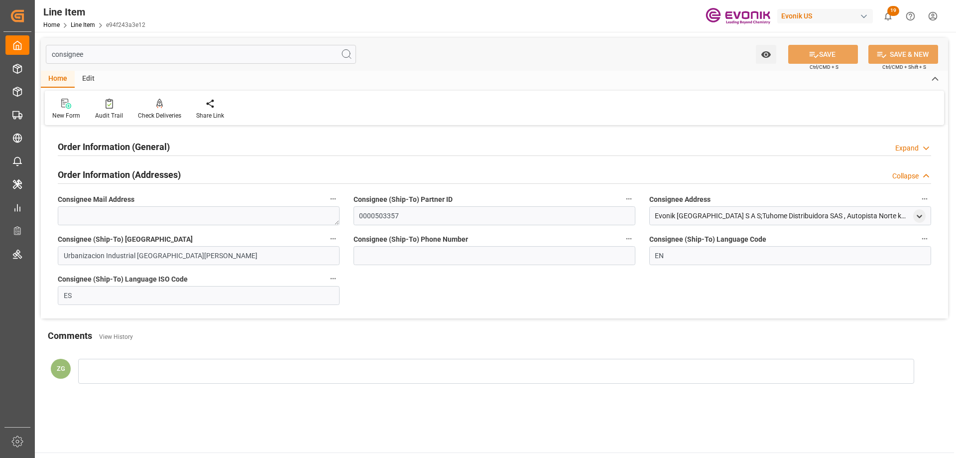
click at [167, 143] on h2 "Order Information (General)" at bounding box center [114, 146] width 112 height 13
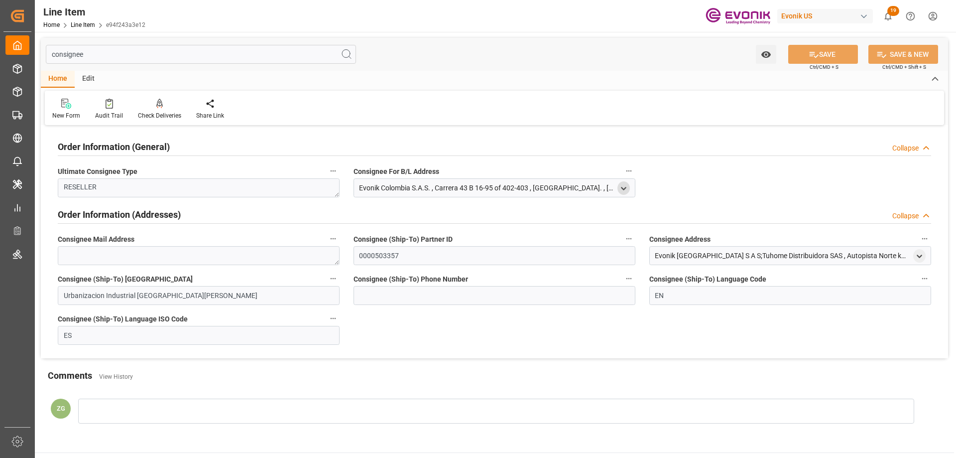
click at [620, 188] on icon "open menu" at bounding box center [624, 188] width 8 height 8
click at [361, 237] on div "Evonik Colombia S.A.S." at bounding box center [492, 240] width 271 height 16
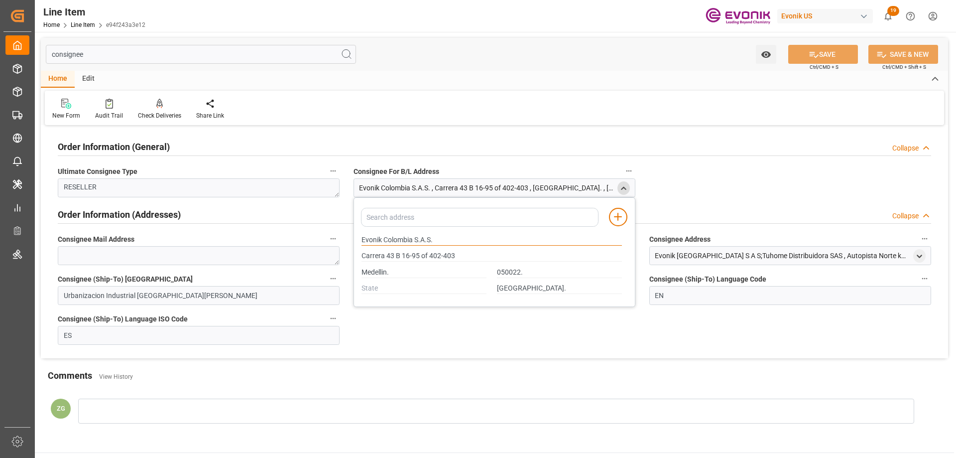
drag, startPoint x: 362, startPoint y: 238, endPoint x: 413, endPoint y: 240, distance: 50.8
click at [413, 240] on input "Evonik Colombia S.A.S." at bounding box center [492, 240] width 261 height 11
click at [370, 250] on div "Carrera 43 B 16-95 of 402-403" at bounding box center [492, 256] width 271 height 16
click at [361, 243] on div "Evonik Colombia S.A.S." at bounding box center [492, 240] width 271 height 16
drag, startPoint x: 362, startPoint y: 241, endPoint x: 412, endPoint y: 241, distance: 50.8
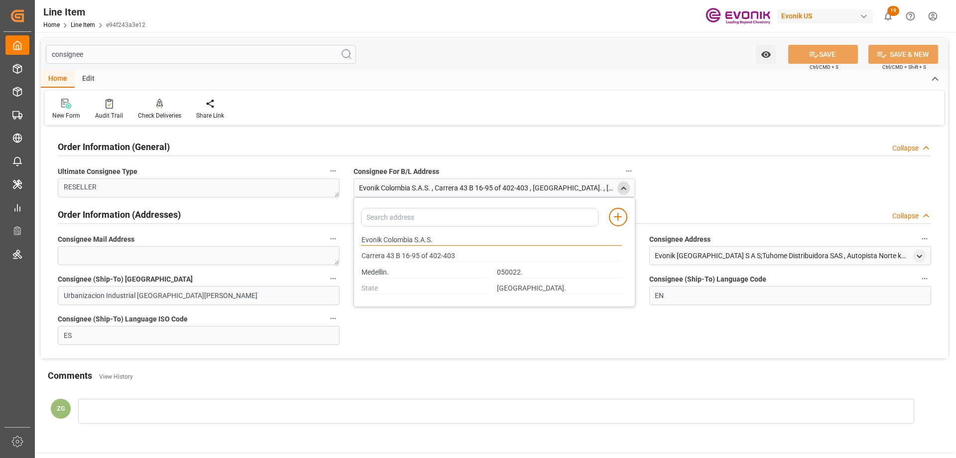
click at [412, 241] on input "Evonik Colombia S.A.S." at bounding box center [492, 240] width 261 height 11
drag, startPoint x: 363, startPoint y: 272, endPoint x: 388, endPoint y: 270, distance: 24.5
click at [388, 270] on input "Medellin." at bounding box center [424, 272] width 125 height 11
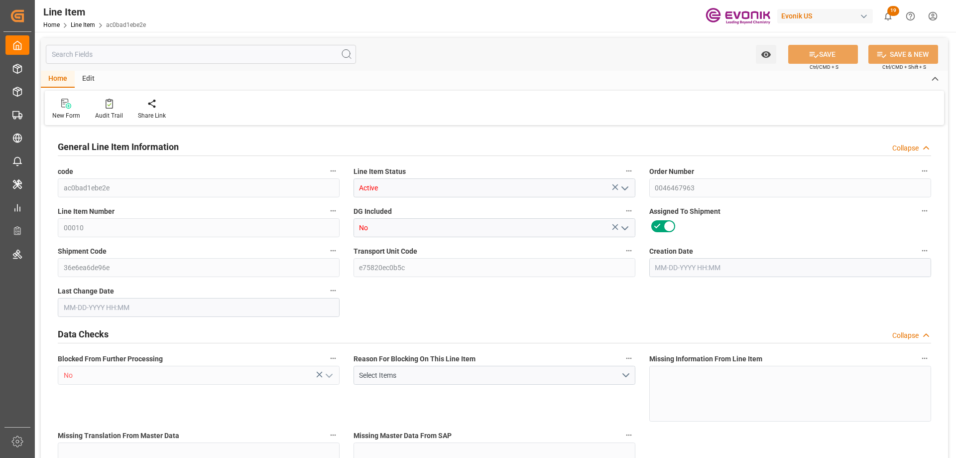
type input "19"
type input "16735.2"
type input "15511.6"
type input "21.7293"
type input "76"
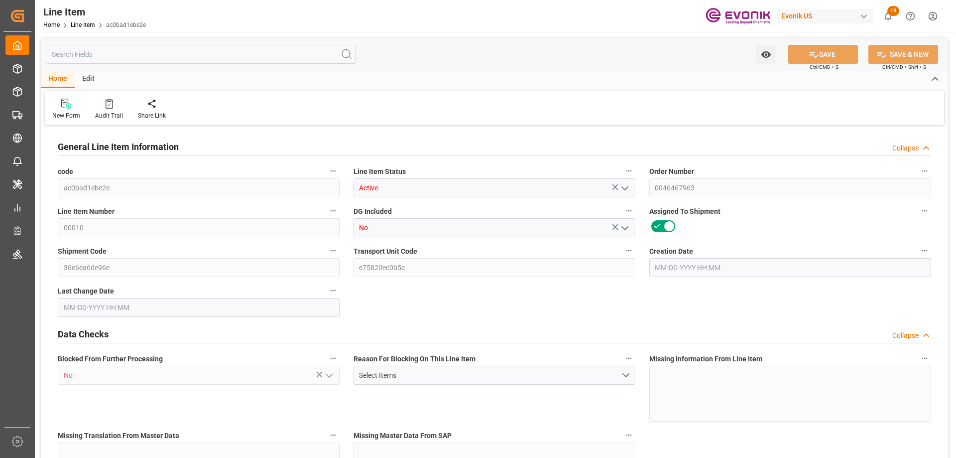
type input "55531.53"
type input "76"
type input "16735.2"
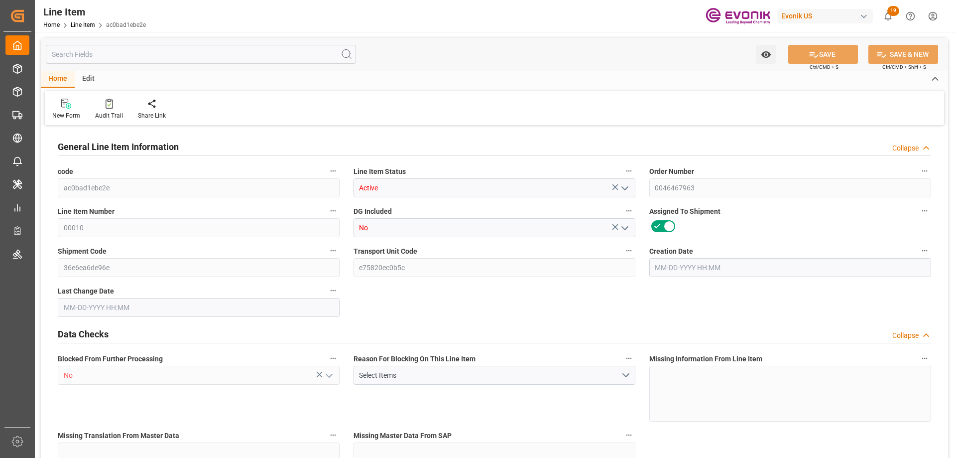
type input "17115.2"
type input "15511.6"
type input "21.7293"
type input "21729.312"
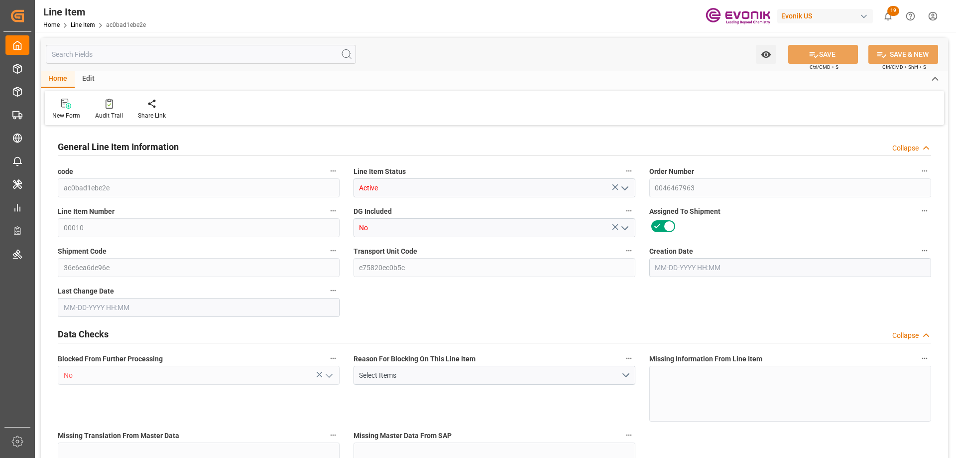
type input "76"
type input "16735.2"
type input "15511.6"
type input "21.7293"
type input "09-02-2025 13:47"
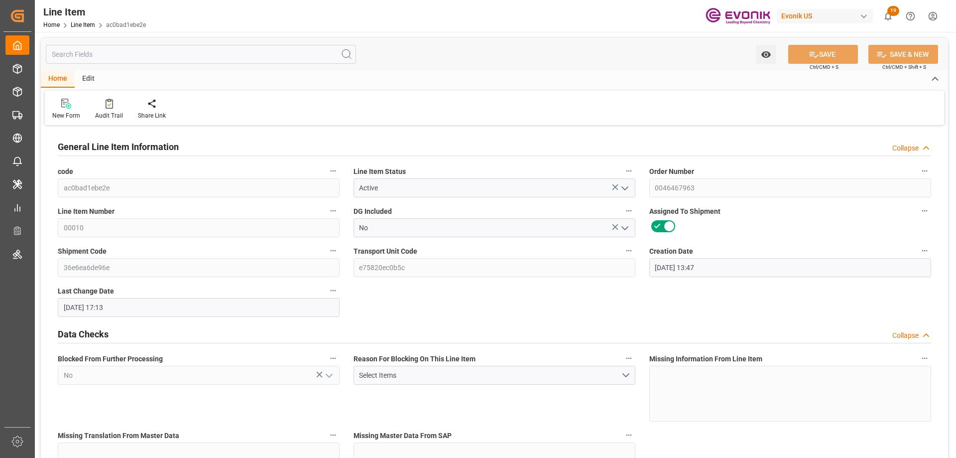
type input "09-03-2025 17:13"
type input "11-06-2025"
type input "09-11-2025"
type input "09-03-2025"
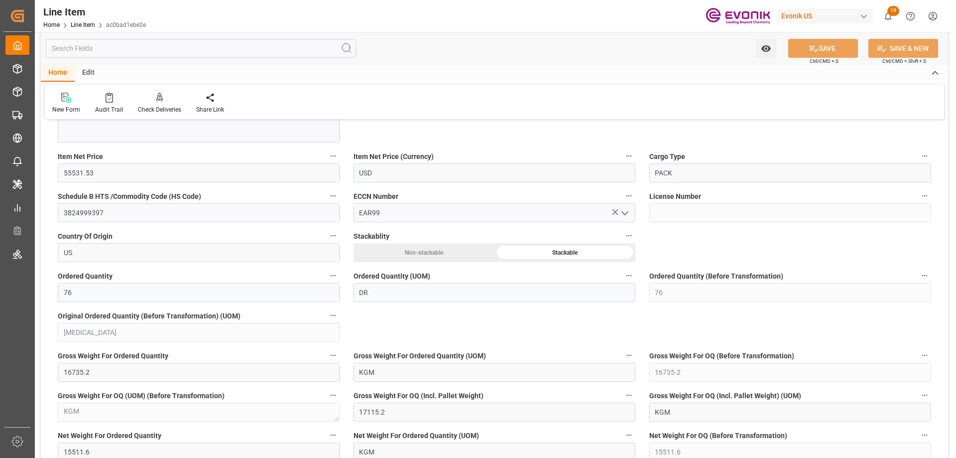
scroll to position [697, 0]
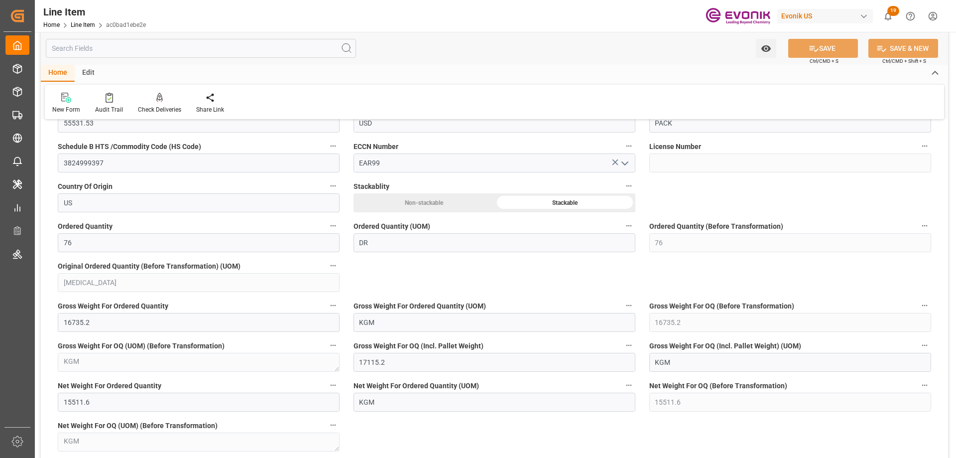
click at [154, 45] on input "text" at bounding box center [201, 48] width 310 height 19
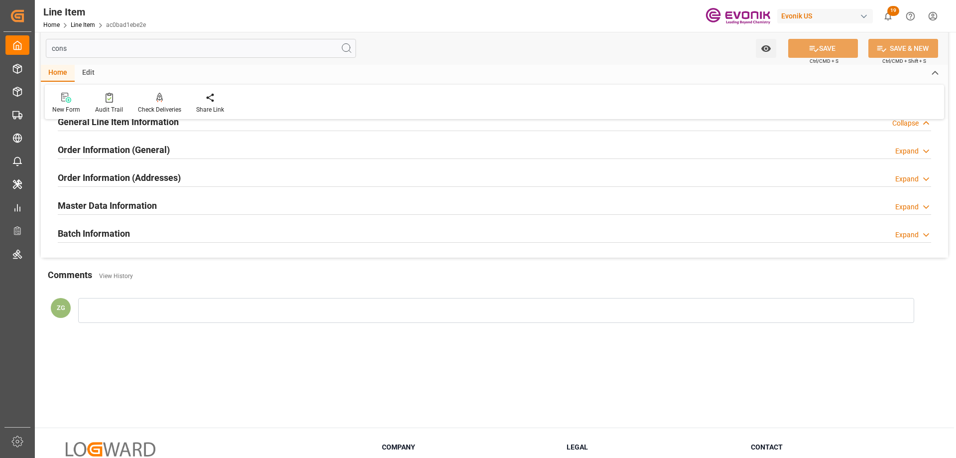
scroll to position [0, 0]
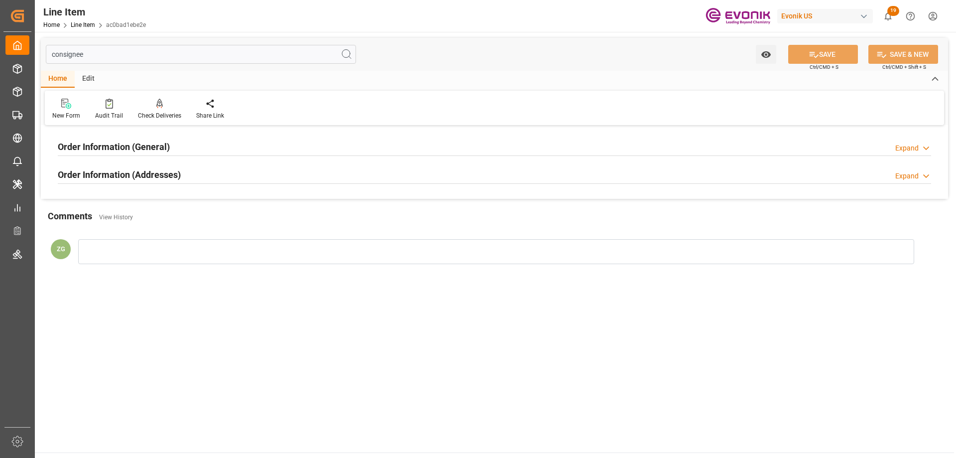
type input "consignee"
click at [142, 169] on h2 "Order Information (Addresses)" at bounding box center [119, 174] width 123 height 13
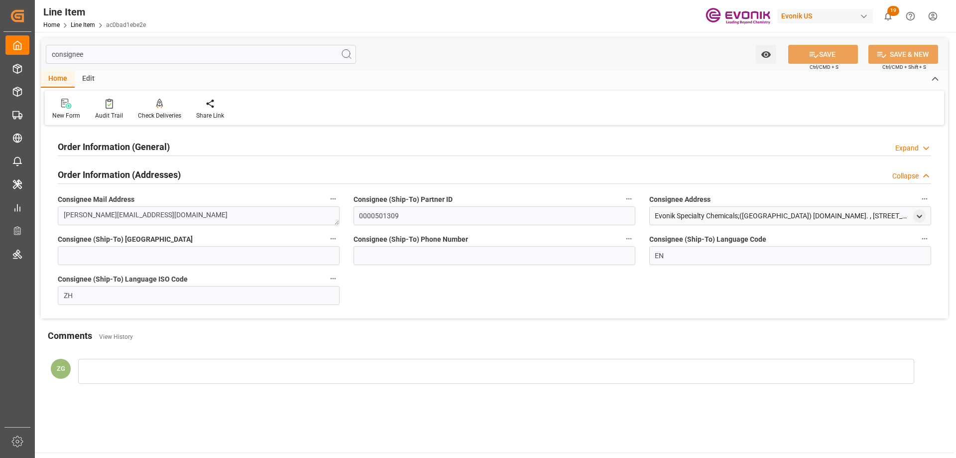
click at [145, 141] on h2 "Order Information (General)" at bounding box center [114, 146] width 112 height 13
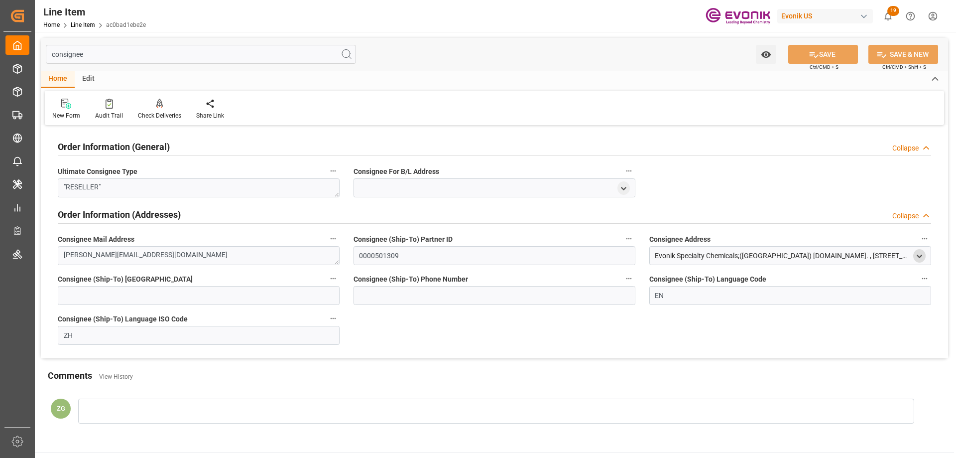
click at [918, 257] on icon "open menu" at bounding box center [920, 256] width 8 height 8
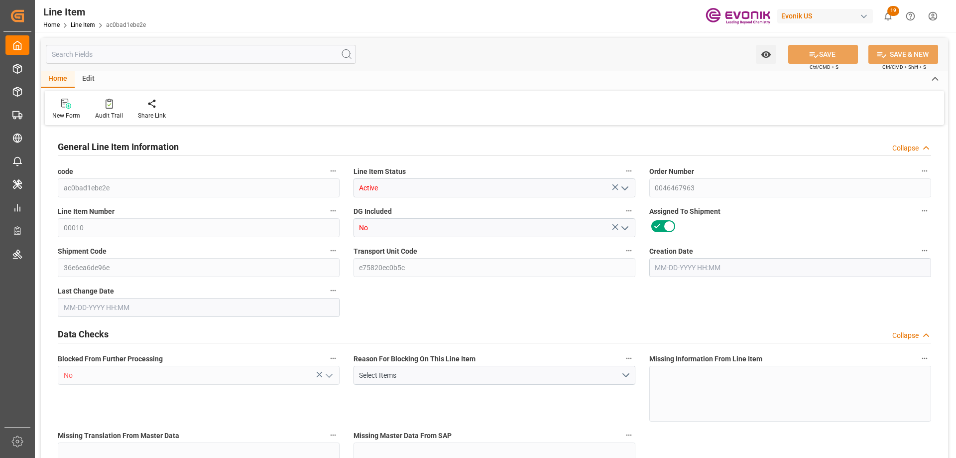
type input "19"
type input "16735.2"
type input "15511.6"
type input "21.7293"
type input "76"
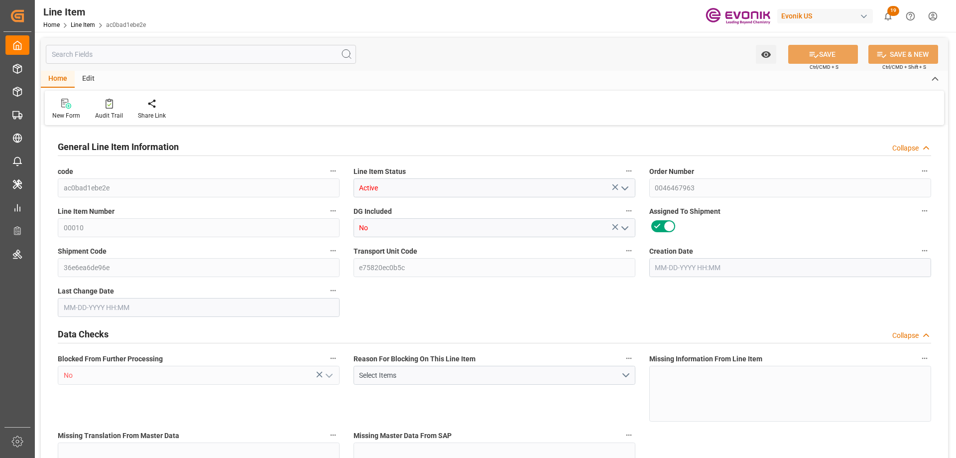
type input "55531.53"
type input "76"
type input "16735.2"
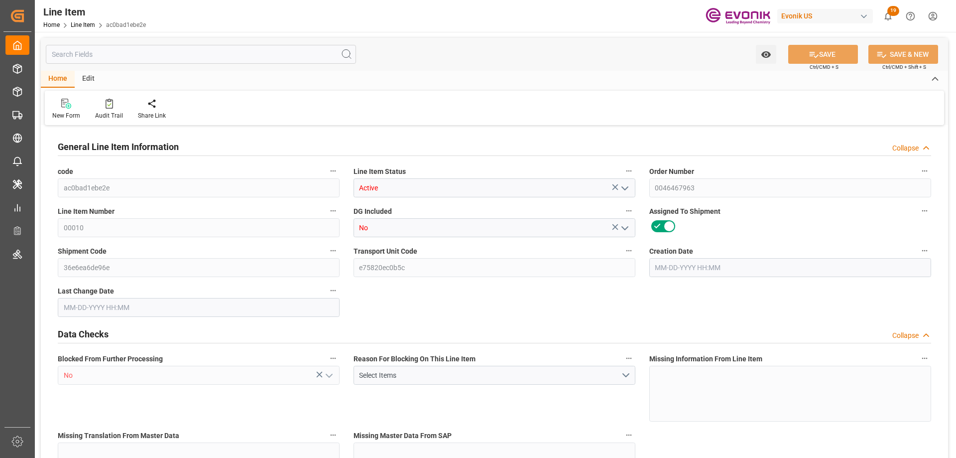
type input "17115.2"
type input "15511.6"
type input "21.7293"
type input "21729.312"
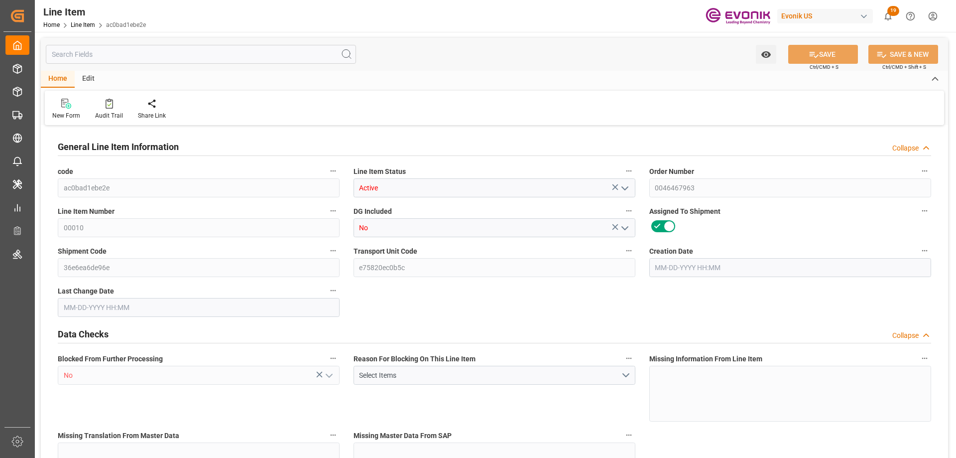
type input "76"
type input "16735.2"
type input "15511.6"
type input "21.7293"
type input "[DATE] 13:47"
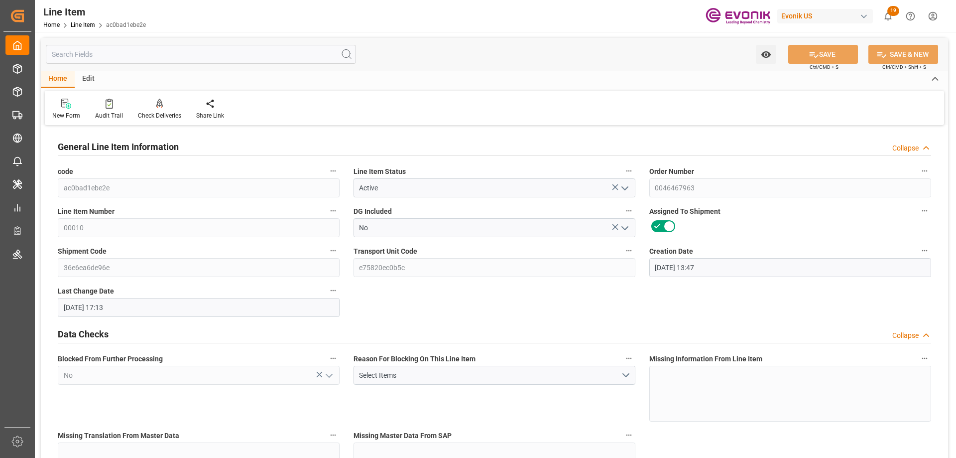
type input "[DATE] 17:13"
type input "[DATE]"
click at [176, 52] on input "text" at bounding box center [201, 54] width 310 height 19
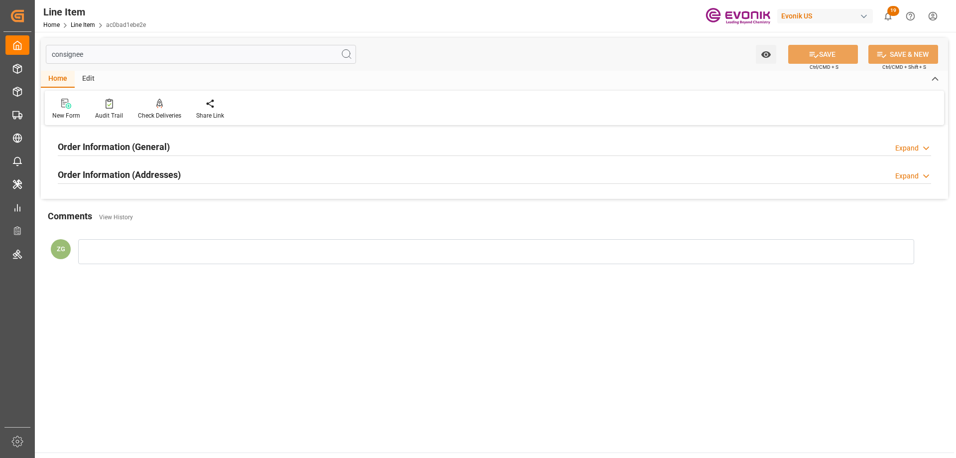
type input "consignee"
click at [158, 169] on h2 "Order Information (Addresses)" at bounding box center [119, 174] width 123 height 13
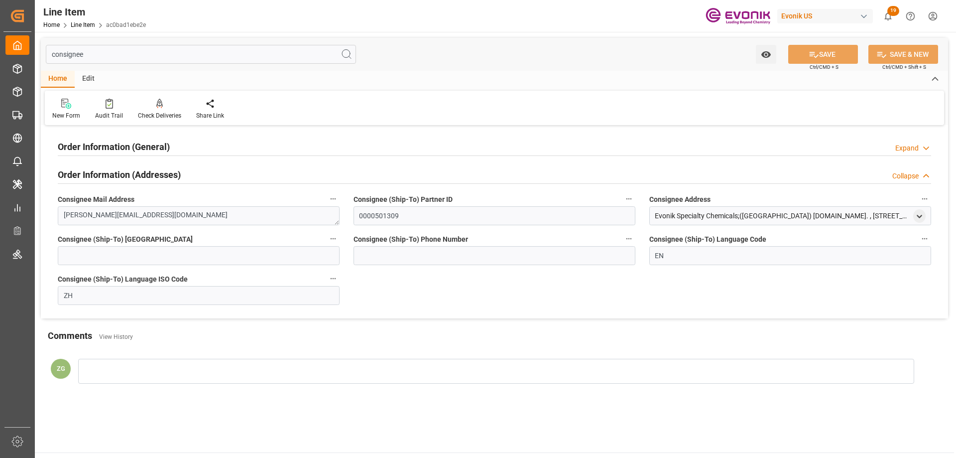
click at [158, 148] on h2 "Order Information (General)" at bounding box center [114, 146] width 112 height 13
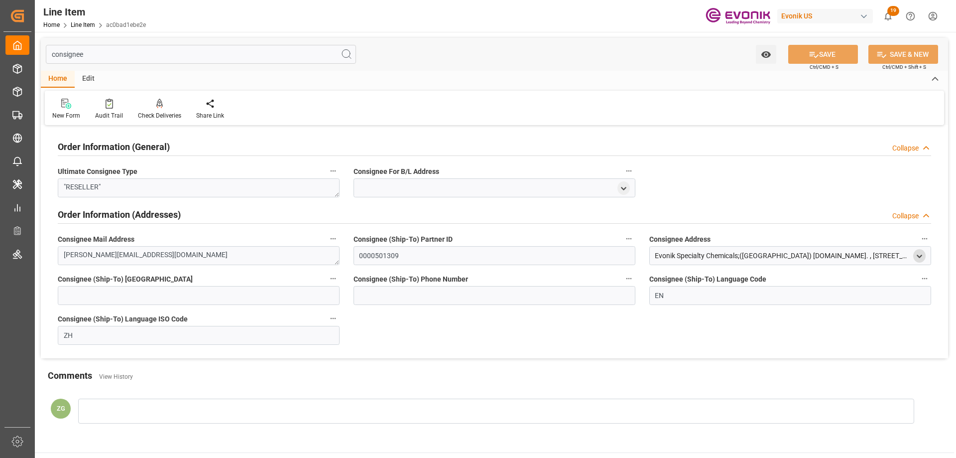
click at [920, 254] on icon "open menu" at bounding box center [920, 256] width 8 height 8
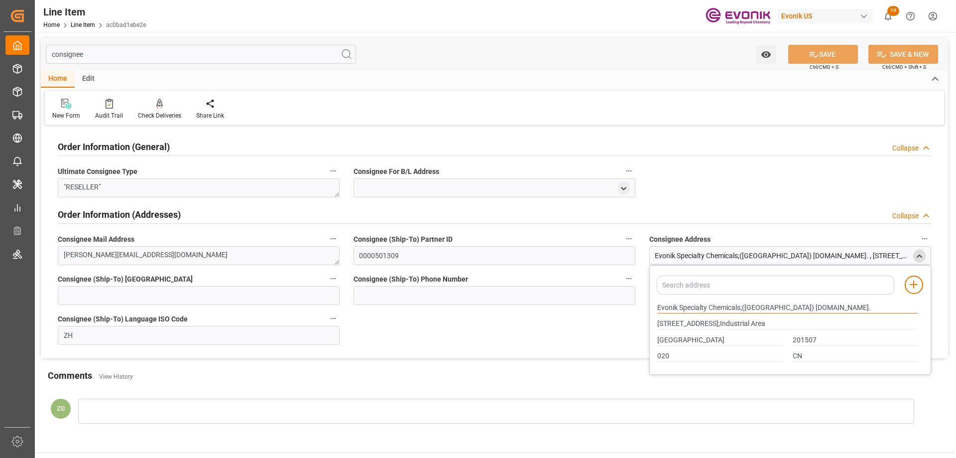
drag, startPoint x: 658, startPoint y: 306, endPoint x: 741, endPoint y: 304, distance: 83.7
click at [741, 304] on input "Evonik Specialty Chemicals;([GEOGRAPHIC_DATA]) [DOMAIN_NAME]." at bounding box center [788, 307] width 261 height 11
drag, startPoint x: 699, startPoint y: 337, endPoint x: 682, endPoint y: 342, distance: 17.7
click at [699, 337] on input "[GEOGRAPHIC_DATA]" at bounding box center [720, 340] width 125 height 11
click at [677, 343] on input "[GEOGRAPHIC_DATA]" at bounding box center [720, 340] width 125 height 11
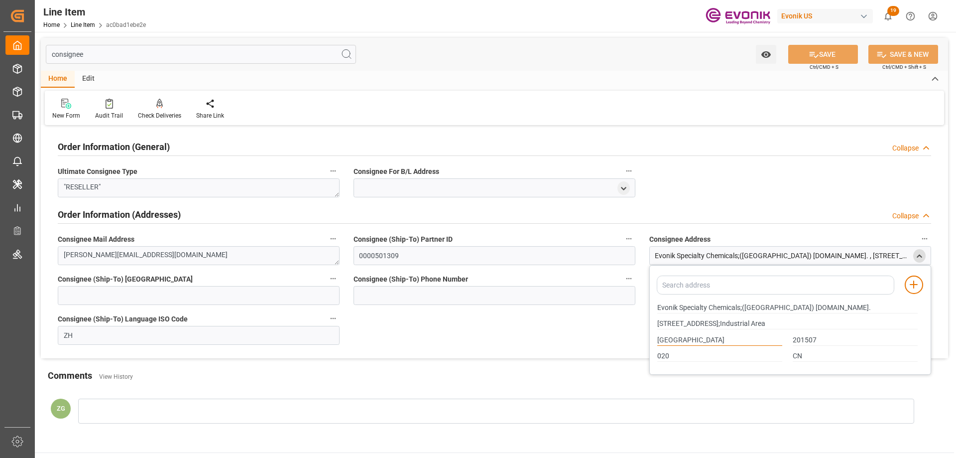
click at [677, 343] on input "[GEOGRAPHIC_DATA]" at bounding box center [720, 340] width 125 height 11
